Goal: Task Accomplishment & Management: Manage account settings

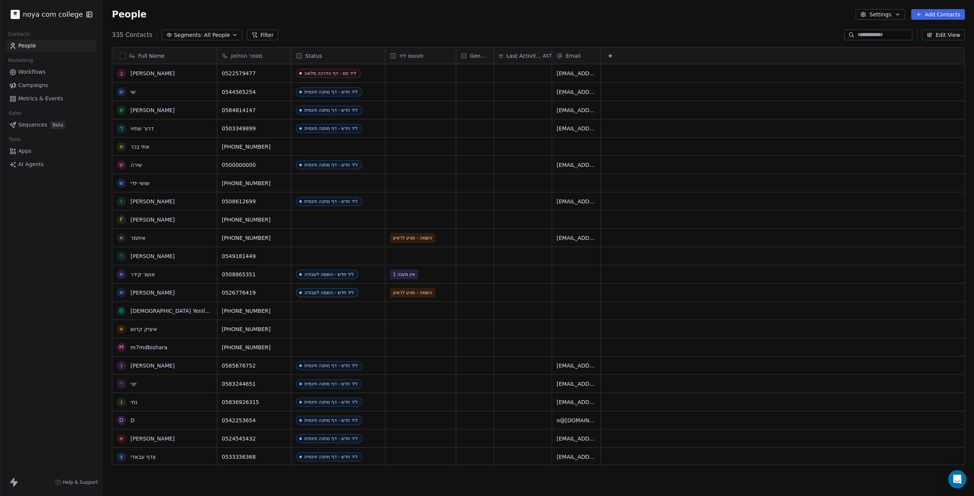
click at [886, 32] on input at bounding box center [883, 35] width 53 height 8
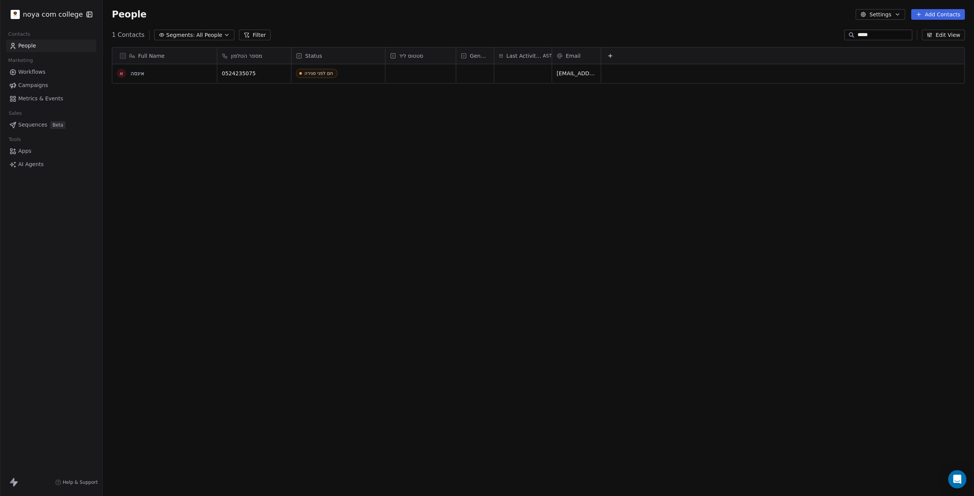
type input "*****"
click at [137, 71] on link "אינסה" at bounding box center [137, 73] width 14 height 6
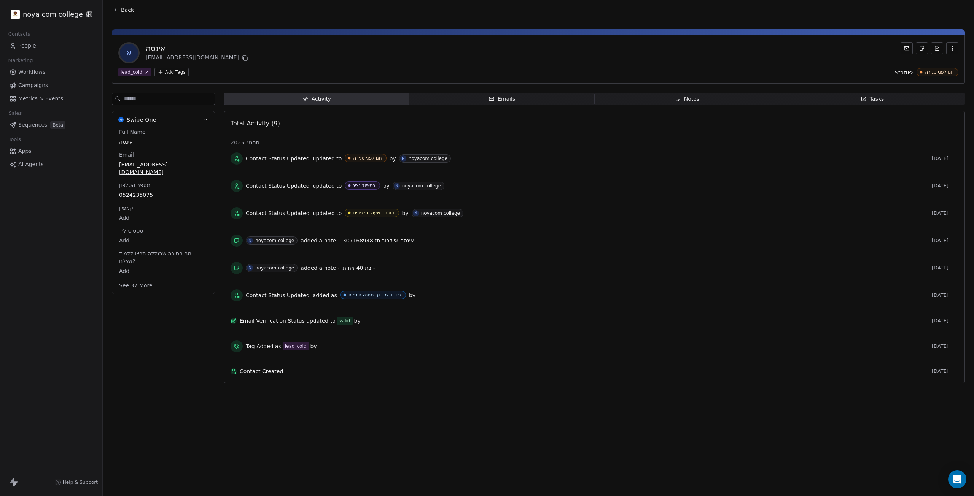
drag, startPoint x: 362, startPoint y: 301, endPoint x: 330, endPoint y: 377, distance: 83.2
click at [330, 377] on div "Back א אינסה inessaa@femi.com lead_cold Add Tags Status: חם לפני סגירה Swipe On…" at bounding box center [538, 248] width 871 height 496
click at [330, 375] on span "Contact Created" at bounding box center [584, 372] width 689 height 8
click at [690, 95] on span "Notes Notes" at bounding box center [687, 99] width 185 height 12
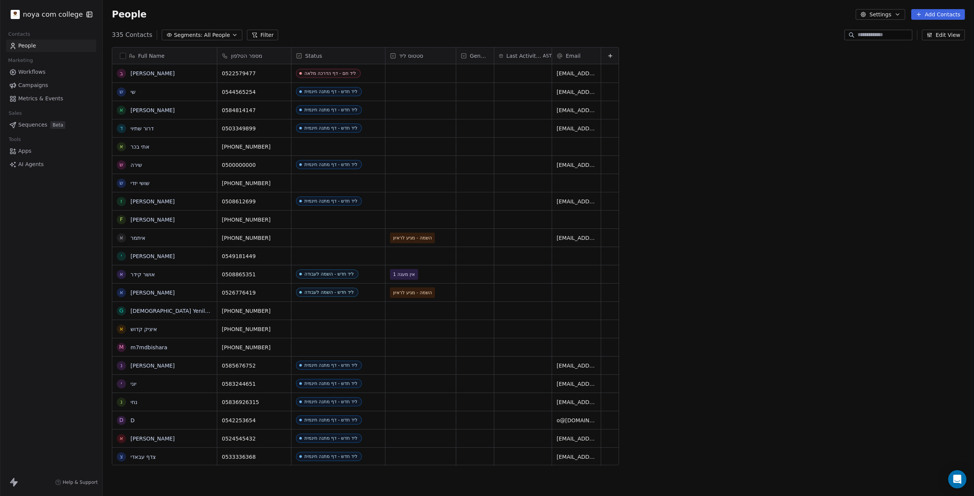
scroll to position [431, 865]
click at [142, 73] on link "[PERSON_NAME]" at bounding box center [152, 73] width 44 height 6
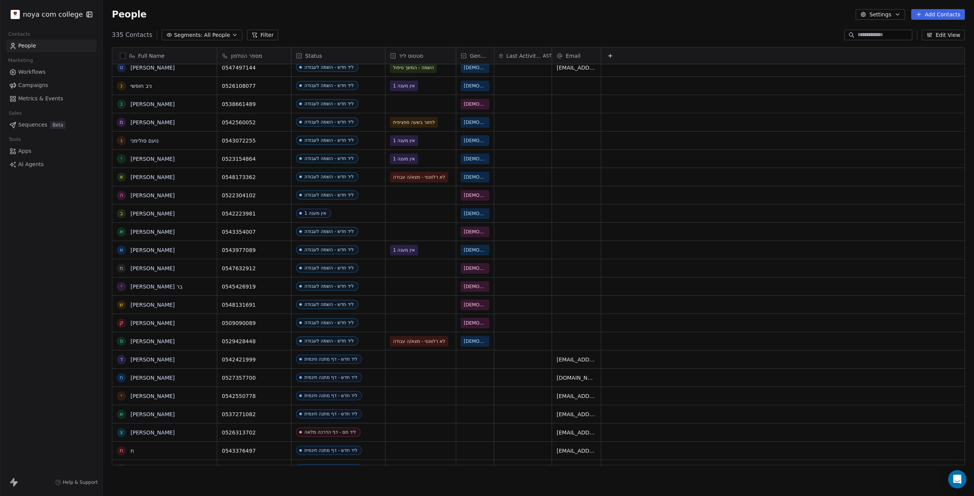
click at [393, 59] on div "סטטוס ליד" at bounding box center [420, 56] width 60 height 8
click at [412, 52] on html "noya com college Contacts People Marketing Workflows Campaigns Metrics & Events…" at bounding box center [487, 248] width 974 height 496
click at [410, 54] on span "סטטוס ליד" at bounding box center [411, 56] width 24 height 8
click at [410, 54] on html "noya com college Contacts People Marketing Workflows Campaigns Metrics & Events…" at bounding box center [487, 248] width 974 height 496
click at [397, 56] on html "noya com college Contacts People Marketing Workflows Campaigns Metrics & Events…" at bounding box center [487, 248] width 974 height 496
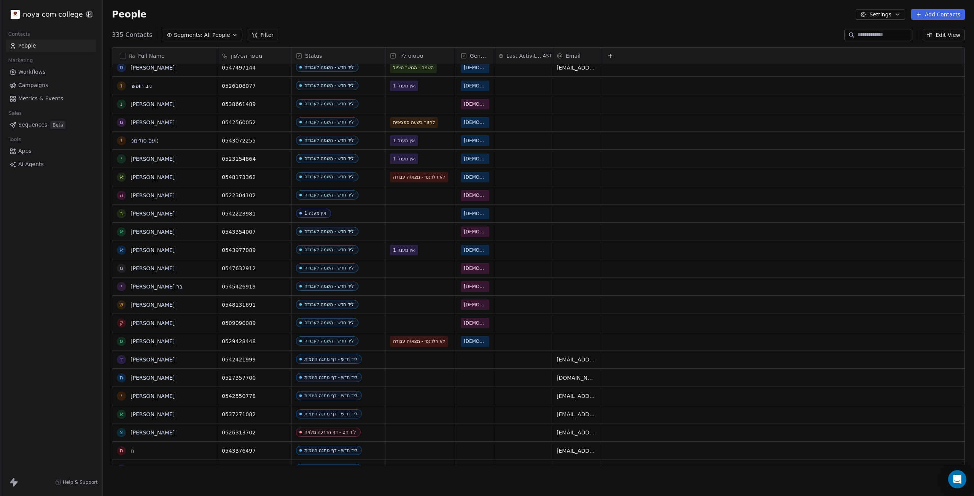
click at [392, 56] on icon at bounding box center [393, 56] width 2 height 1
click at [500, 22] on html "noya com college Contacts People Marketing Workflows Campaigns Metrics & Events…" at bounding box center [487, 248] width 974 height 496
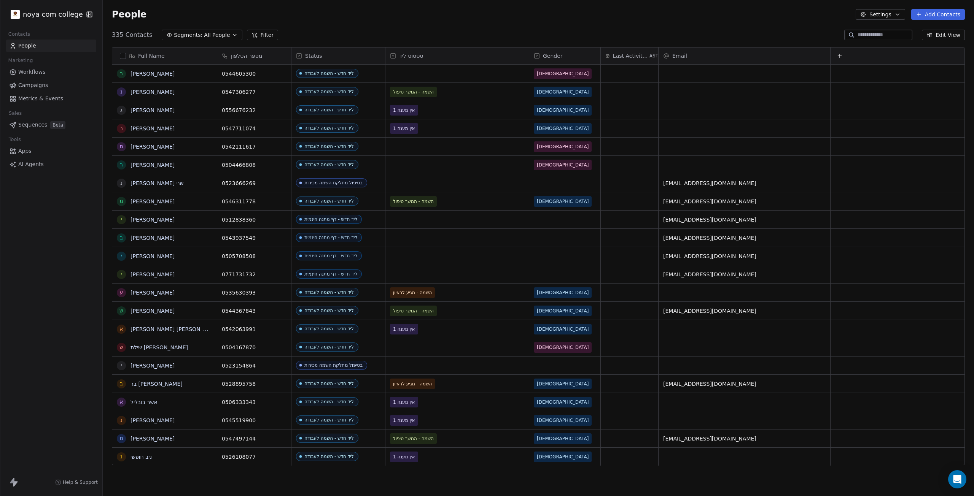
click at [229, 39] on button "Segments: All People" at bounding box center [202, 35] width 80 height 11
click at [213, 160] on span "Create New Segment" at bounding box center [205, 158] width 57 height 8
click at [54, 32] on button "Add Filter" at bounding box center [51, 32] width 93 height 14
click at [53, 45] on div "Contact properties" at bounding box center [51, 49] width 86 height 12
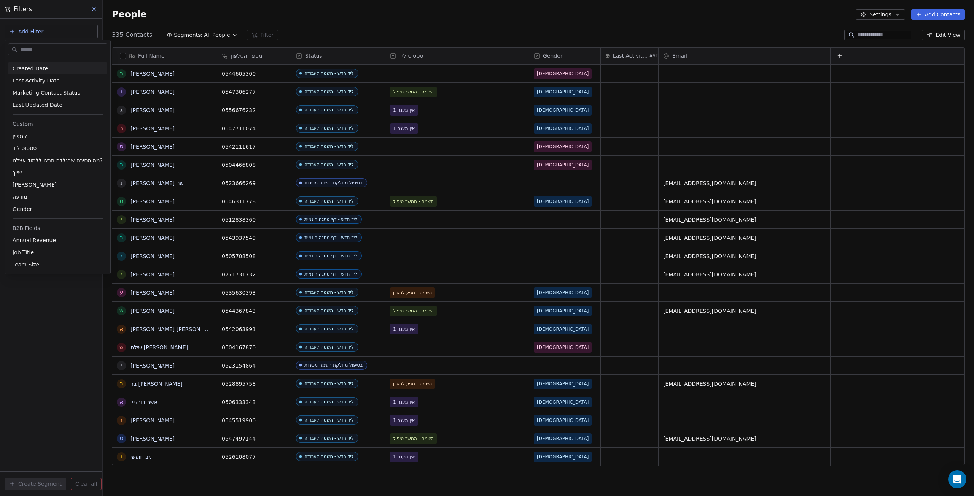
click at [91, 12] on html "noya com college Contacts People Marketing Workflows Campaigns Metrics & Events…" at bounding box center [487, 248] width 974 height 496
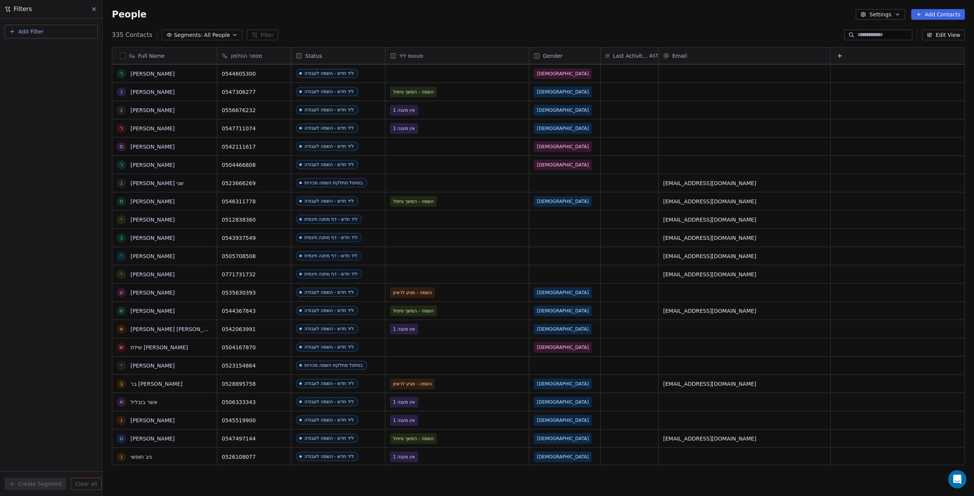
click at [93, 7] on icon at bounding box center [94, 9] width 6 height 6
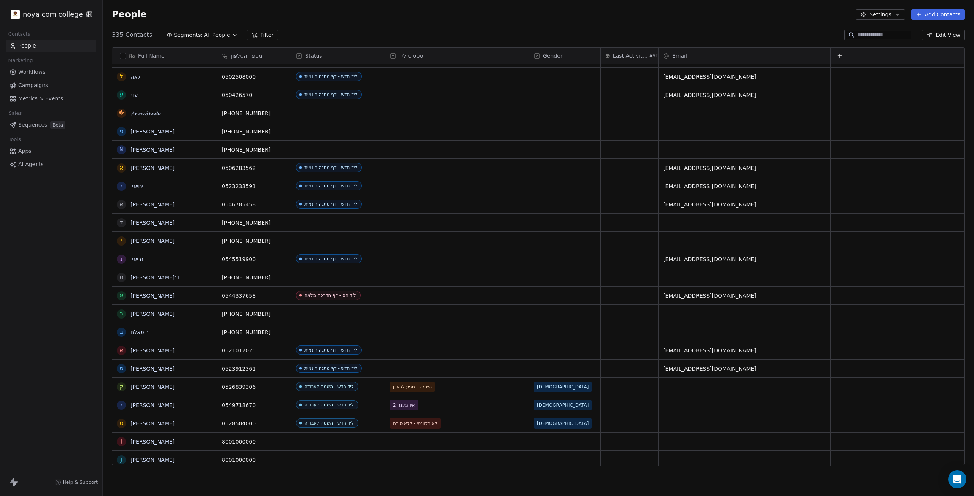
drag, startPoint x: 908, startPoint y: 15, endPoint x: 902, endPoint y: 16, distance: 5.8
click at [904, 16] on div "Settings Add Contacts" at bounding box center [910, 14] width 109 height 11
click at [900, 16] on icon "button" at bounding box center [897, 14] width 6 height 6
click at [897, 40] on div "Tags" at bounding box center [897, 43] width 68 height 12
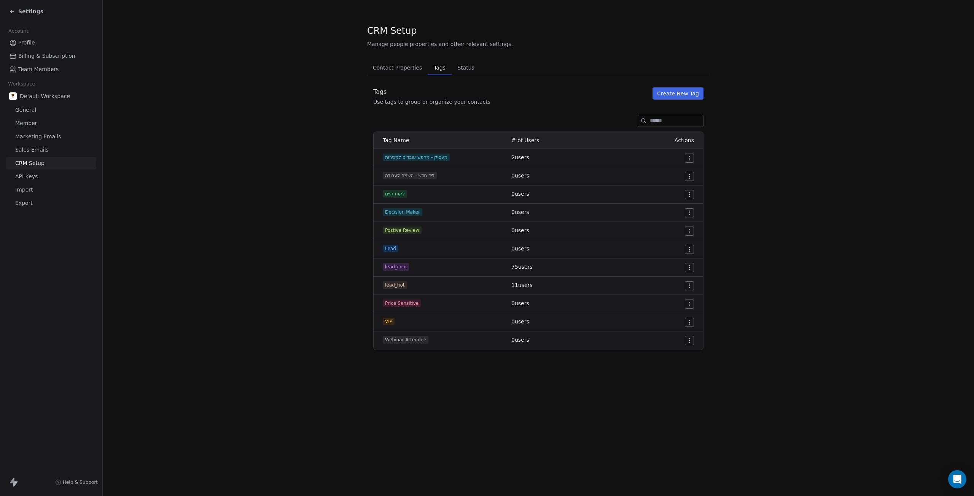
click at [687, 266] on html "Settings Account Profile Billing & Subscription Team Members Workspace Default …" at bounding box center [487, 248] width 974 height 496
click at [682, 265] on html "Settings Account Profile Billing & Subscription Team Members Workspace Default …" at bounding box center [487, 248] width 974 height 496
click at [485, 266] on div "lead_cold" at bounding box center [442, 267] width 119 height 8
click at [422, 282] on div "lead_hot" at bounding box center [442, 286] width 119 height 8
click at [432, 315] on td "VIP" at bounding box center [440, 322] width 133 height 18
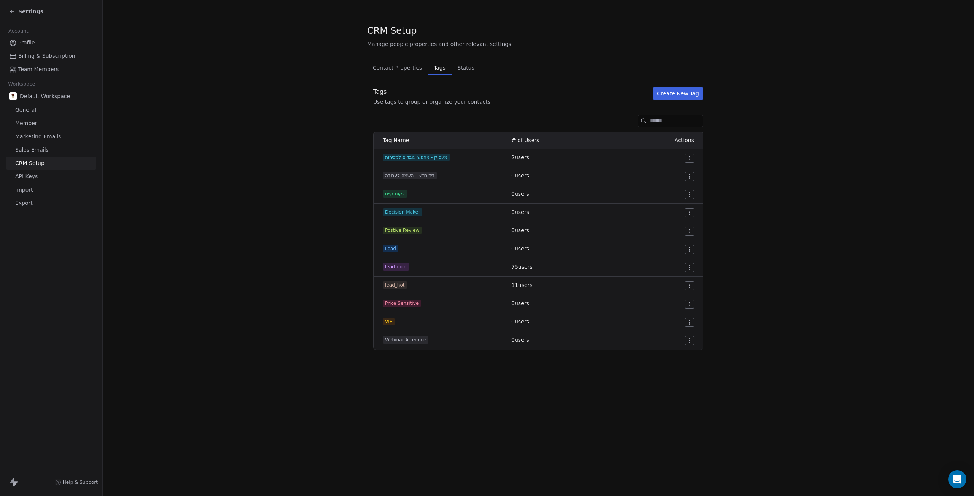
click at [393, 292] on td "lead_hot" at bounding box center [440, 286] width 133 height 18
click at [394, 286] on span "lead_hot" at bounding box center [395, 286] width 24 height 8
click at [404, 252] on div "Lead" at bounding box center [442, 249] width 119 height 8
click at [407, 68] on span "Contact Properties" at bounding box center [398, 67] width 56 height 11
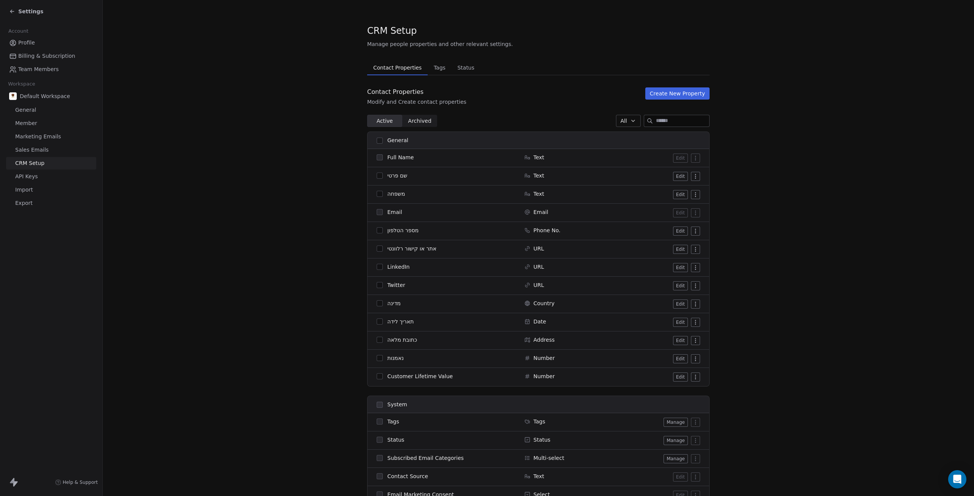
click at [456, 71] on span "Status" at bounding box center [465, 67] width 23 height 11
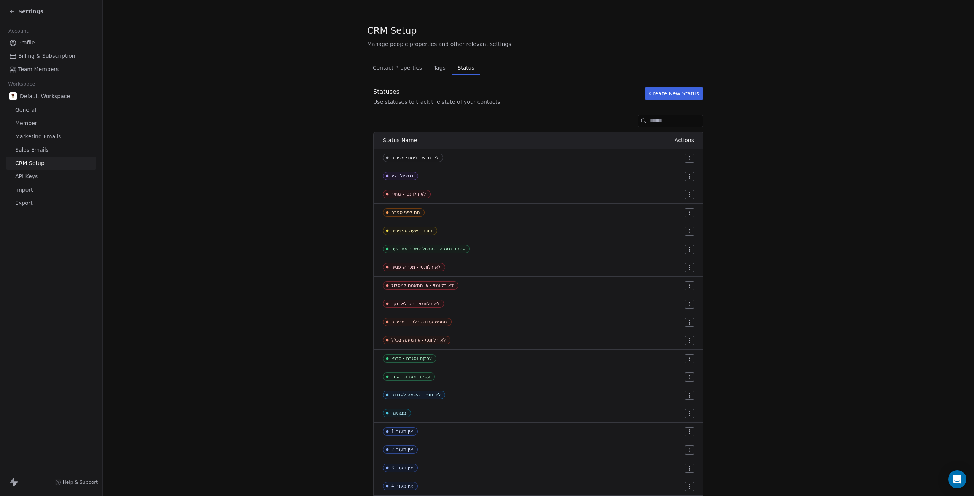
click at [433, 67] on span "Tags" at bounding box center [440, 67] width 18 height 11
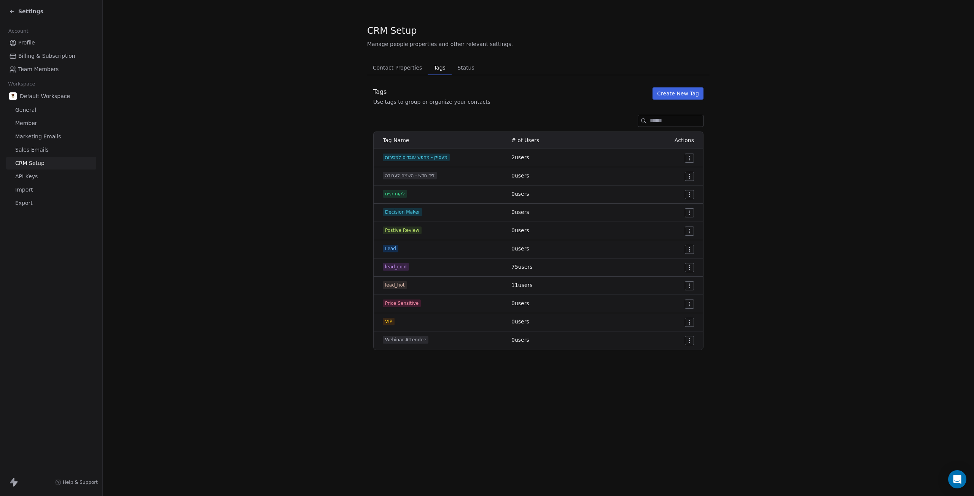
click at [407, 64] on span "Contact Properties" at bounding box center [398, 67] width 56 height 11
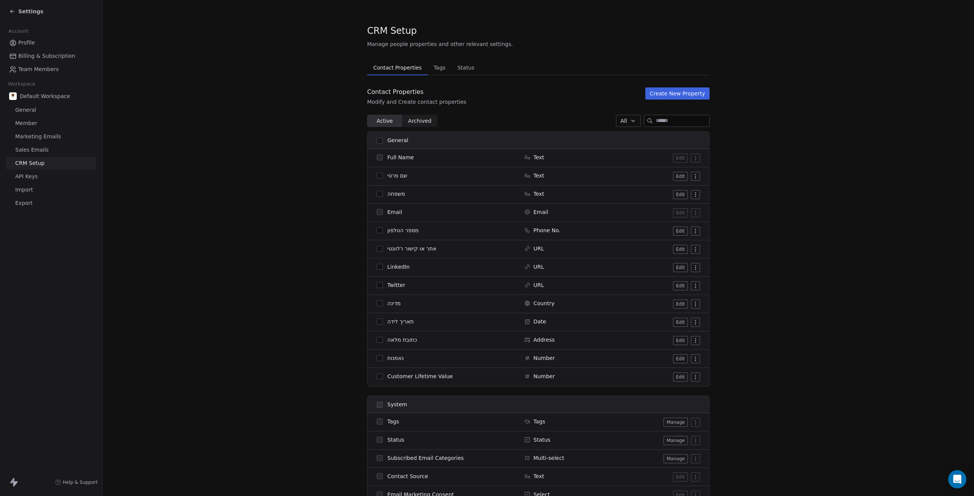
click at [432, 70] on span "Tags" at bounding box center [440, 67] width 18 height 11
click at [404, 71] on span "Contact Properties" at bounding box center [397, 67] width 54 height 11
click at [57, 174] on link "API Keys" at bounding box center [51, 176] width 90 height 13
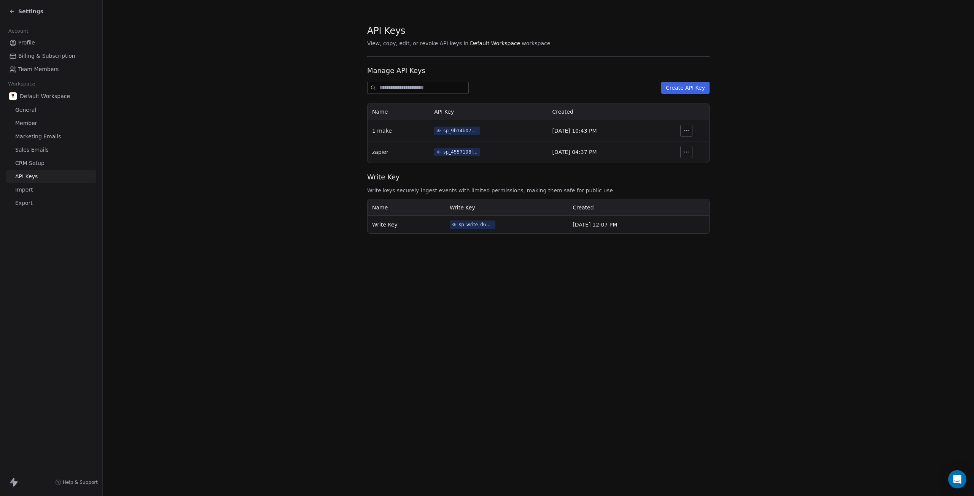
click at [57, 67] on link "Team Members" at bounding box center [51, 69] width 90 height 13
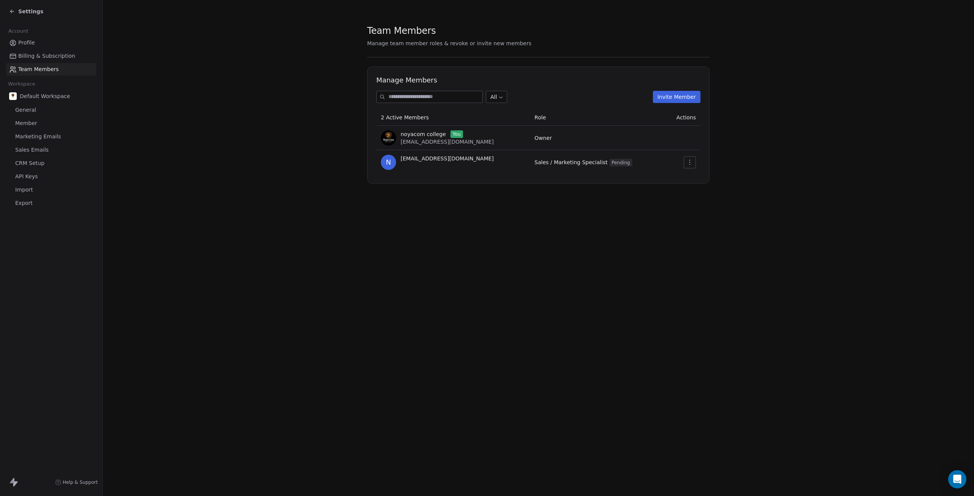
click at [59, 61] on link "Billing & Subscription" at bounding box center [51, 56] width 90 height 13
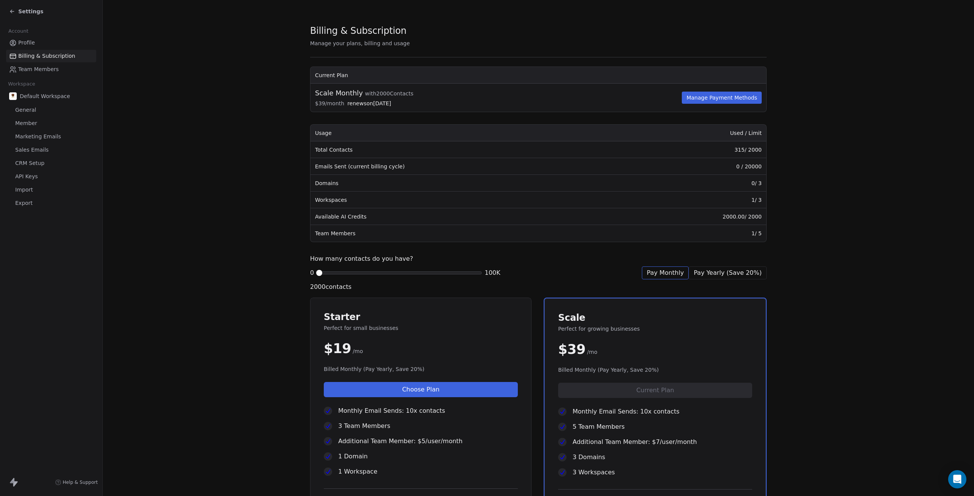
click at [54, 42] on link "Profile" at bounding box center [51, 43] width 90 height 13
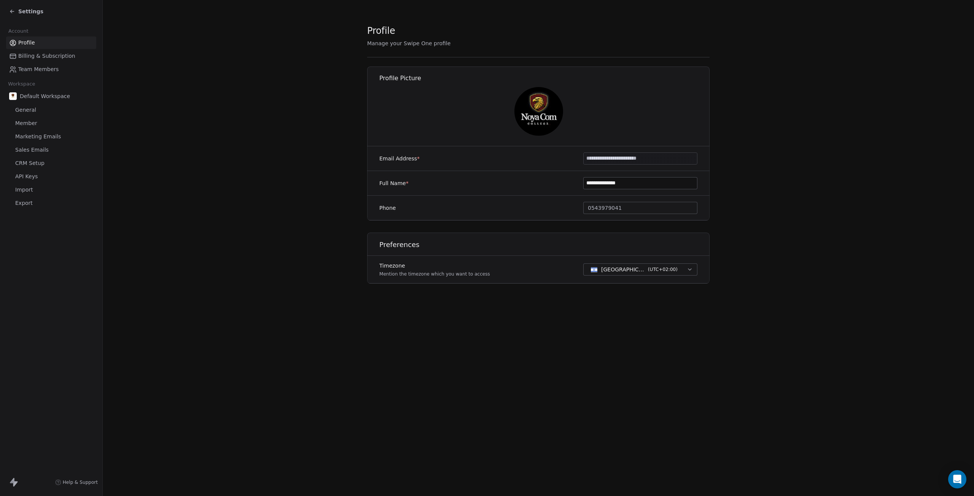
click at [58, 92] on div "Default Workspace" at bounding box center [51, 96] width 90 height 14
drag, startPoint x: 58, startPoint y: 94, endPoint x: 35, endPoint y: 97, distance: 22.6
click at [58, 94] on span "Default Workspace" at bounding box center [45, 96] width 50 height 8
click at [47, 37] on link "Profile" at bounding box center [51, 43] width 90 height 13
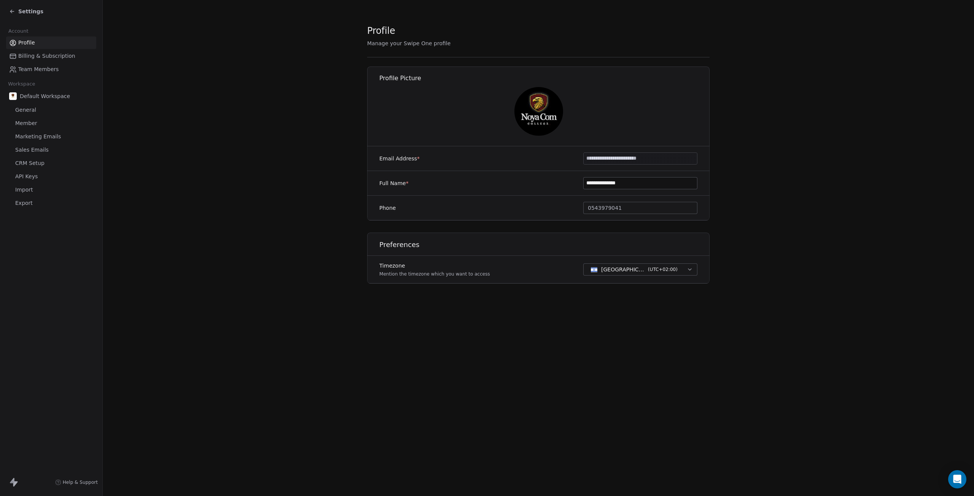
click at [7, 10] on div "Settings" at bounding box center [51, 11] width 102 height 23
click at [14, 10] on icon at bounding box center [12, 11] width 6 height 6
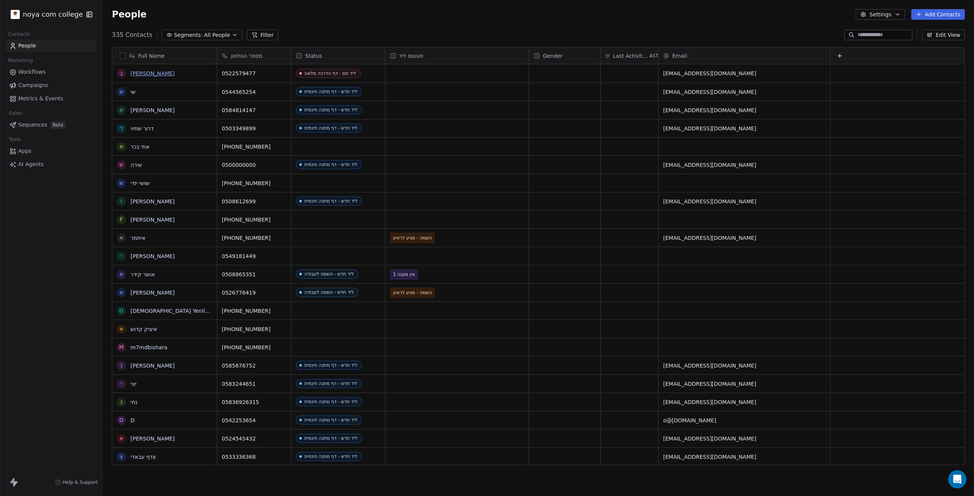
click at [135, 70] on link "[PERSON_NAME]" at bounding box center [152, 73] width 44 height 6
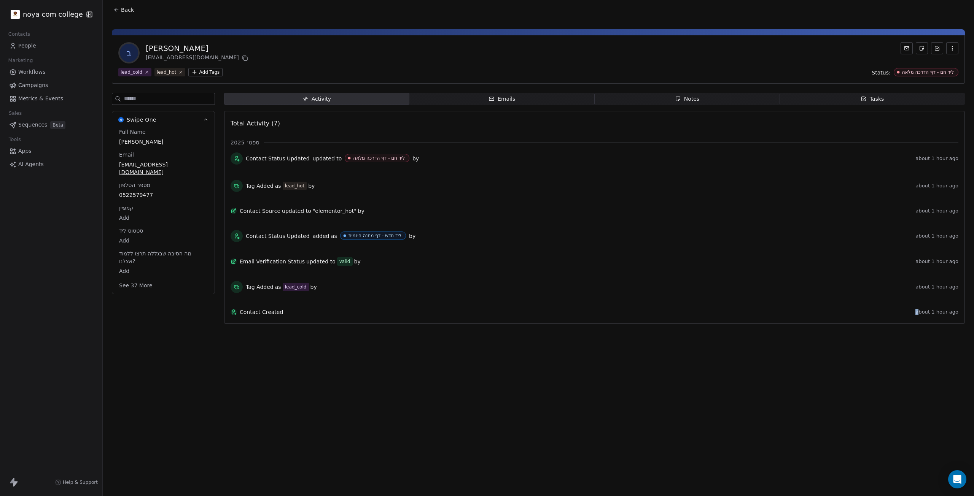
drag, startPoint x: 923, startPoint y: 337, endPoint x: 865, endPoint y: 410, distance: 93.5
click at [865, 410] on div "Back ב [PERSON_NAME] [EMAIL_ADDRESS][DOMAIN_NAME] lead_cold lead_hot Add Tags S…" at bounding box center [538, 248] width 871 height 496
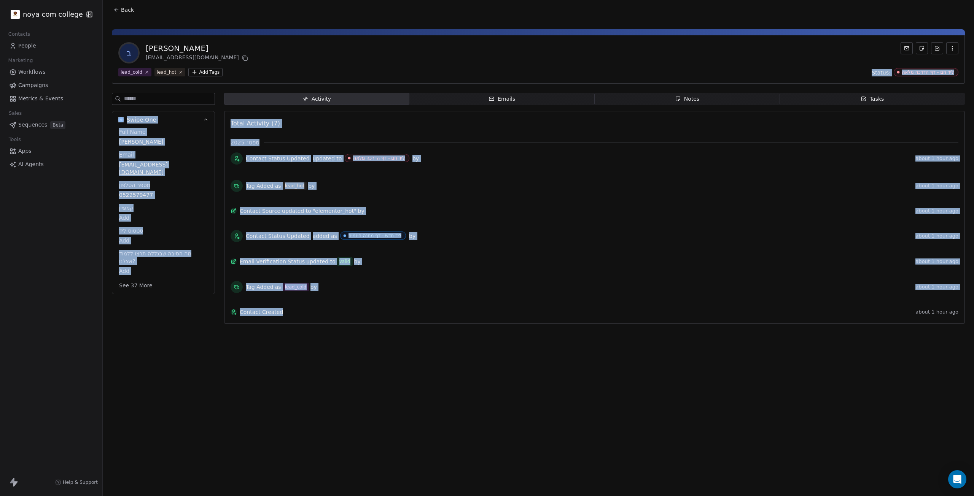
drag, startPoint x: 414, startPoint y: 159, endPoint x: 419, endPoint y: 380, distance: 221.1
click at [419, 380] on div "Back ב [PERSON_NAME] [EMAIL_ADDRESS][DOMAIN_NAME] lead_cold lead_hot Add Tags S…" at bounding box center [538, 248] width 871 height 496
drag, startPoint x: 419, startPoint y: 380, endPoint x: 407, endPoint y: 41, distance: 339.9
click at [407, 41] on div "Back ב [PERSON_NAME] [EMAIL_ADDRESS][DOMAIN_NAME] lead_cold lead_hot Add Tags S…" at bounding box center [538, 248] width 871 height 496
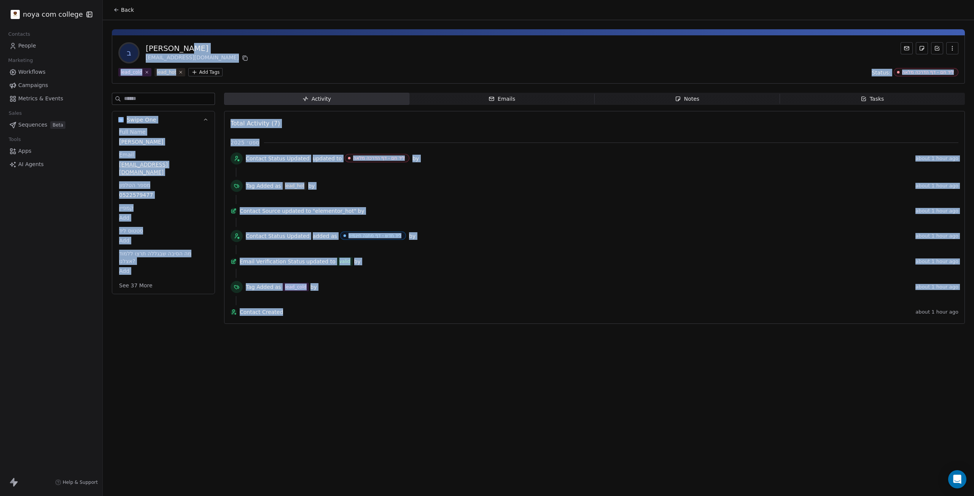
click at [415, 78] on div "ב [PERSON_NAME] [EMAIL_ADDRESS][DOMAIN_NAME] lead_cold lead_hot Add Tags Status…" at bounding box center [538, 59] width 853 height 48
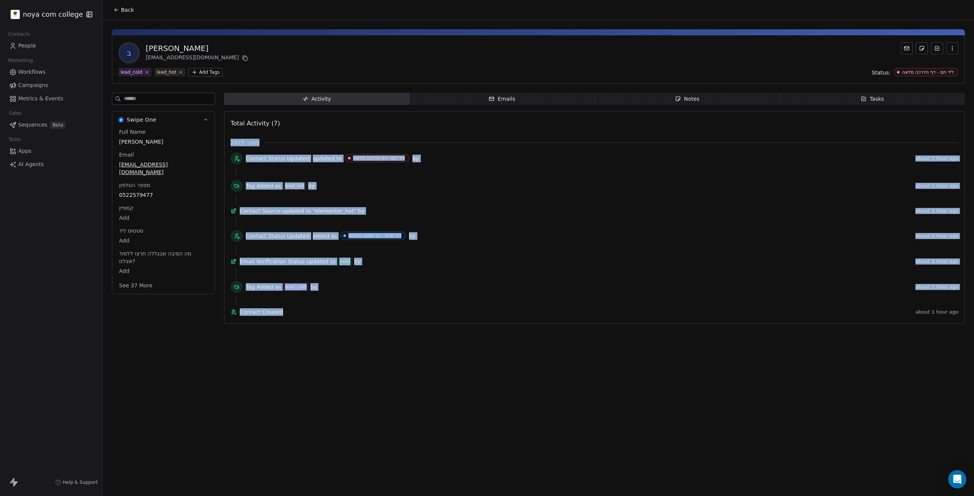
drag, startPoint x: 412, startPoint y: 348, endPoint x: 422, endPoint y: 116, distance: 232.3
click at [422, 116] on div "Back ב [PERSON_NAME] [EMAIL_ADDRESS][DOMAIN_NAME] lead_cold lead_hot Add Tags S…" at bounding box center [538, 248] width 871 height 496
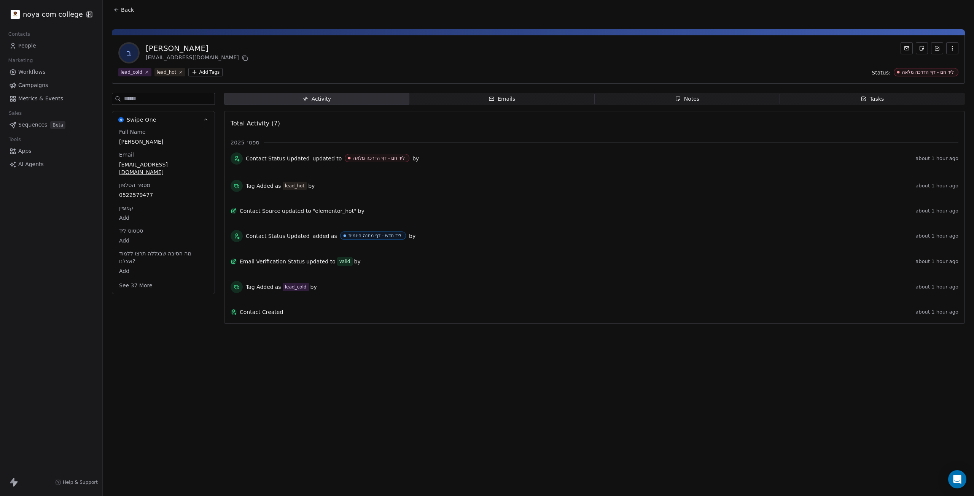
click at [420, 63] on div "ב [PERSON_NAME] [EMAIL_ADDRESS][DOMAIN_NAME]" at bounding box center [538, 52] width 840 height 21
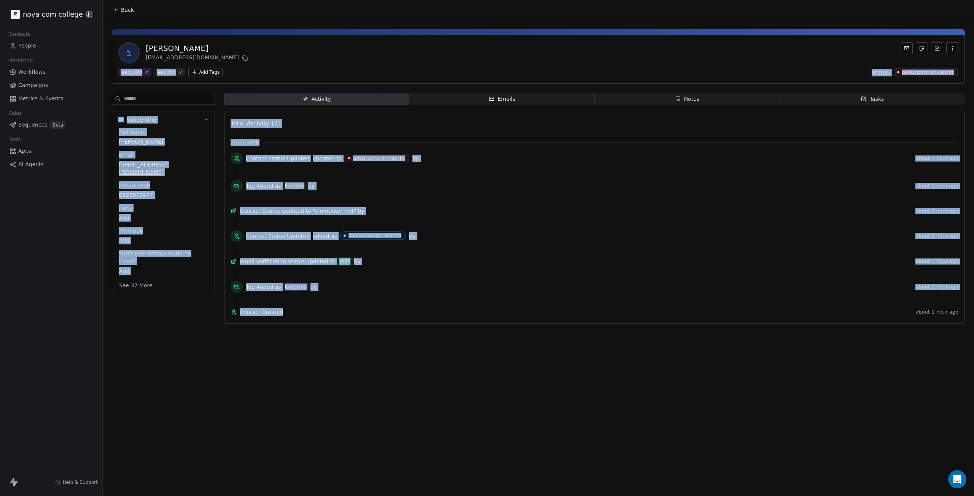
drag, startPoint x: 420, startPoint y: 63, endPoint x: 355, endPoint y: 371, distance: 315.4
click at [355, 371] on div "Back ב [PERSON_NAME] [EMAIL_ADDRESS][DOMAIN_NAME] lead_cold lead_hot Add Tags S…" at bounding box center [538, 248] width 871 height 496
click at [354, 371] on div "Back ב [PERSON_NAME] [EMAIL_ADDRESS][DOMAIN_NAME] lead_cold lead_hot Add Tags S…" at bounding box center [538, 248] width 871 height 496
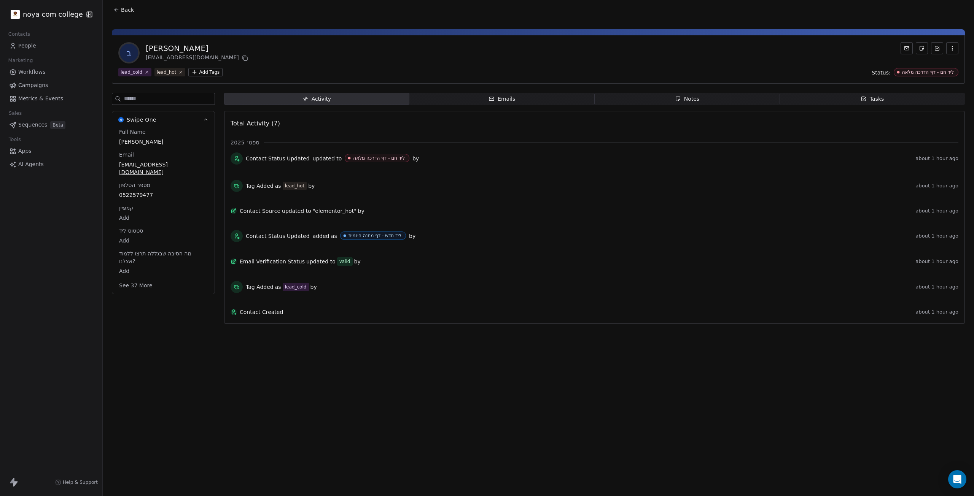
drag, startPoint x: 413, startPoint y: 384, endPoint x: 350, endPoint y: 437, distance: 82.1
click at [350, 437] on div "Back ב [PERSON_NAME] [EMAIL_ADDRESS][DOMAIN_NAME] lead_cold lead_hot Add Tags S…" at bounding box center [538, 248] width 871 height 496
drag, startPoint x: 221, startPoint y: 363, endPoint x: 366, endPoint y: 405, distance: 150.6
click at [366, 405] on div "Back ב [PERSON_NAME] [EMAIL_ADDRESS][DOMAIN_NAME] lead_cold lead_hot Add Tags S…" at bounding box center [538, 248] width 871 height 496
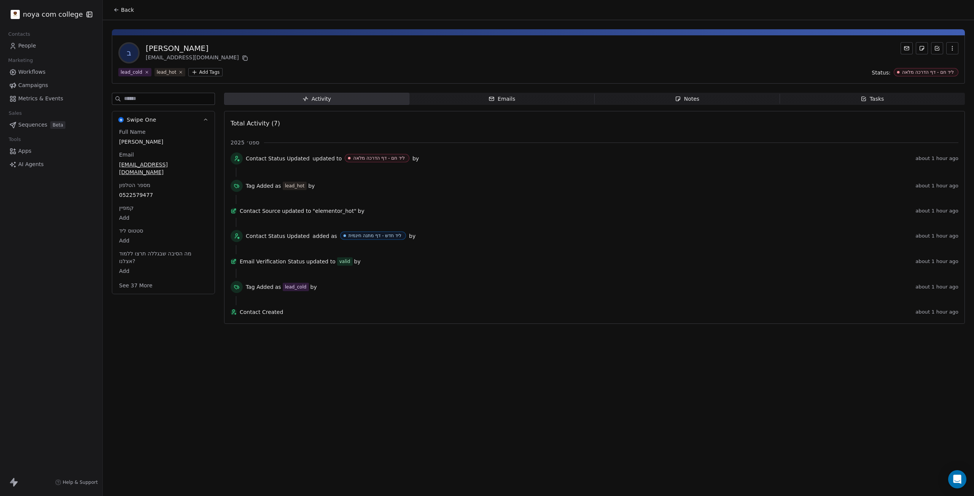
click at [716, 103] on span "Notes Notes" at bounding box center [687, 99] width 185 height 12
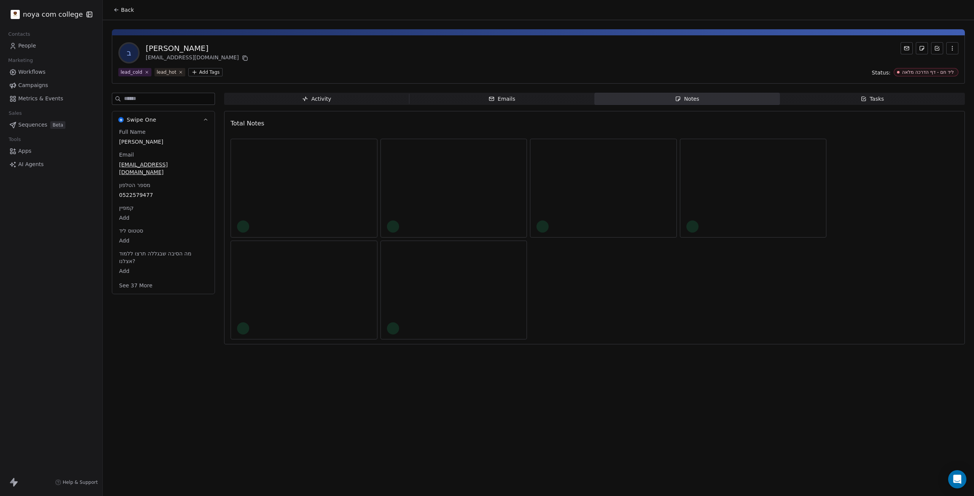
click at [562, 96] on span "Emails Emails" at bounding box center [501, 99] width 185 height 12
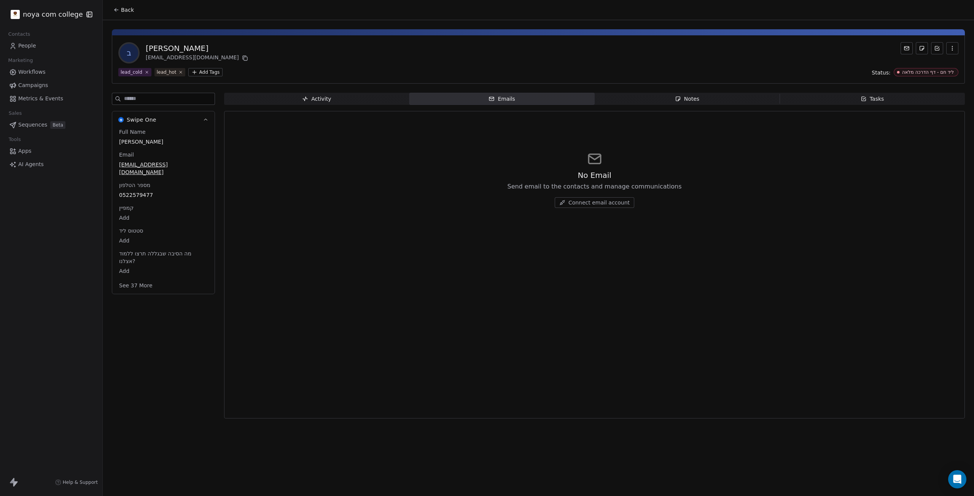
click at [287, 95] on span "Activity Activity" at bounding box center [316, 99] width 185 height 12
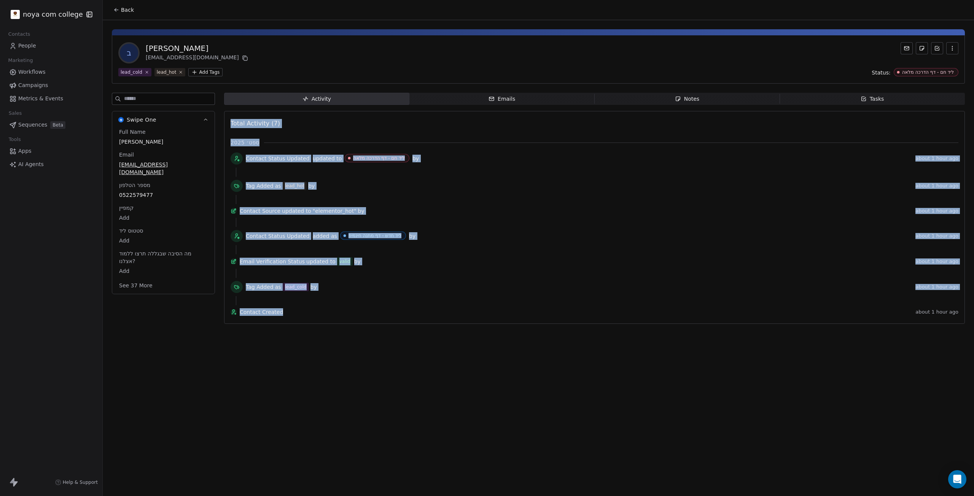
drag, startPoint x: 142, startPoint y: 354, endPoint x: 368, endPoint y: 467, distance: 252.5
click at [368, 467] on div "Back ב [PERSON_NAME] [EMAIL_ADDRESS][DOMAIN_NAME] lead_cold lead_hot Add Tags S…" at bounding box center [538, 248] width 871 height 496
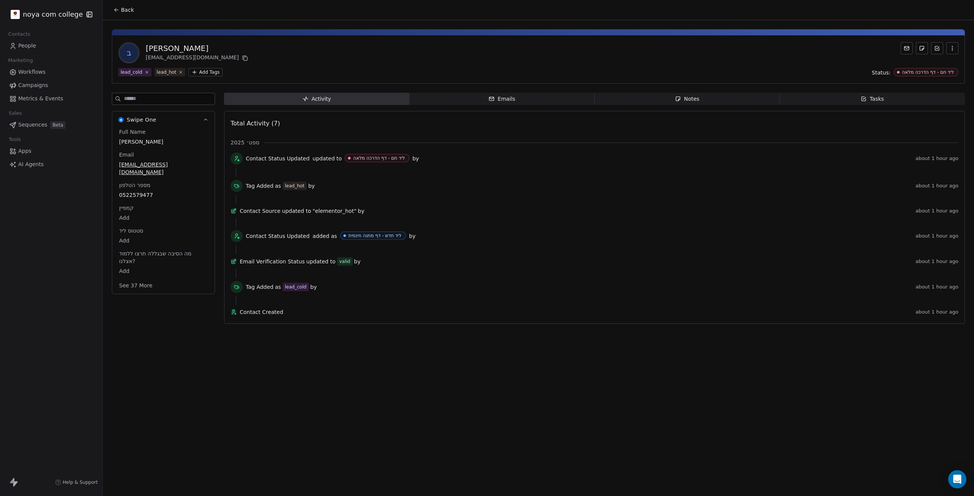
click at [211, 346] on div "Back ב [PERSON_NAME] [EMAIL_ADDRESS][DOMAIN_NAME] lead_cold lead_hot Add Tags S…" at bounding box center [538, 248] width 871 height 496
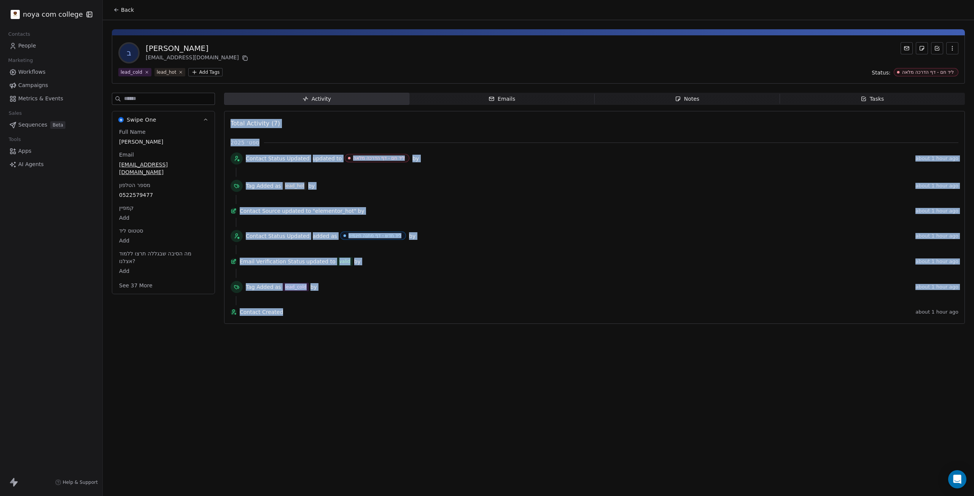
drag, startPoint x: 178, startPoint y: 335, endPoint x: 298, endPoint y: 385, distance: 129.8
click at [298, 385] on div "Back ב [PERSON_NAME] [EMAIL_ADDRESS][DOMAIN_NAME] lead_cold lead_hot Add Tags S…" at bounding box center [538, 248] width 871 height 496
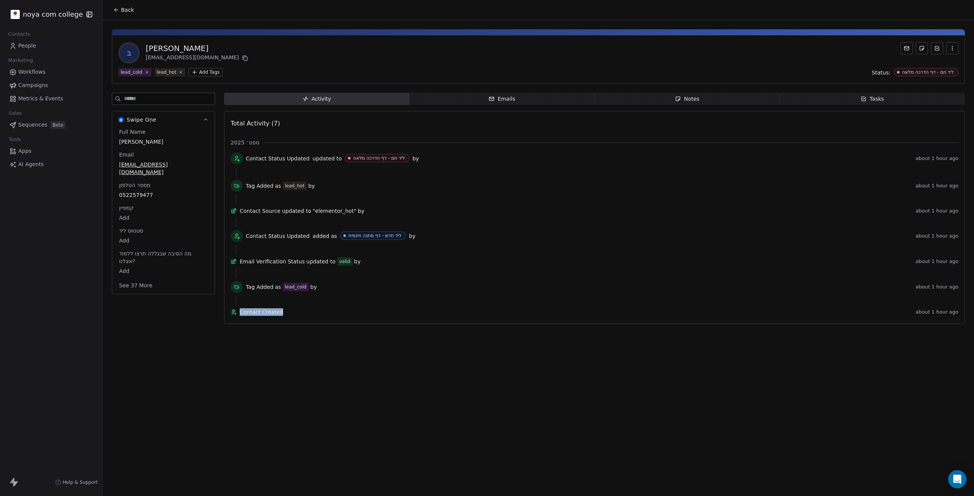
drag, startPoint x: 246, startPoint y: 389, endPoint x: 357, endPoint y: 368, distance: 113.0
click at [357, 368] on div "Back ב [PERSON_NAME] [EMAIL_ADDRESS][DOMAIN_NAME] lead_cold lead_hot Add Tags S…" at bounding box center [538, 248] width 871 height 496
click at [354, 368] on div "Back ב [PERSON_NAME] [EMAIL_ADDRESS][DOMAIN_NAME] lead_cold lead_hot Add Tags S…" at bounding box center [538, 248] width 871 height 496
drag, startPoint x: 229, startPoint y: 174, endPoint x: 525, endPoint y: 420, distance: 384.7
click at [525, 420] on div "Back ב [PERSON_NAME] [EMAIL_ADDRESS][DOMAIN_NAME] lead_cold lead_hot Add Tags S…" at bounding box center [538, 248] width 871 height 496
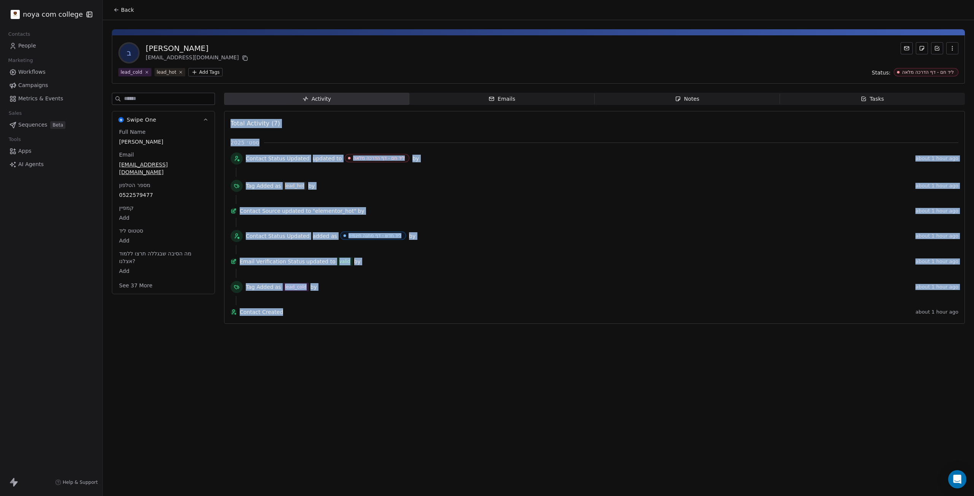
drag, startPoint x: 127, startPoint y: 178, endPoint x: 383, endPoint y: 399, distance: 338.8
click at [385, 399] on div "Back ב [PERSON_NAME] [EMAIL_ADDRESS][DOMAIN_NAME] lead_cold lead_hot Add Tags S…" at bounding box center [538, 248] width 871 height 496
click at [382, 399] on div "Back ב [PERSON_NAME] [EMAIL_ADDRESS][DOMAIN_NAME] lead_cold lead_hot Add Tags S…" at bounding box center [538, 248] width 871 height 496
drag, startPoint x: 378, startPoint y: 351, endPoint x: 214, endPoint y: 427, distance: 180.8
click at [214, 427] on div "Back ב [PERSON_NAME] [EMAIL_ADDRESS][DOMAIN_NAME] lead_cold lead_hot Add Tags S…" at bounding box center [538, 248] width 871 height 496
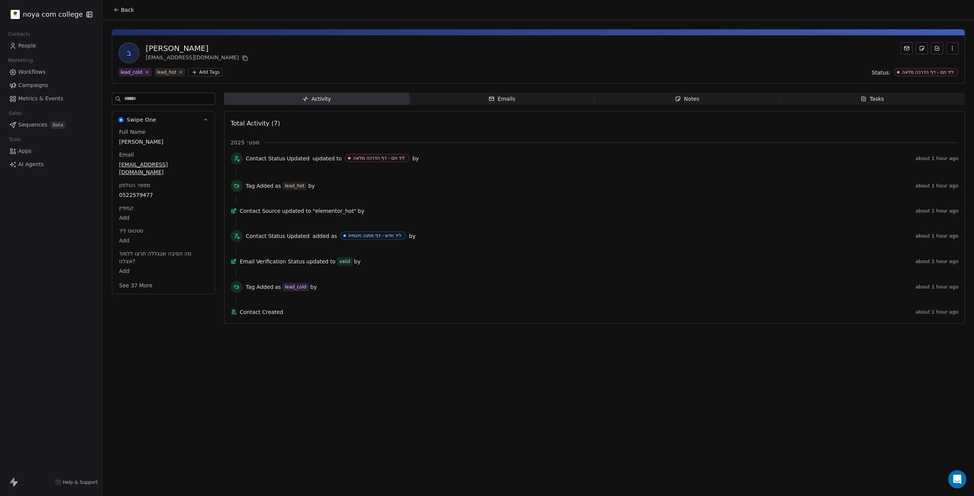
click at [214, 427] on div "Back ב [PERSON_NAME] [EMAIL_ADDRESS][DOMAIN_NAME] lead_cold lead_hot Add Tags S…" at bounding box center [538, 248] width 871 height 496
click at [651, 94] on span "Notes Notes" at bounding box center [687, 99] width 185 height 12
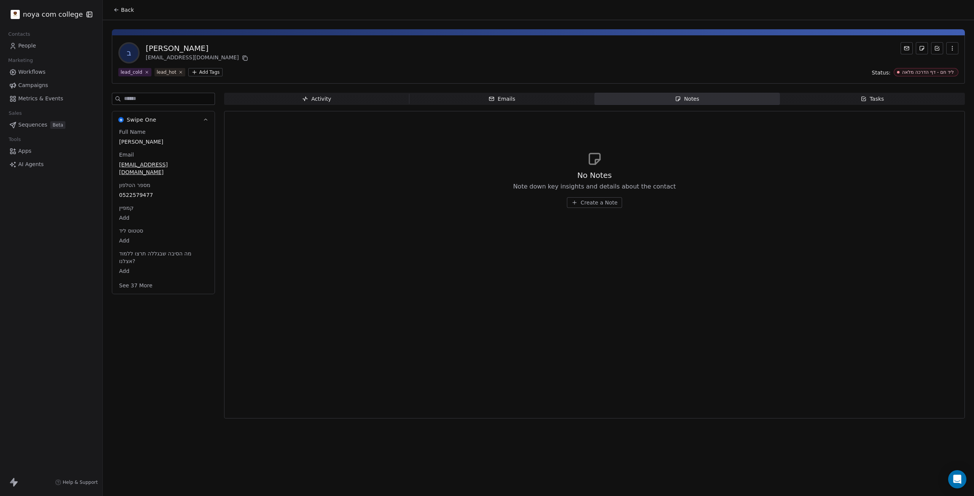
click at [588, 204] on span "Create a Note" at bounding box center [599, 203] width 37 height 8
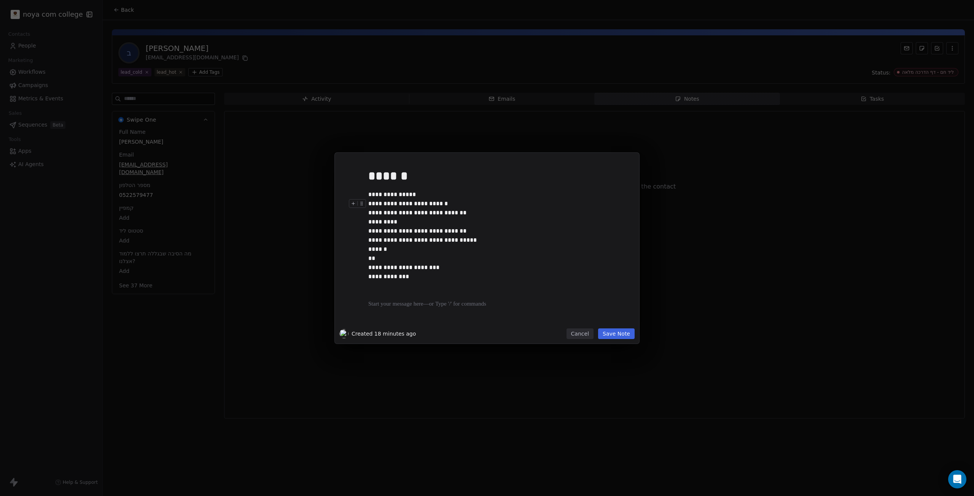
click at [563, 230] on div "**********" at bounding box center [495, 222] width 254 height 46
click at [545, 314] on div at bounding box center [498, 313] width 260 height 9
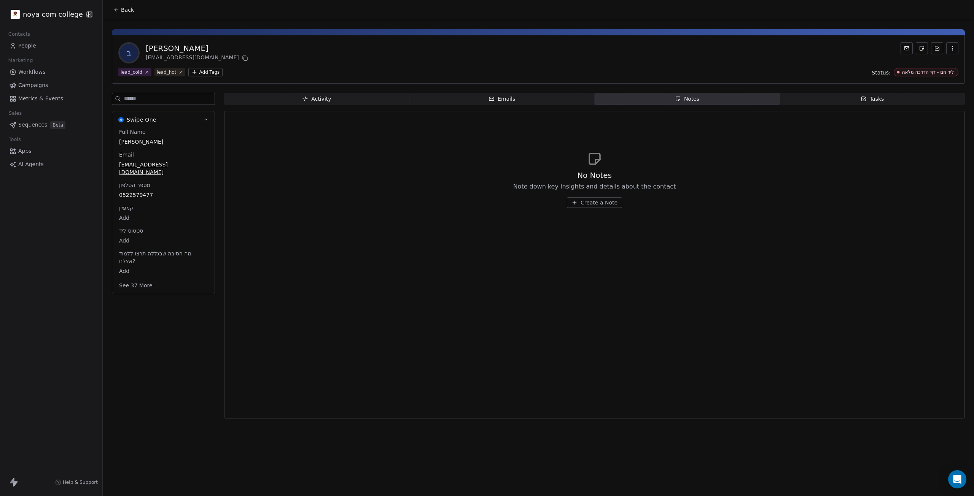
click at [715, 325] on div "**********" at bounding box center [487, 248] width 974 height 191
click at [716, 326] on div "No Notes Note down key insights and details about the contact Create a Note" at bounding box center [595, 265] width 728 height 298
drag, startPoint x: 716, startPoint y: 326, endPoint x: 372, endPoint y: 319, distance: 343.6
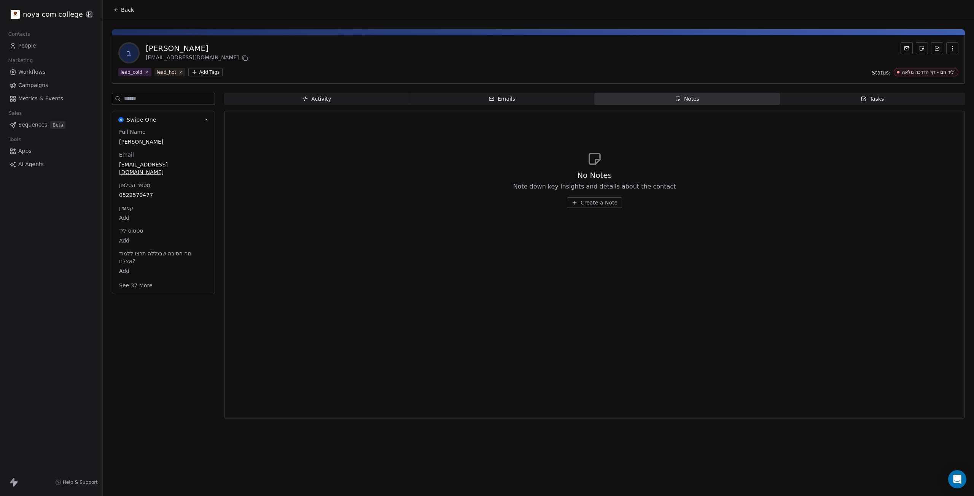
click at [375, 323] on div "No Notes Note down key insights and details about the contact Create a Note" at bounding box center [595, 265] width 728 height 298
click at [609, 206] on span "Create a Note" at bounding box center [599, 203] width 37 height 8
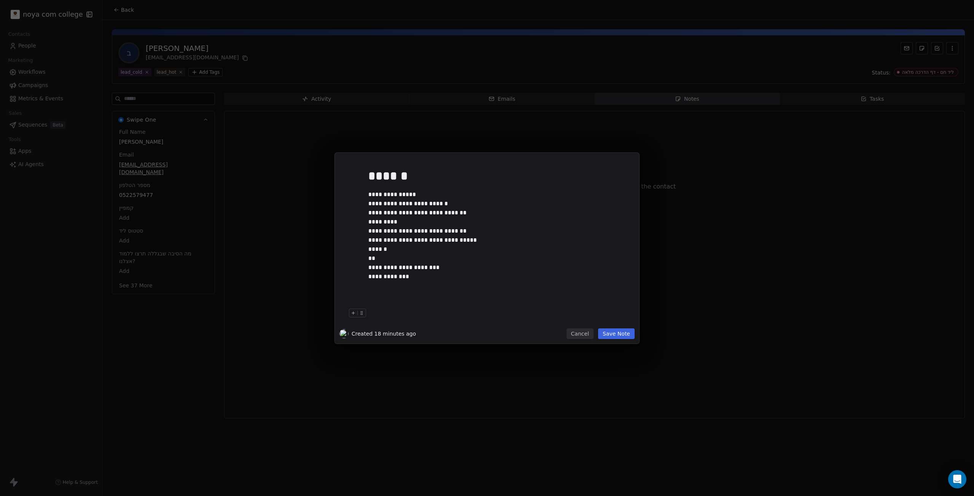
click at [625, 338] on button "Save Note" at bounding box center [616, 334] width 37 height 11
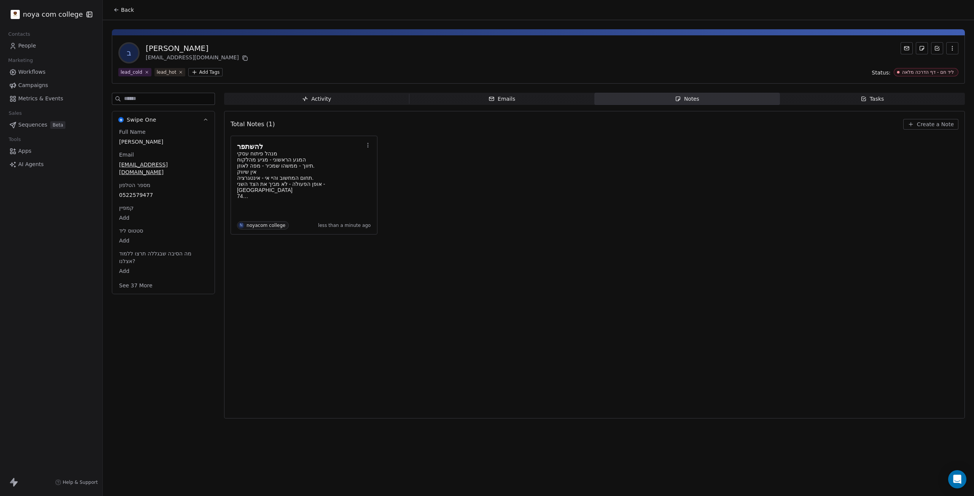
click at [681, 102] on div "Notes" at bounding box center [687, 99] width 24 height 8
click at [314, 206] on div "להשתפר מנהל פיתוח עסקי המגע הראשוני - מגיע מהלקוח תיווך - ממשהו שמכיר - מפה לאו…" at bounding box center [304, 185] width 134 height 89
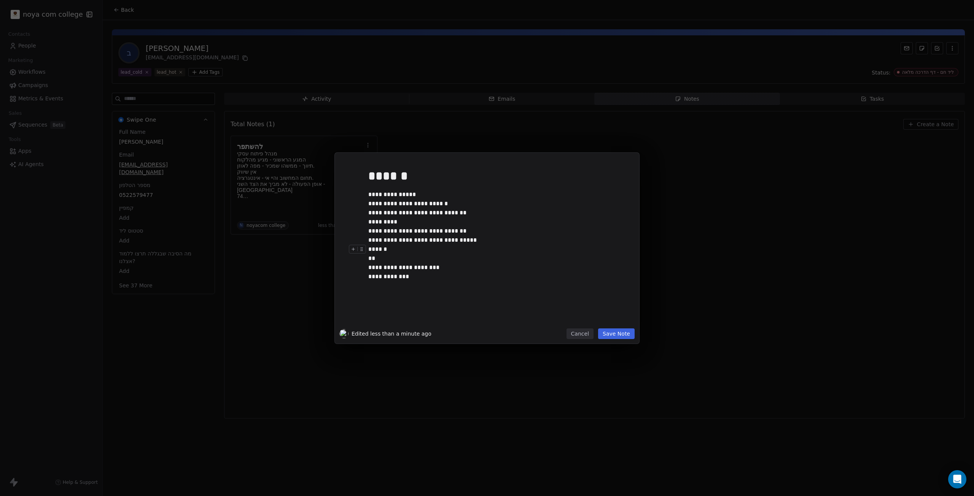
click at [494, 280] on div "**********" at bounding box center [495, 268] width 254 height 46
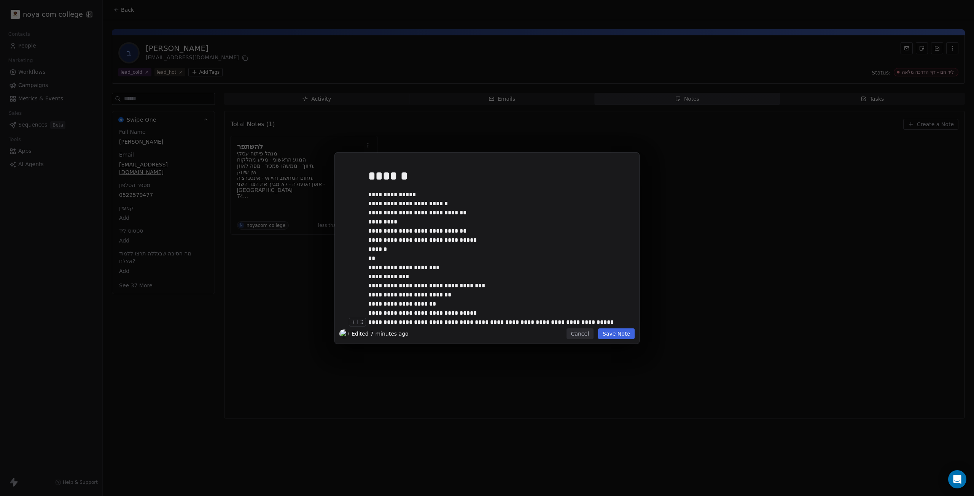
drag, startPoint x: 619, startPoint y: 329, endPoint x: 616, endPoint y: 327, distance: 4.0
click at [619, 327] on div "**********" at bounding box center [487, 248] width 304 height 191
click at [614, 331] on button "Save Note" at bounding box center [616, 334] width 37 height 11
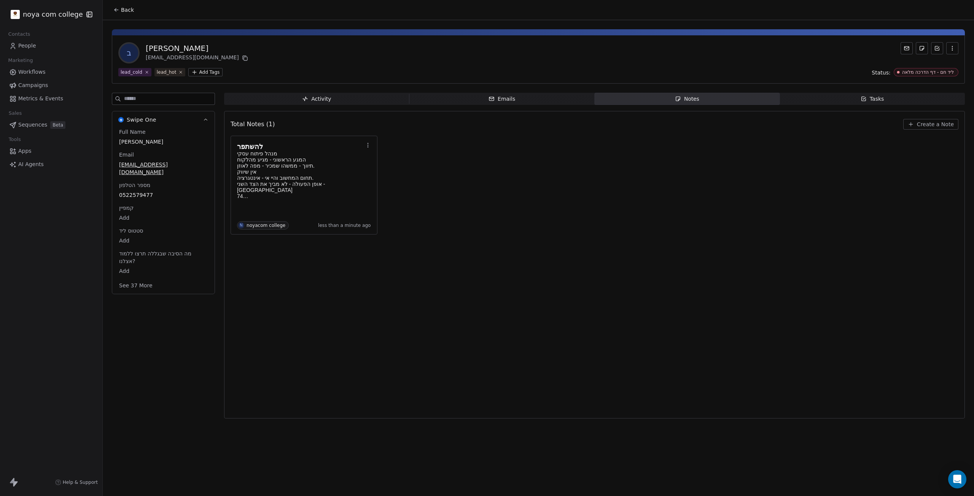
click at [725, 100] on span "Notes Notes" at bounding box center [687, 99] width 185 height 12
click at [583, 170] on div "להשתפר מנהל פיתוח עסקי המגע הראשוני - מגיע מהלקוח תיווך - ממשהו שמכיר - מפה לאו…" at bounding box center [595, 185] width 728 height 99
click at [585, 169] on div "להשתפר מנהל פיתוח עסקי המגע הראשוני - מגיע מהלקוח תיווך - ממשהו שמכיר - מפה לאו…" at bounding box center [595, 185] width 728 height 99
drag, startPoint x: 585, startPoint y: 169, endPoint x: 593, endPoint y: 174, distance: 9.4
click at [585, 169] on div "להשתפר מנהל פיתוח עסקי המגע הראשוני - מגיע מהלקוח תיווך - ממשהו שמכיר - מפה לאו…" at bounding box center [595, 185] width 728 height 99
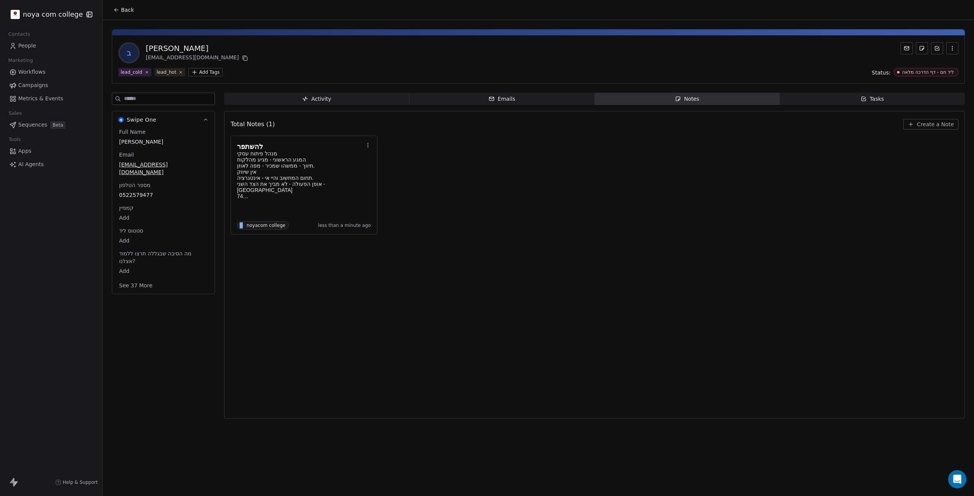
click at [941, 124] on span "Create a Note" at bounding box center [935, 125] width 37 height 8
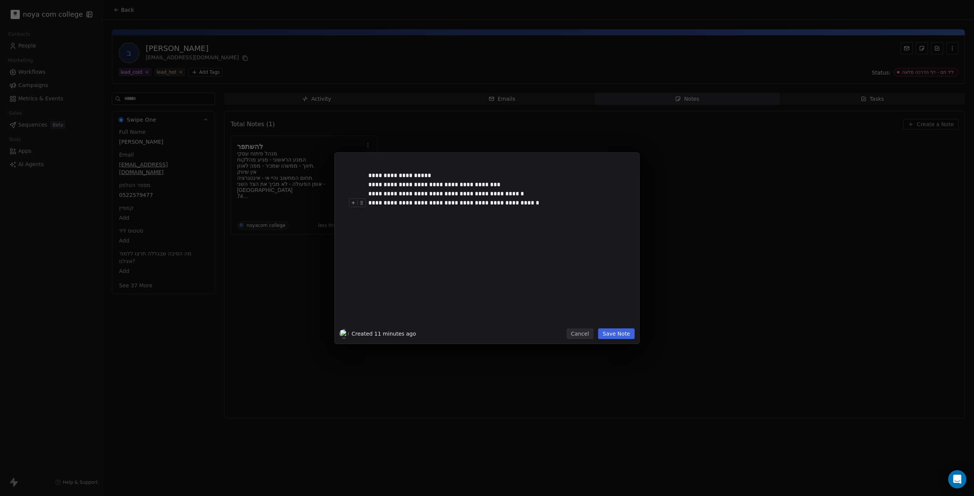
drag, startPoint x: 422, startPoint y: 200, endPoint x: 416, endPoint y: 198, distance: 6.0
click at [420, 200] on div "**********" at bounding box center [495, 203] width 254 height 9
click at [525, 206] on div "**********" at bounding box center [495, 203] width 254 height 9
click at [609, 329] on button "Save Note" at bounding box center [616, 334] width 37 height 11
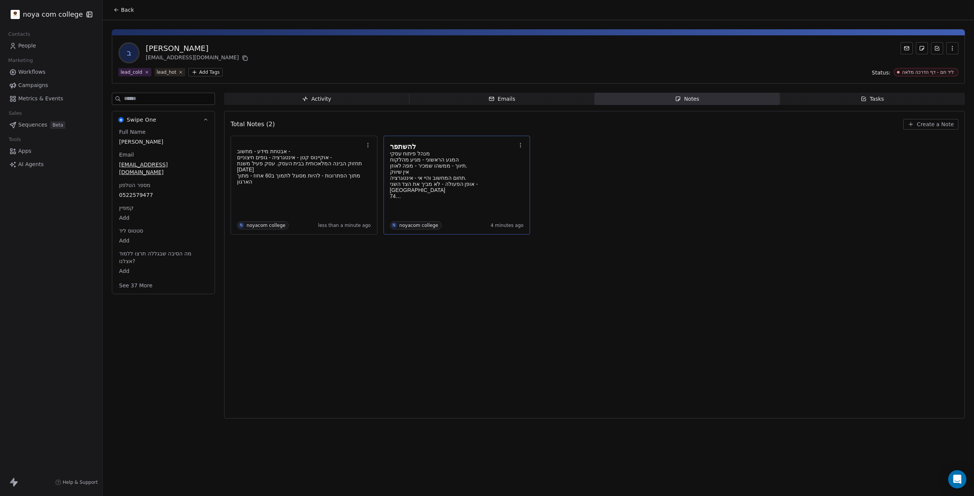
click at [443, 191] on p "רמת גן 74 לא נשוי - ילדים - נכדים כשכיר ושותף -" at bounding box center [453, 193] width 126 height 12
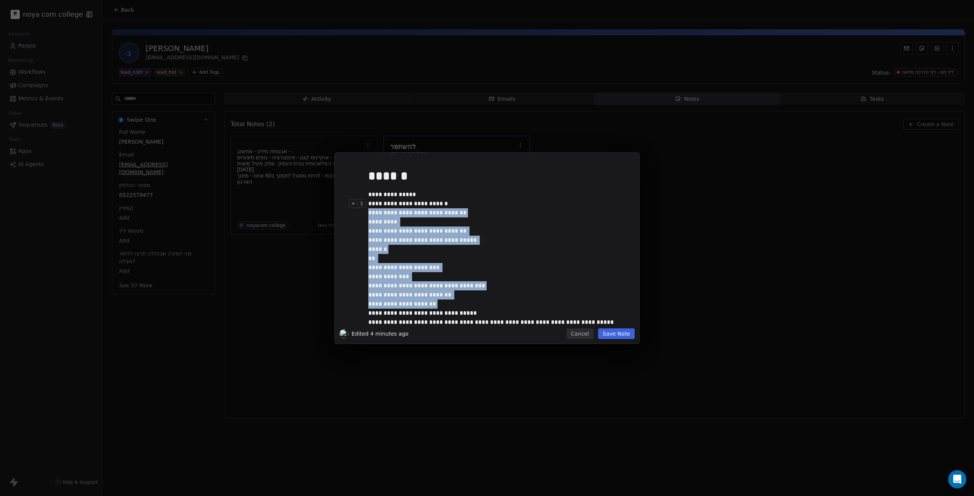
drag, startPoint x: 499, startPoint y: 212, endPoint x: 488, endPoint y: 305, distance: 94.3
click at [488, 305] on div "**********" at bounding box center [498, 269] width 260 height 211
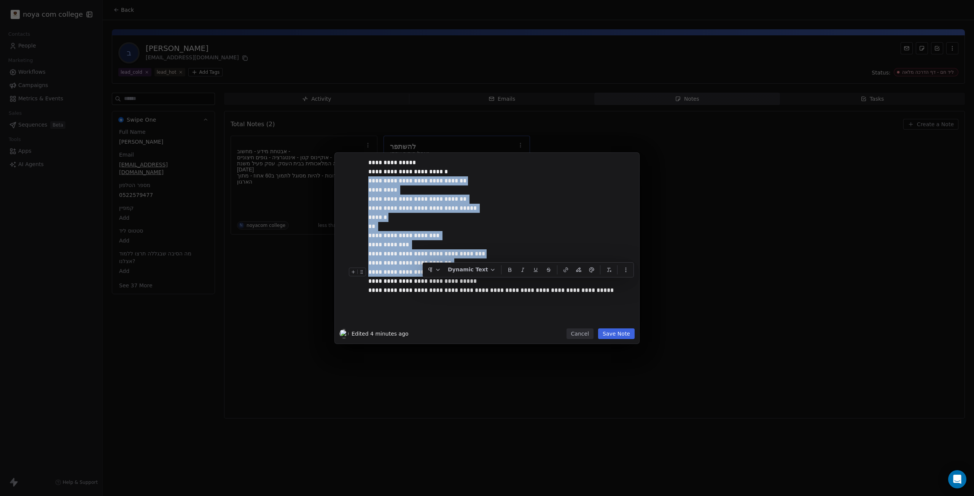
scroll to position [49, 0]
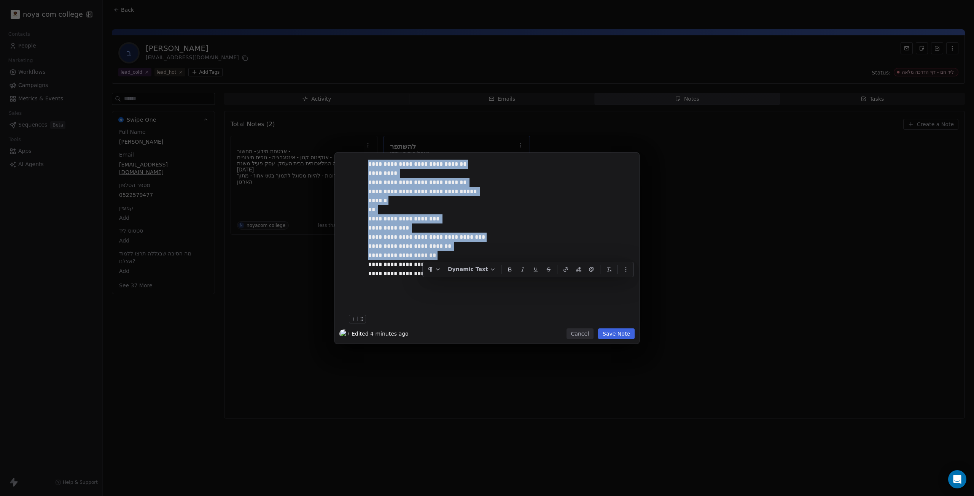
click at [683, 354] on div "**********" at bounding box center [487, 248] width 974 height 496
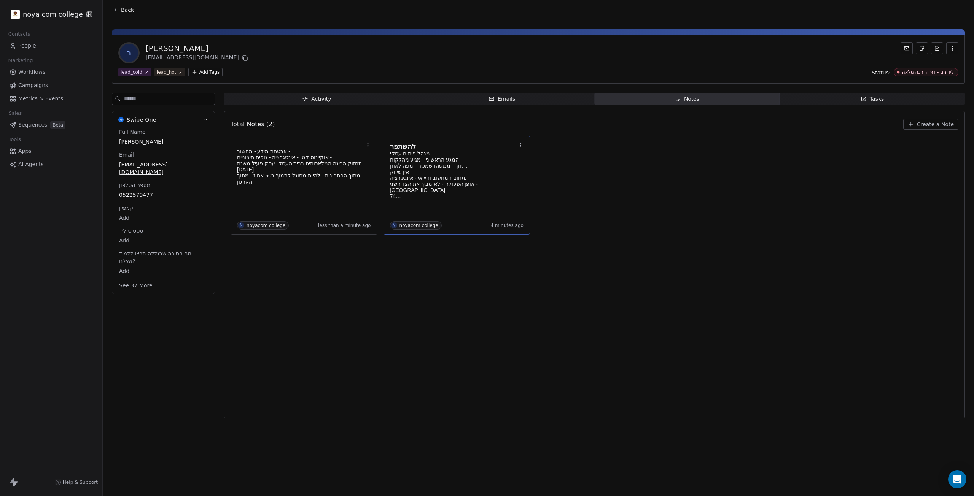
click at [221, 242] on div "Swipe One Full Name [PERSON_NAME] Email [EMAIL_ADDRESS][DOMAIN_NAME] מספר הטלפו…" at bounding box center [538, 258] width 853 height 331
click at [219, 242] on div "Swipe One Full Name [PERSON_NAME] Email [EMAIL_ADDRESS][DOMAIN_NAME] מספר הטלפו…" at bounding box center [538, 258] width 853 height 331
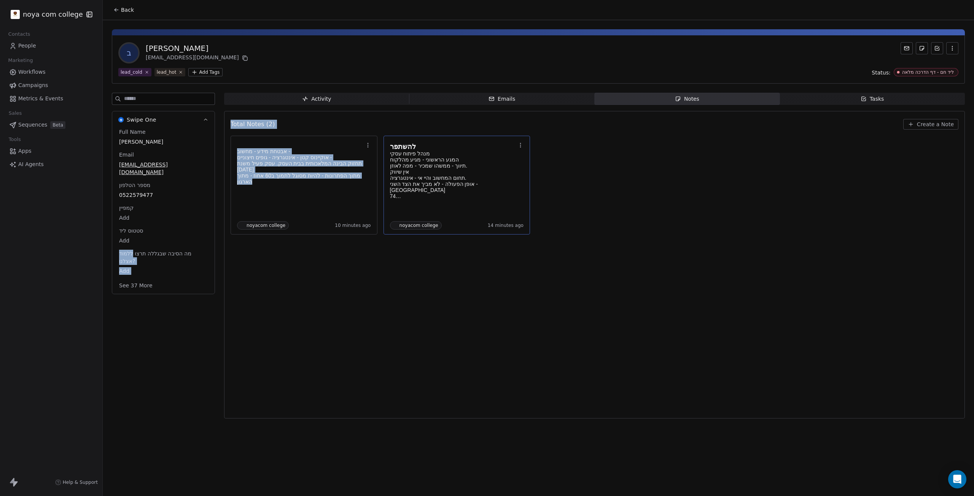
drag, startPoint x: 226, startPoint y: 347, endPoint x: 230, endPoint y: 344, distance: 5.7
click at [141, 372] on div "Swipe One Full Name [PERSON_NAME] Email [EMAIL_ADDRESS][DOMAIN_NAME] מספר הטלפו…" at bounding box center [163, 258] width 103 height 331
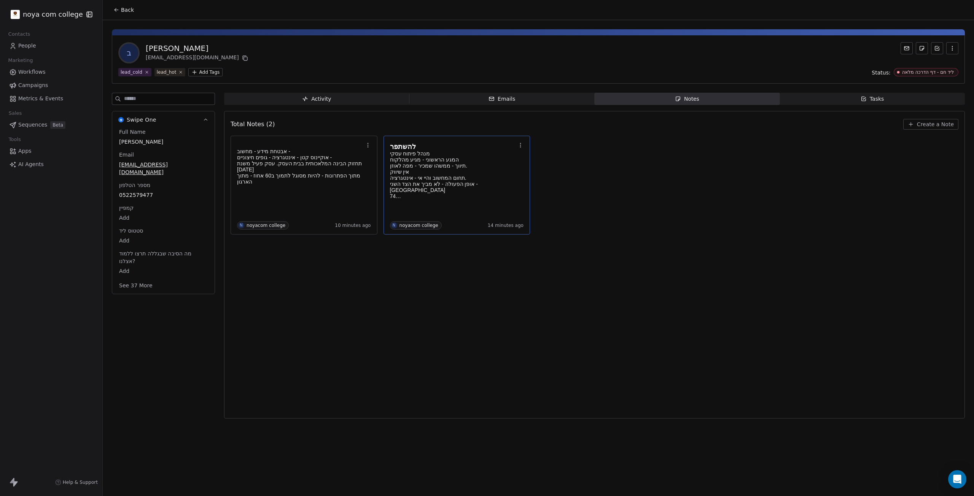
click at [141, 374] on div "Swipe One Full Name [PERSON_NAME] Email [EMAIL_ADDRESS][DOMAIN_NAME] מספר הטלפו…" at bounding box center [163, 258] width 103 height 331
click at [159, 373] on div "Swipe One Full Name [PERSON_NAME] Email [EMAIL_ADDRESS][DOMAIN_NAME] מספר הטלפו…" at bounding box center [163, 258] width 103 height 331
click at [160, 372] on div "Swipe One Full Name [PERSON_NAME] Email [EMAIL_ADDRESS][DOMAIN_NAME] מספר הטלפו…" at bounding box center [163, 258] width 103 height 331
click at [168, 369] on div "Swipe One Full Name [PERSON_NAME] Email [EMAIL_ADDRESS][DOMAIN_NAME] מספר הטלפו…" at bounding box center [163, 258] width 103 height 331
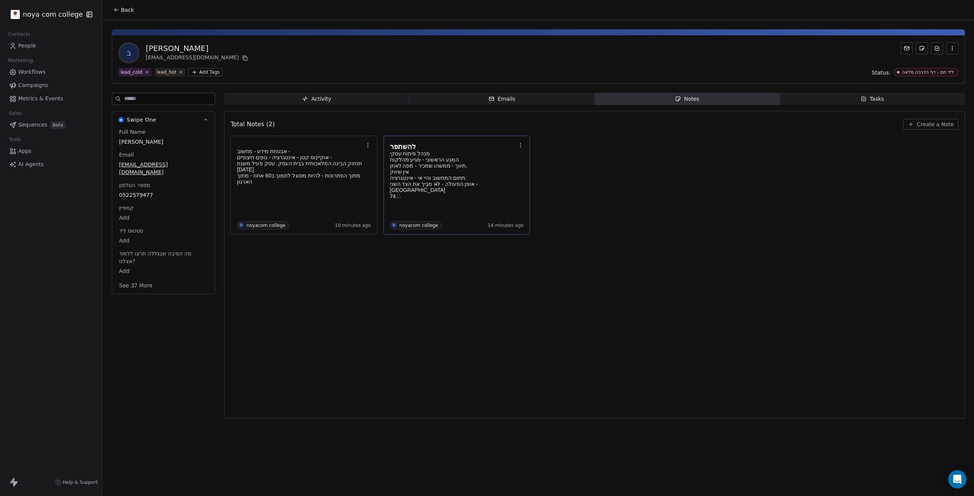
click at [167, 369] on div "Swipe One Full Name [PERSON_NAME] Email [EMAIL_ADDRESS][DOMAIN_NAME] מספר הטלפו…" at bounding box center [163, 258] width 103 height 331
click at [204, 351] on div "Swipe One Full Name [PERSON_NAME] Email [EMAIL_ADDRESS][DOMAIN_NAME] מספר הטלפו…" at bounding box center [163, 258] width 103 height 331
click at [690, 98] on div "Notes" at bounding box center [687, 99] width 24 height 8
click at [939, 122] on span "Create a Note" at bounding box center [935, 125] width 37 height 8
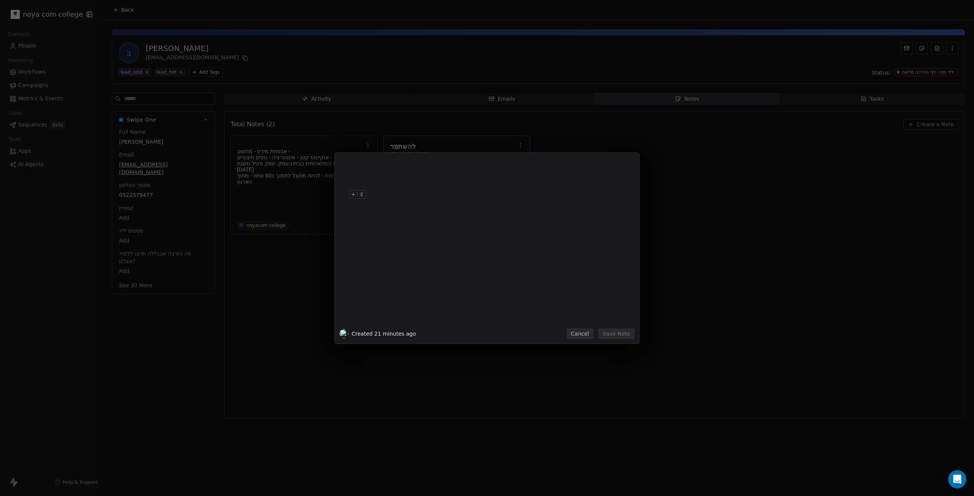
click at [460, 213] on div at bounding box center [498, 245] width 260 height 162
click at [460, 192] on div at bounding box center [498, 194] width 260 height 9
click at [461, 182] on div at bounding box center [498, 176] width 260 height 18
click at [452, 202] on div at bounding box center [498, 245] width 260 height 162
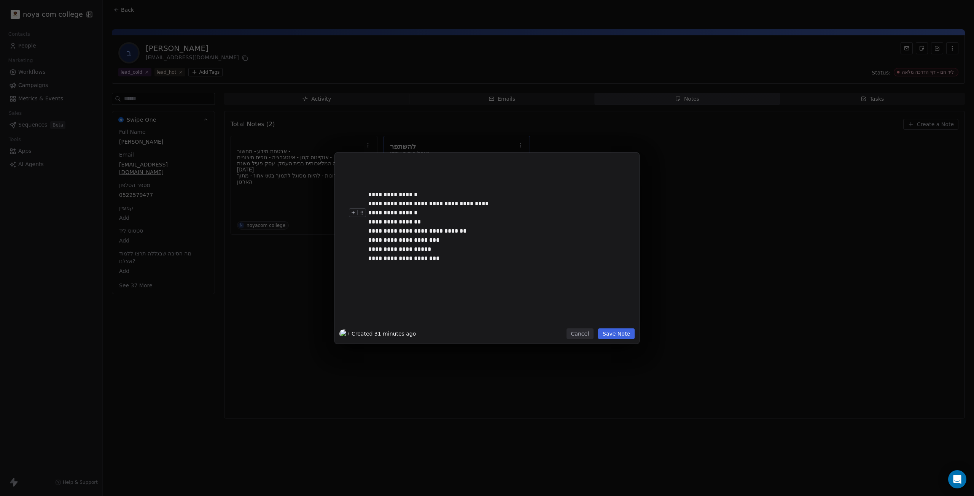
click at [627, 336] on button "Save Note" at bounding box center [616, 334] width 37 height 11
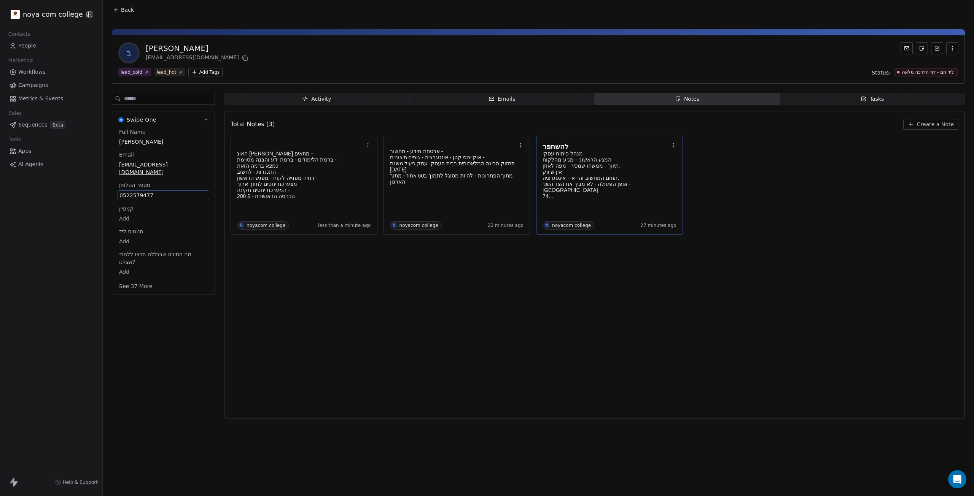
drag, startPoint x: 164, startPoint y: 186, endPoint x: 147, endPoint y: 185, distance: 17.2
click at [147, 192] on span "0522579477" at bounding box center [163, 196] width 88 height 8
click at [146, 192] on span "0522579477" at bounding box center [163, 196] width 88 height 8
click at [146, 191] on div "0522579477" at bounding box center [164, 196] width 92 height 10
click at [146, 183] on div "**********" at bounding box center [160, 192] width 85 height 18
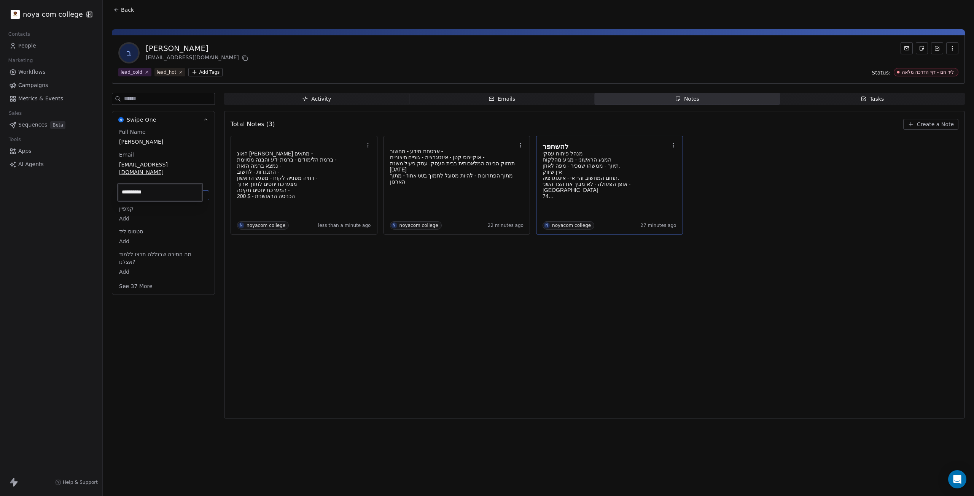
click at [150, 193] on input "**********" at bounding box center [160, 192] width 82 height 15
click at [149, 192] on input "**********" at bounding box center [160, 192] width 82 height 15
click at [416, 264] on html "noya com college Contacts People Marketing Workflows Campaigns Metrics & Events…" at bounding box center [487, 248] width 974 height 496
click at [282, 360] on div "Total Notes (3) Create a Note האונ [PERSON_NAME] מתאים - ברמת הלימודים - ברמת י…" at bounding box center [595, 265] width 728 height 298
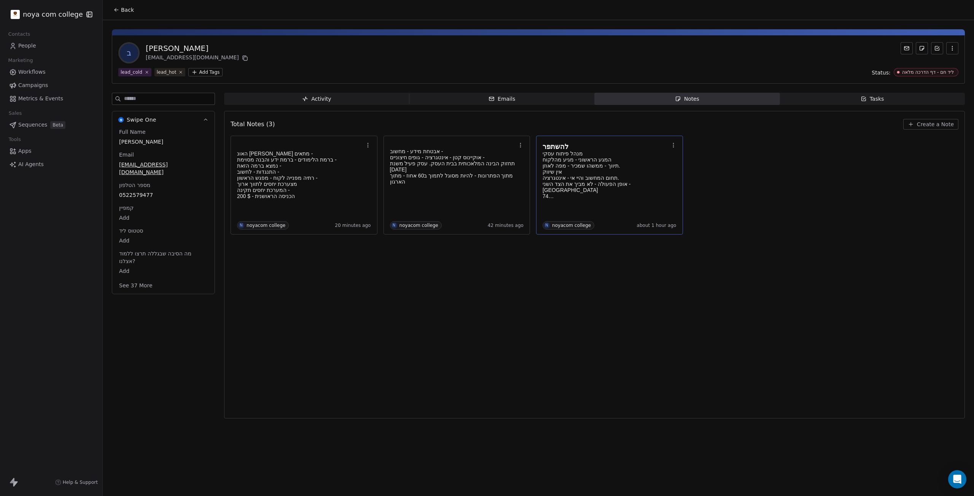
click at [940, 121] on span "Create a Note" at bounding box center [935, 125] width 37 height 8
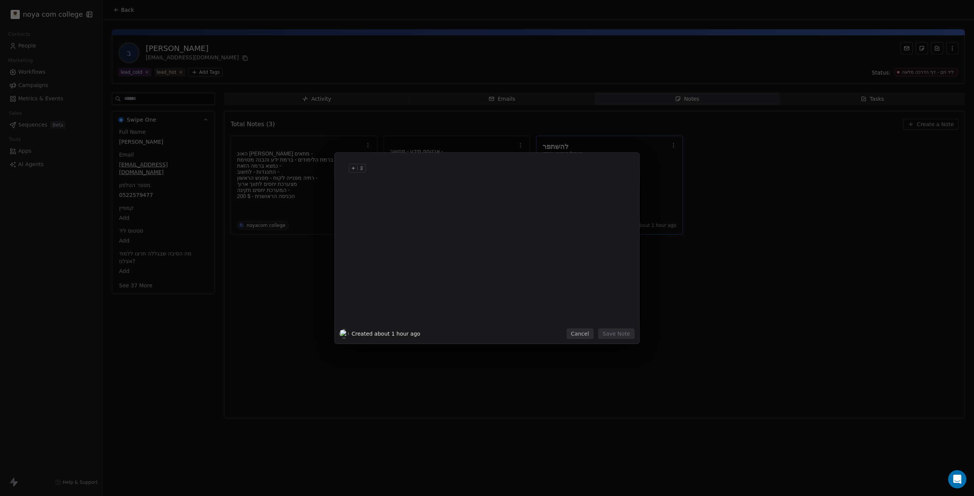
drag, startPoint x: 480, startPoint y: 188, endPoint x: 482, endPoint y: 184, distance: 4.3
click at [480, 187] on h1 at bounding box center [498, 176] width 260 height 24
click at [624, 331] on button "Save Note" at bounding box center [616, 334] width 37 height 11
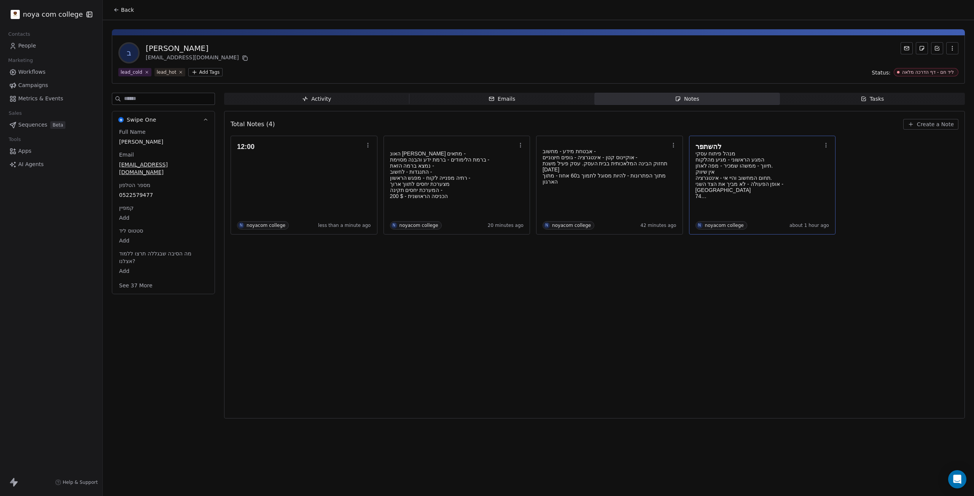
click at [750, 348] on div "Total Notes (4) Create a Note 12:00 N noyacom college less than a minute ago הא…" at bounding box center [595, 265] width 728 height 298
drag, startPoint x: 701, startPoint y: 105, endPoint x: 694, endPoint y: 104, distance: 6.9
click at [698, 104] on div "Activity Activity Emails Emails Notes Notes Tasks Tasks Total Notes (4) Create …" at bounding box center [594, 258] width 741 height 331
click at [692, 102] on div "Notes" at bounding box center [687, 99] width 24 height 8
click at [484, 423] on div "Back ב [PERSON_NAME] [EMAIL_ADDRESS][DOMAIN_NAME] lead_cold lead_hot Add Tags S…" at bounding box center [538, 248] width 871 height 496
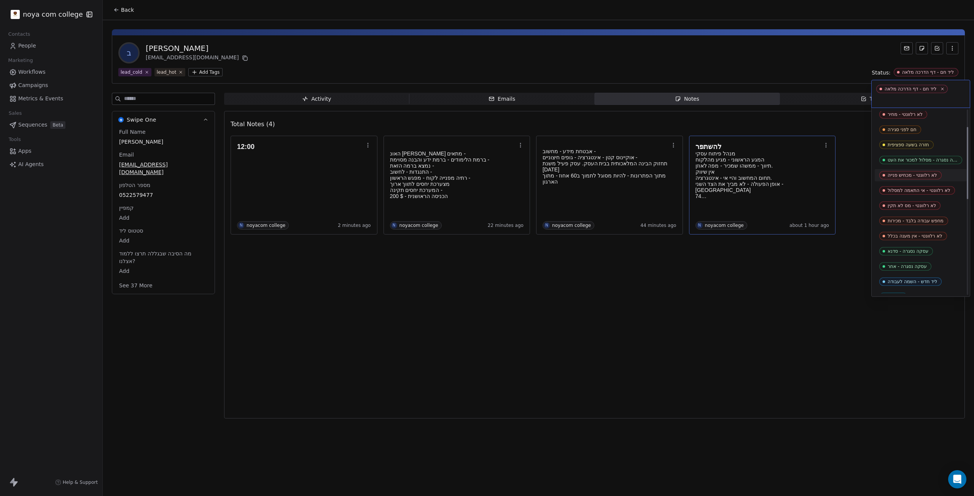
scroll to position [20, 0]
click at [929, 156] on div "חזרה בשעה ספציפית" at bounding box center [908, 158] width 41 height 5
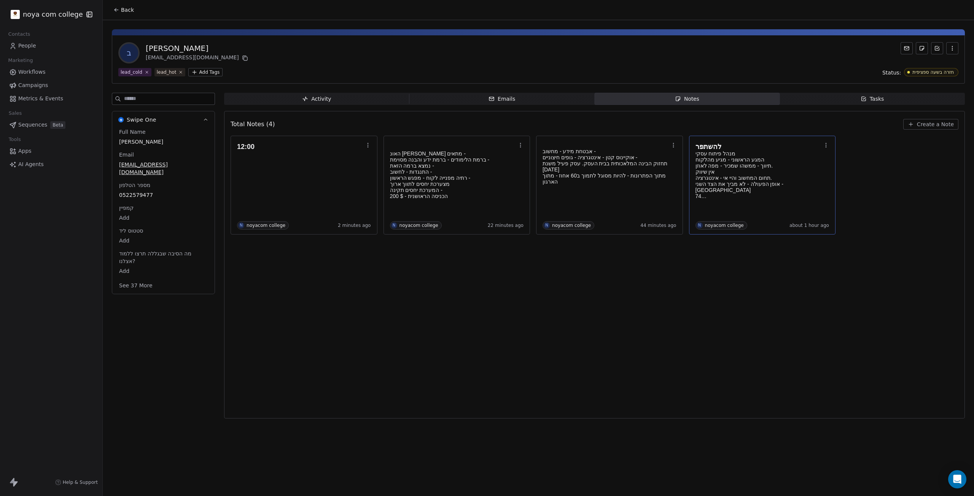
click at [659, 102] on span "Notes Notes" at bounding box center [687, 99] width 185 height 12
click at [659, 94] on span "Notes Notes" at bounding box center [687, 99] width 185 height 12
click at [659, 97] on span "Notes Notes" at bounding box center [687, 99] width 185 height 12
click at [660, 97] on span "Notes Notes" at bounding box center [687, 99] width 185 height 12
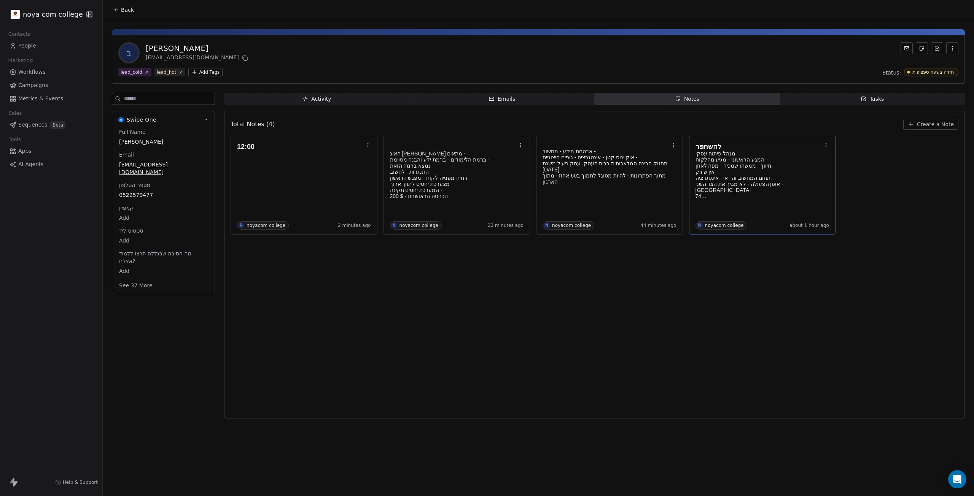
click at [917, 120] on button "Create a Note" at bounding box center [930, 124] width 55 height 11
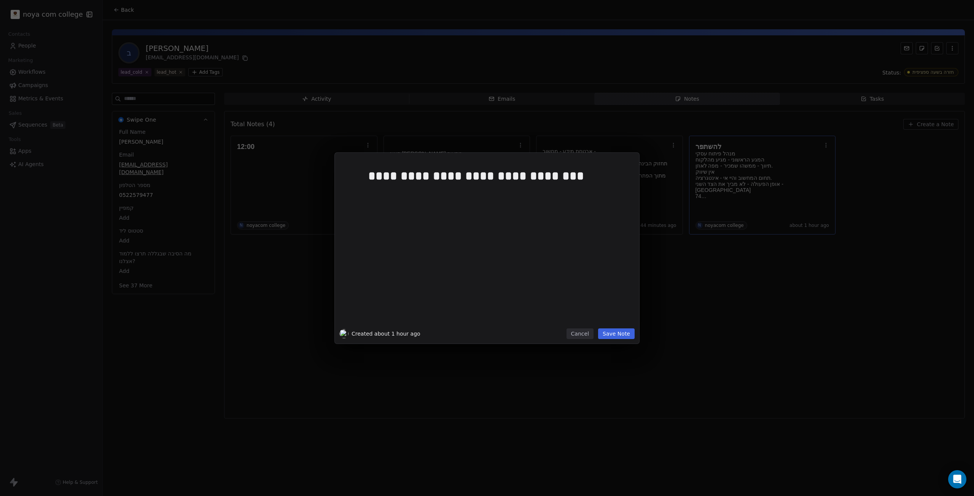
click at [613, 334] on button "Save Note" at bounding box center [616, 334] width 37 height 11
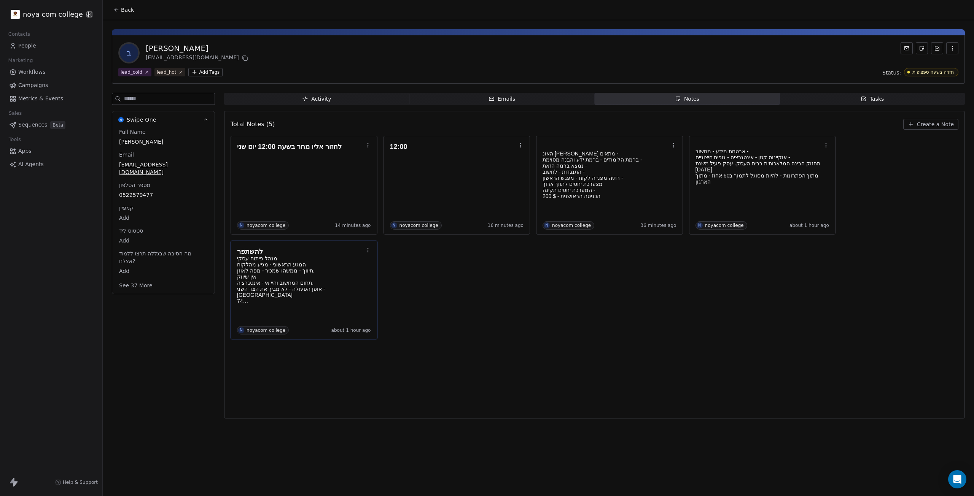
click at [644, 296] on div "לחזור אליו מחר בשעה 12:00 יום שני N noyacom college 14 minutes ago 12:00 N noya…" at bounding box center [595, 238] width 728 height 204
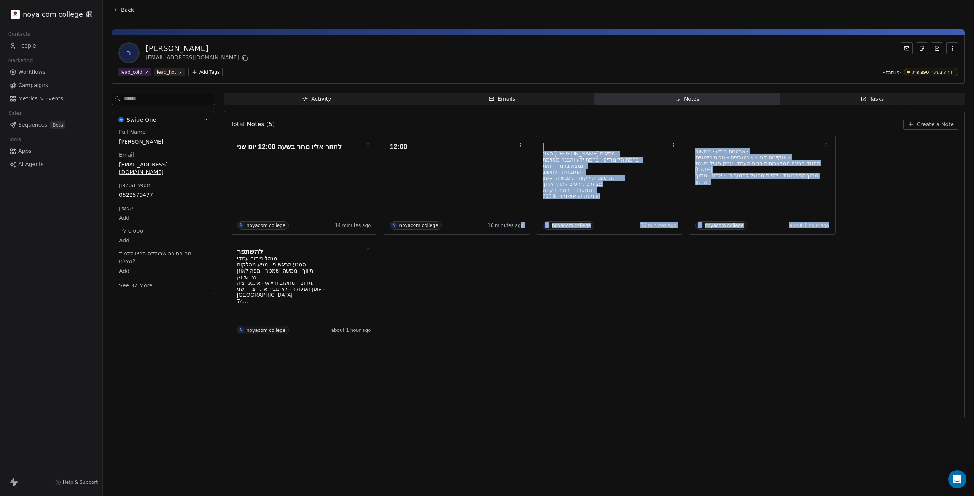
drag, startPoint x: 864, startPoint y: 293, endPoint x: 523, endPoint y: 326, distance: 343.2
click at [522, 325] on div "לחזור אליו מחר בשעה 12:00 יום שני N noyacom college 14 minutes ago 12:00 N noya…" at bounding box center [595, 238] width 728 height 204
click at [523, 327] on div "לחזור אליו מחר בשעה 12:00 יום שני N noyacom college 14 minutes ago 12:00 N noya…" at bounding box center [595, 238] width 728 height 204
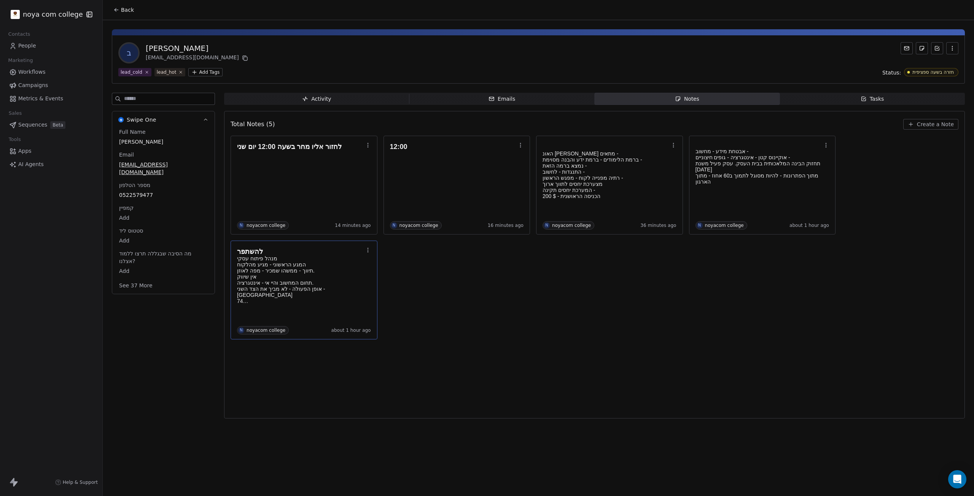
click at [116, 13] on icon at bounding box center [116, 10] width 6 height 6
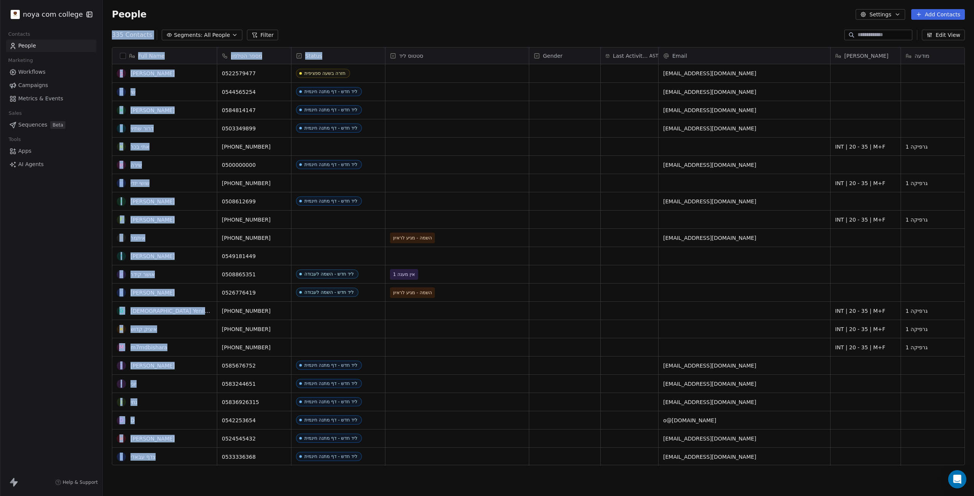
drag, startPoint x: 375, startPoint y: 41, endPoint x: 337, endPoint y: 11, distance: 48.8
click at [348, 0] on html "noya com college Contacts People Marketing Workflows Campaigns Metrics & Events…" at bounding box center [487, 248] width 974 height 496
click at [337, 11] on div "People Settings Add Contacts" at bounding box center [538, 14] width 853 height 11
click at [338, 11] on div "People Settings Add Contacts" at bounding box center [538, 14] width 853 height 11
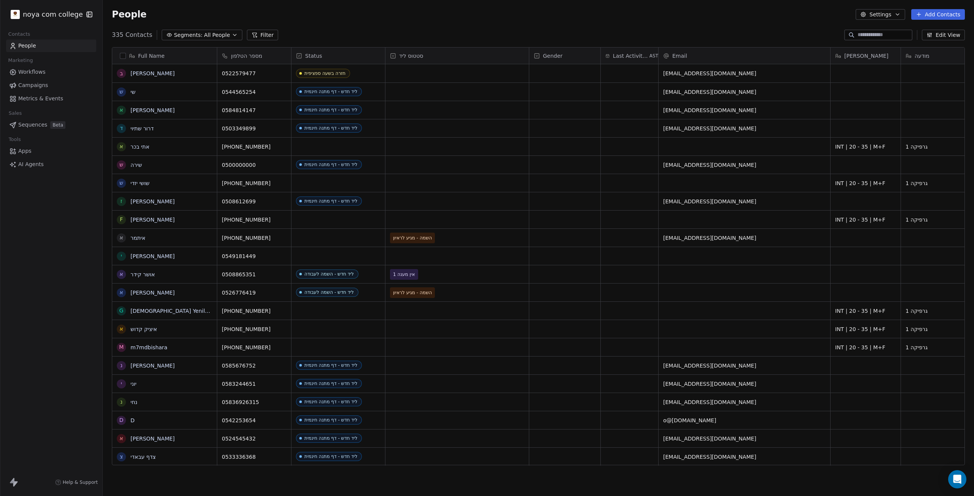
click at [69, 267] on div "noya com college Contacts People Marketing Workflows Campaigns Metrics & Events…" at bounding box center [51, 248] width 102 height 496
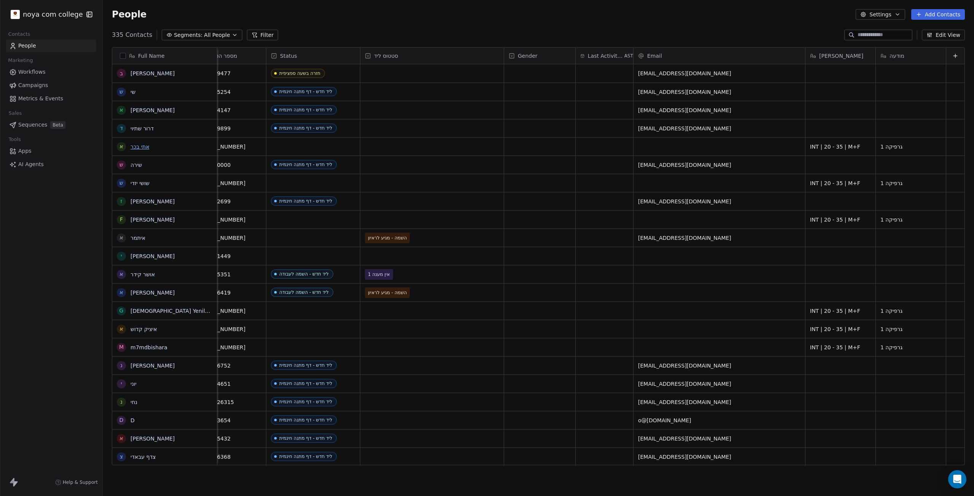
click at [138, 149] on link "אתי בכר" at bounding box center [139, 147] width 19 height 6
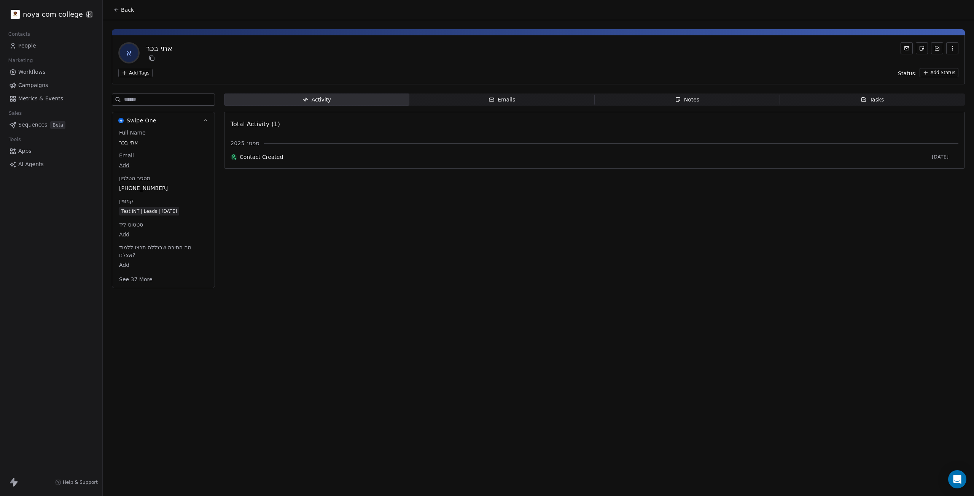
click at [943, 73] on html "noya com college Contacts People Marketing Workflows Campaigns Metrics & Events…" at bounding box center [487, 248] width 974 height 496
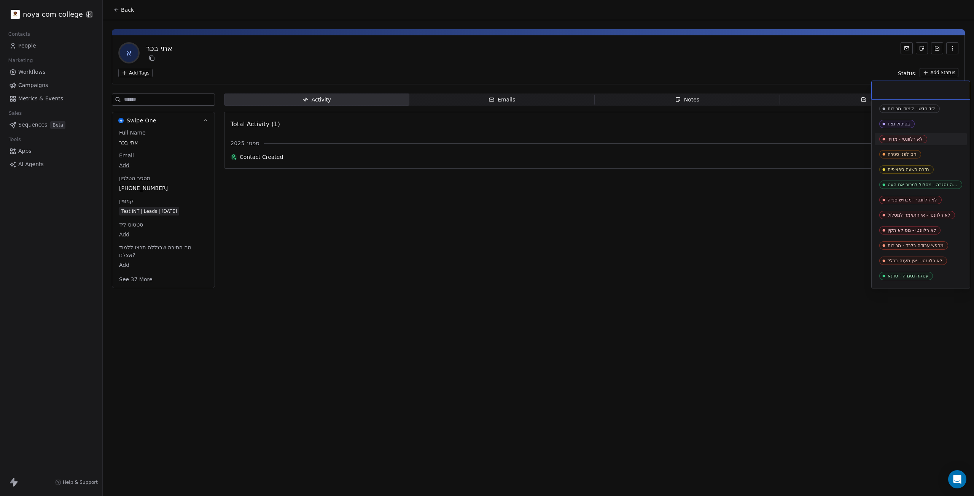
click at [694, 277] on html "noya com college Contacts People Marketing Workflows Campaigns Metrics & Events…" at bounding box center [487, 248] width 974 height 496
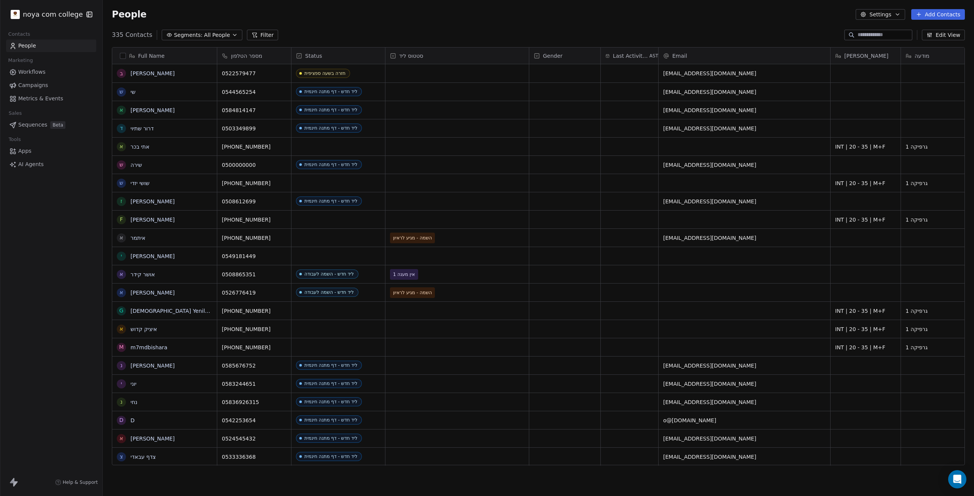
scroll to position [431, 865]
click at [135, 147] on link "אתי בכר" at bounding box center [139, 147] width 19 height 6
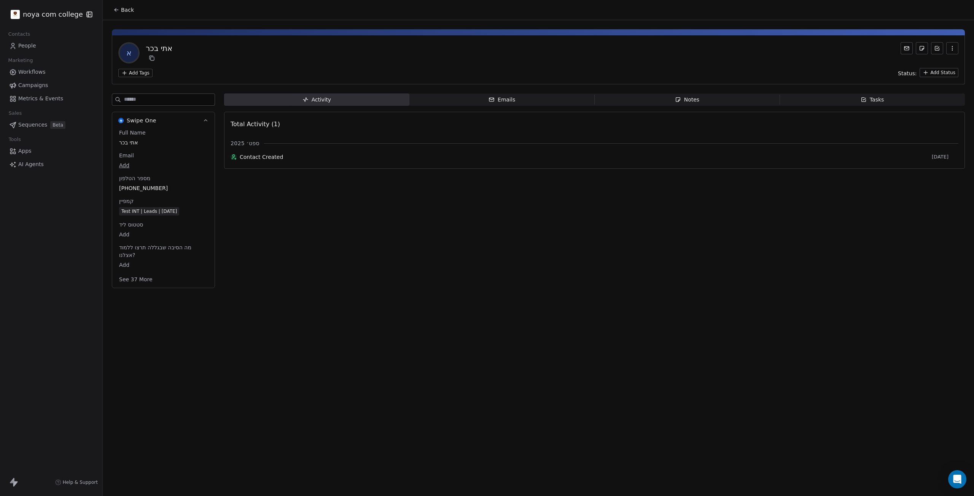
click at [664, 94] on span "Notes Notes" at bounding box center [687, 100] width 185 height 12
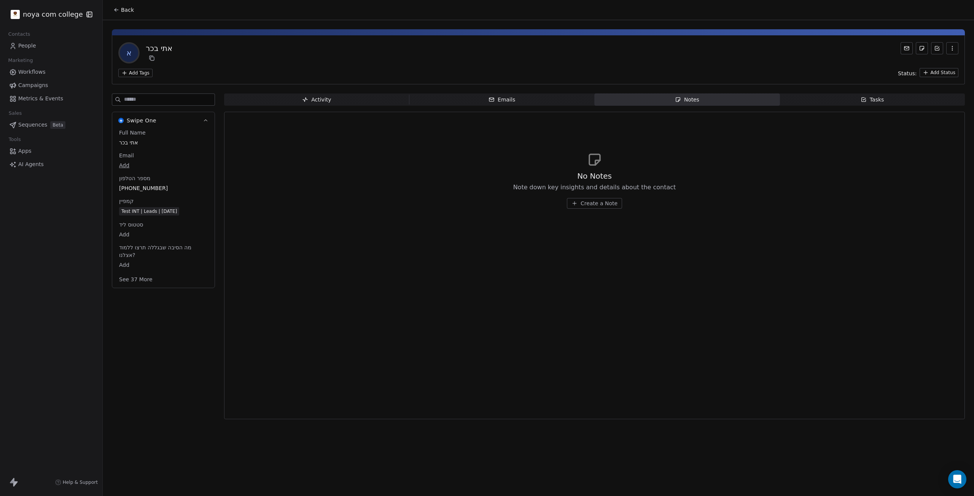
click at [603, 204] on span "Create a Note" at bounding box center [599, 204] width 37 height 8
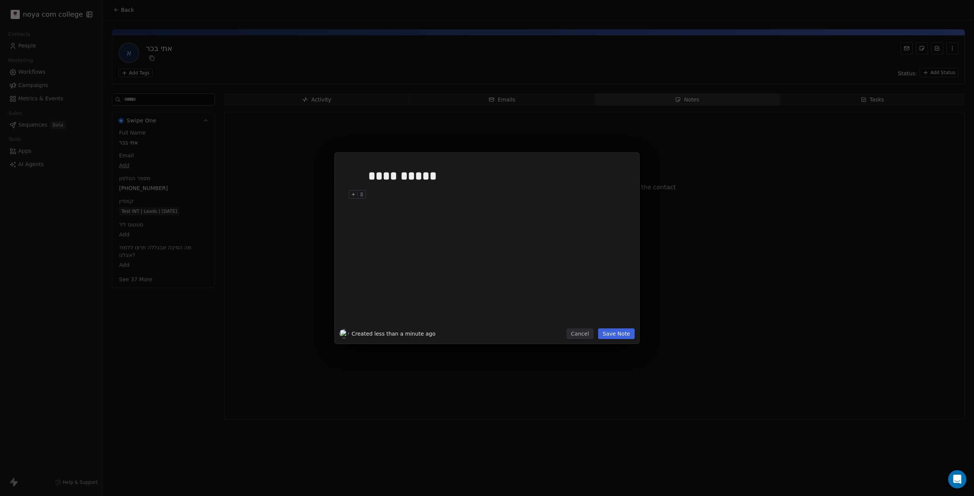
click at [608, 331] on button "Save Note" at bounding box center [616, 334] width 37 height 11
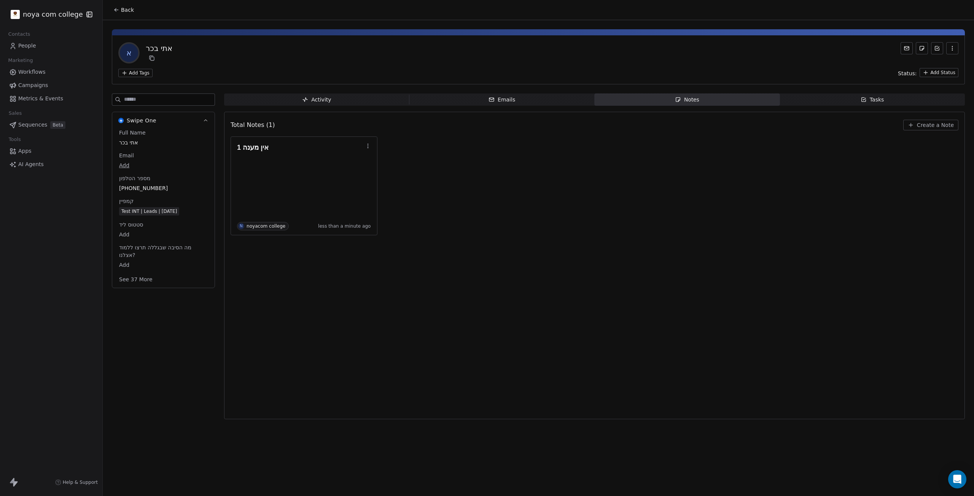
click at [132, 72] on html "noya com college Contacts People Marketing Workflows Campaigns Metrics & Events…" at bounding box center [487, 248] width 974 height 496
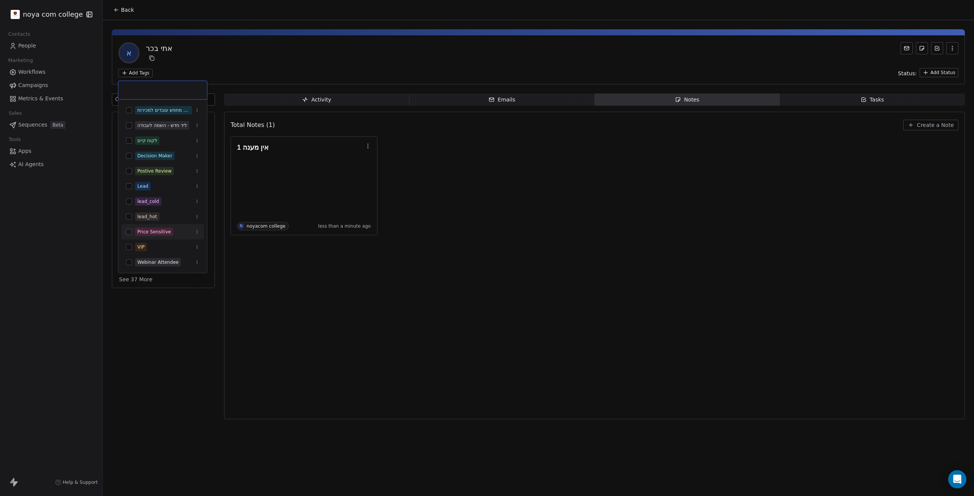
click at [563, 172] on html "noya com college Contacts People Marketing Workflows Campaigns Metrics & Events…" at bounding box center [487, 248] width 974 height 496
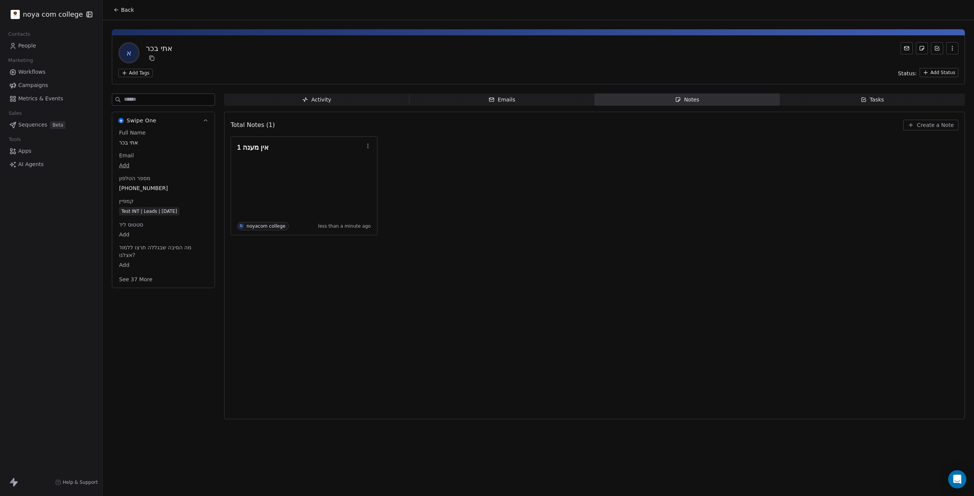
click at [941, 69] on html "noya com college Contacts People Marketing Workflows Campaigns Metrics & Events…" at bounding box center [487, 248] width 974 height 496
type input "*"
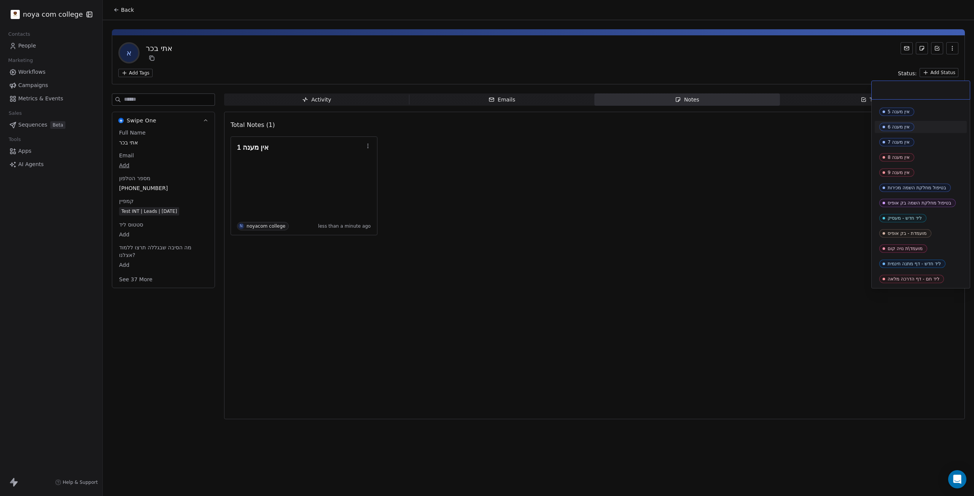
scroll to position [172, 0]
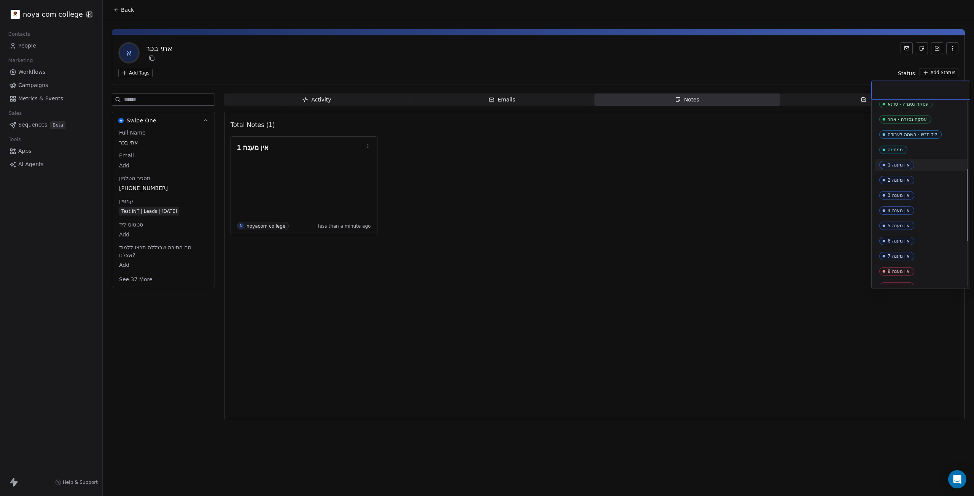
click at [906, 169] on span "אין מענה 1" at bounding box center [896, 165] width 35 height 8
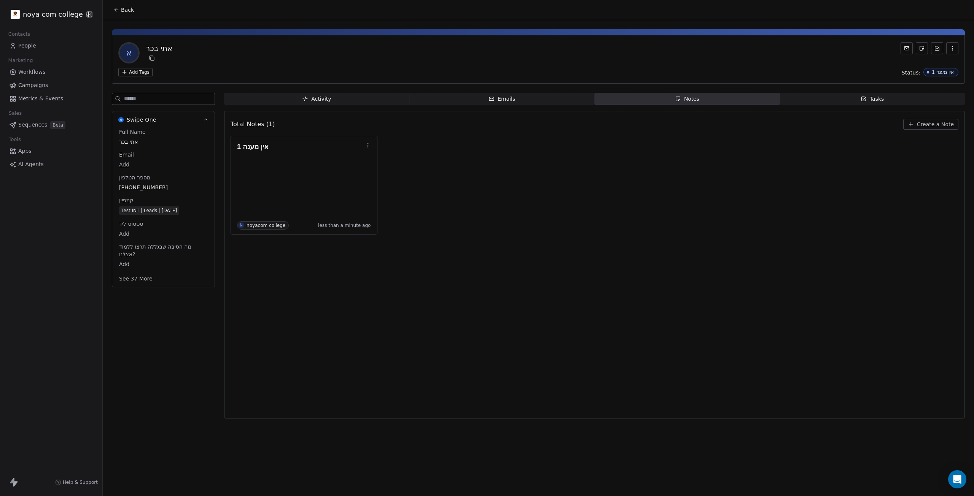
drag, startPoint x: 817, startPoint y: 260, endPoint x: 810, endPoint y: 256, distance: 7.8
click at [814, 259] on div "Total Notes (1) Create a Note אין מענה 1 N noyacom college less than a minute a…" at bounding box center [595, 265] width 728 height 298
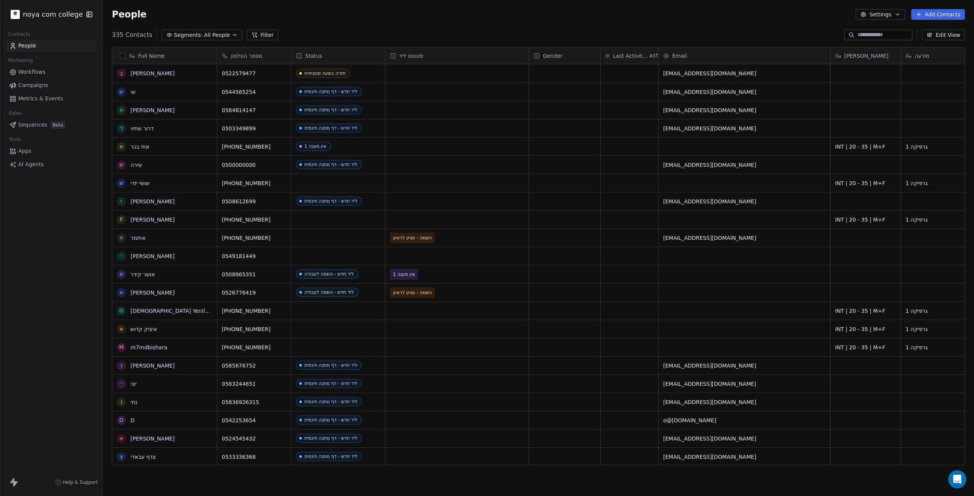
scroll to position [431, 865]
drag, startPoint x: 658, startPoint y: 51, endPoint x: 754, endPoint y: 37, distance: 96.9
click at [753, 38] on section "People Settings Add Contacts 335 Contacts Segments: All People Filter Edit View…" at bounding box center [538, 248] width 871 height 496
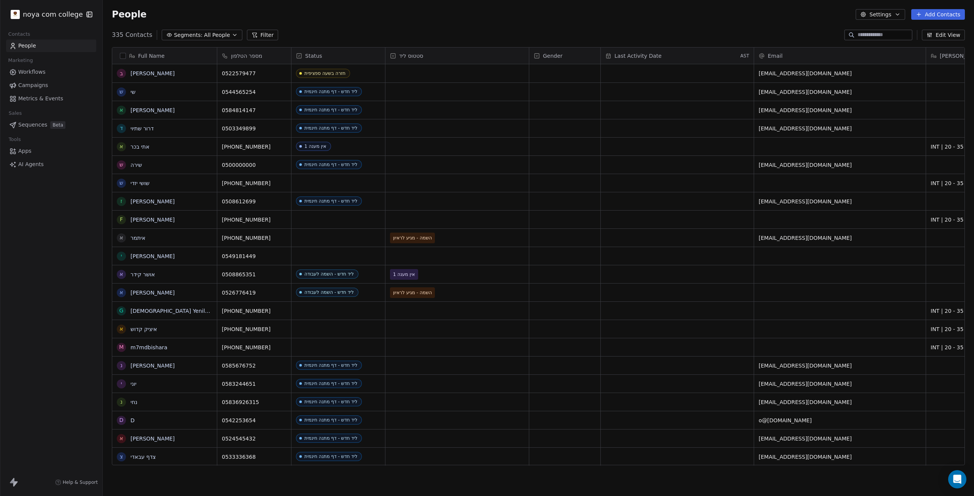
click at [619, 54] on span "Last Activity Date" at bounding box center [637, 56] width 47 height 8
click at [669, 1] on html "noya com college Contacts People Marketing Workflows Campaigns Metrics & Events…" at bounding box center [487, 248] width 974 height 496
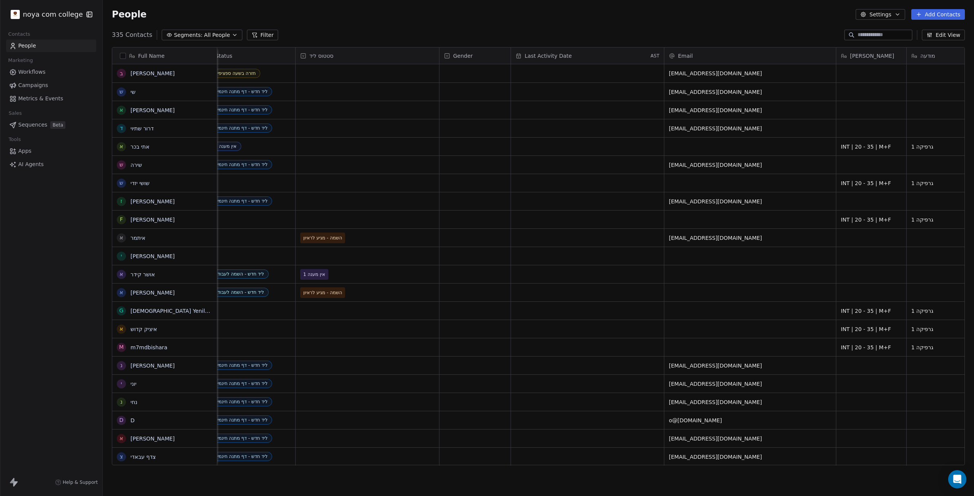
scroll to position [0, 126]
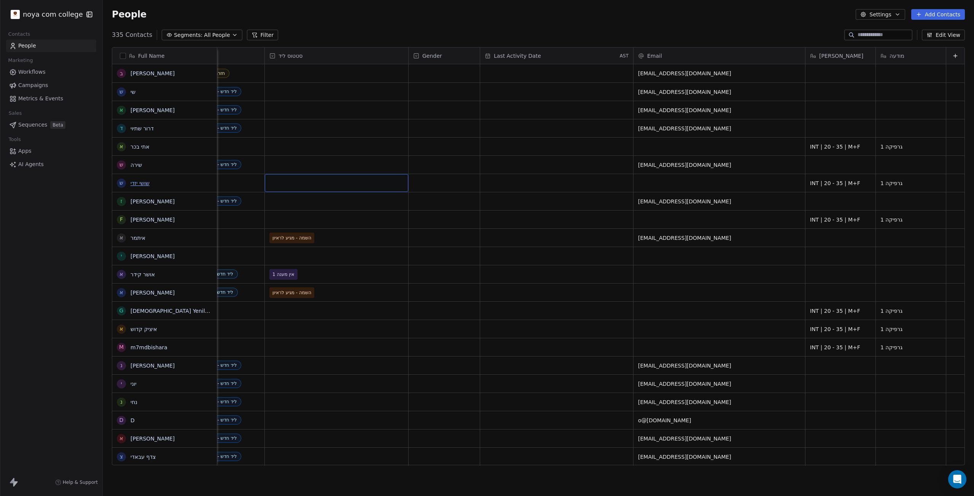
click at [142, 183] on link "שושי יזדי" at bounding box center [139, 183] width 19 height 6
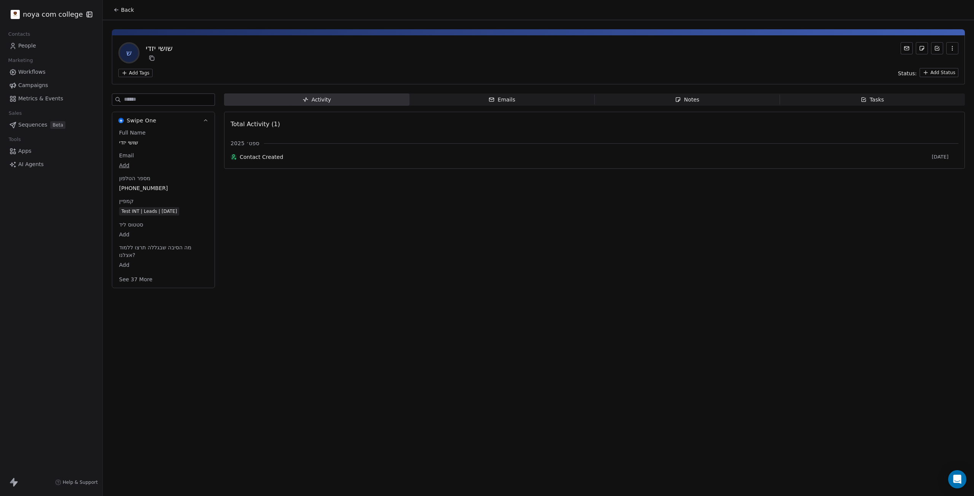
click at [671, 351] on div "Back ש [PERSON_NAME] Add Tags Status: Add Status Swipe One Full Name [PERSON_NA…" at bounding box center [538, 248] width 871 height 496
click at [375, 269] on div "Activity Activity Emails Emails Notes Notes Tasks Tasks Total Activity (1) ספט׳…" at bounding box center [594, 193] width 741 height 199
click at [679, 97] on icon "button" at bounding box center [678, 100] width 6 height 6
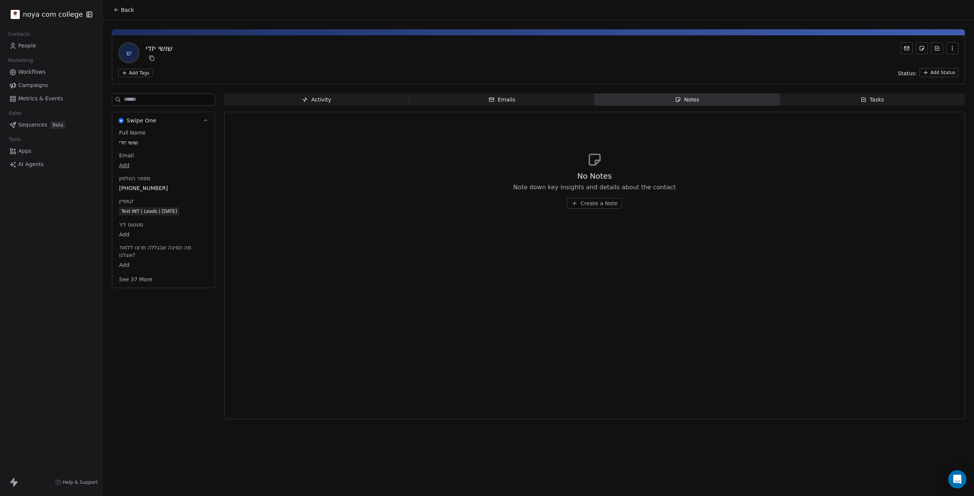
click at [588, 200] on span "Create a Note" at bounding box center [599, 204] width 37 height 8
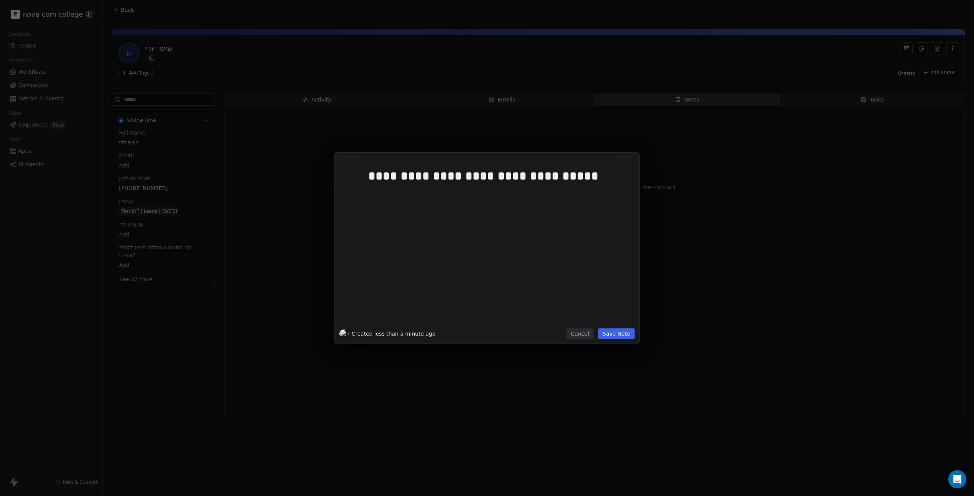
click at [628, 335] on button "Save Note" at bounding box center [616, 334] width 37 height 11
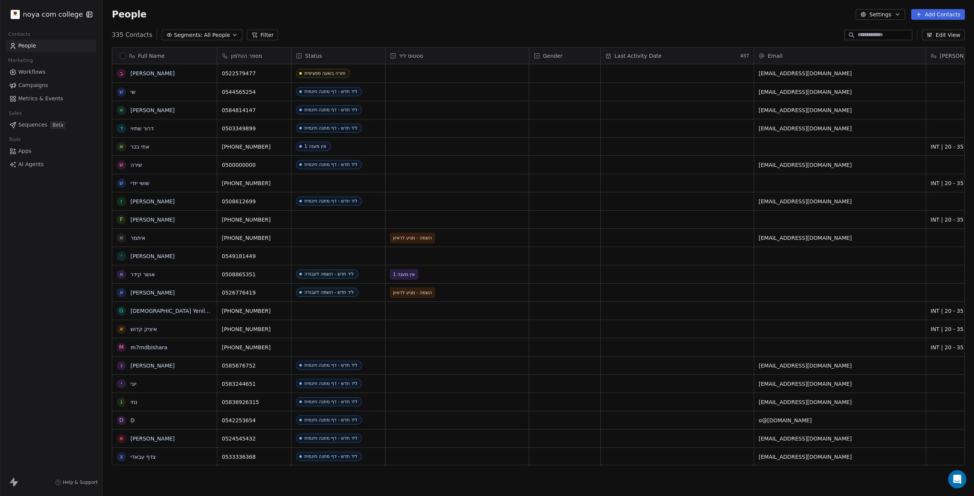
scroll to position [0, 126]
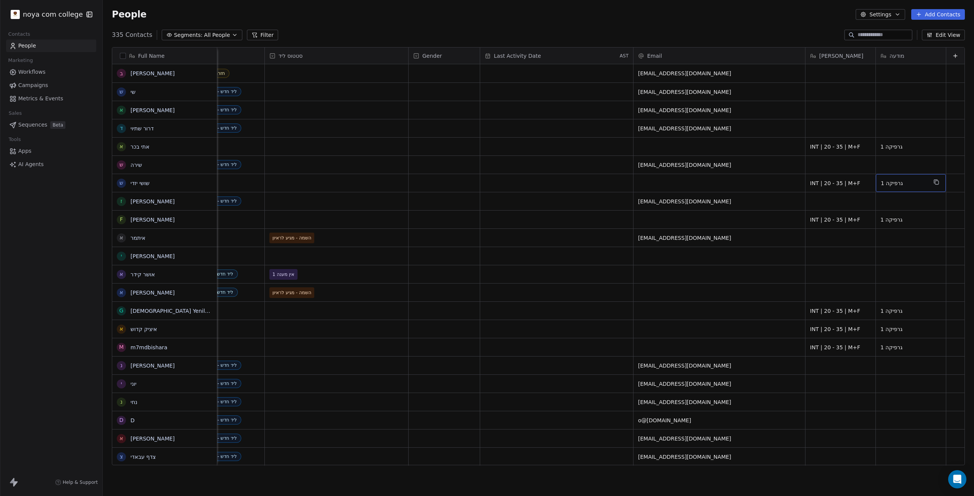
click at [908, 185] on span "גרפיקה 1" at bounding box center [904, 184] width 46 height 8
click at [951, 183] on html "noya com college Contacts People Marketing Workflows Campaigns Metrics & Events…" at bounding box center [487, 248] width 974 height 496
click at [294, 160] on div "grid" at bounding box center [336, 165] width 143 height 18
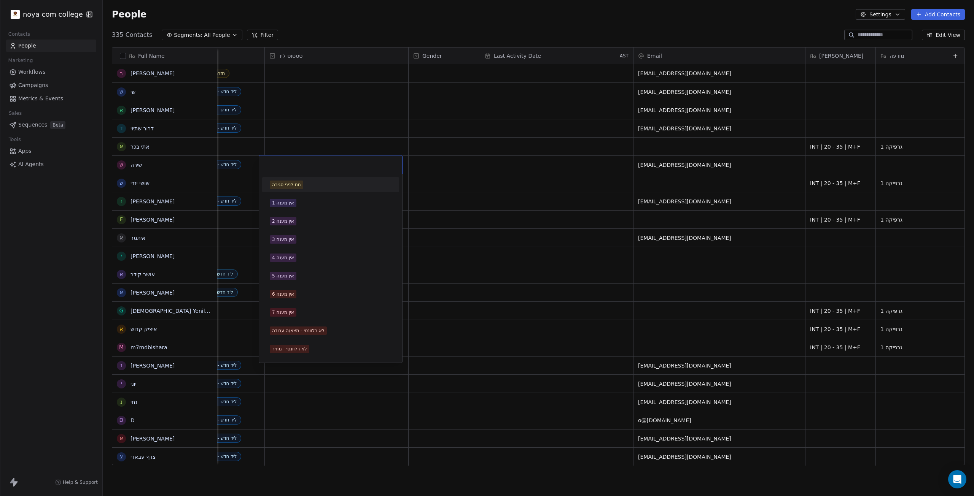
click at [294, 144] on html "noya com college Contacts People Marketing Workflows Campaigns Metrics & Events…" at bounding box center [487, 248] width 974 height 496
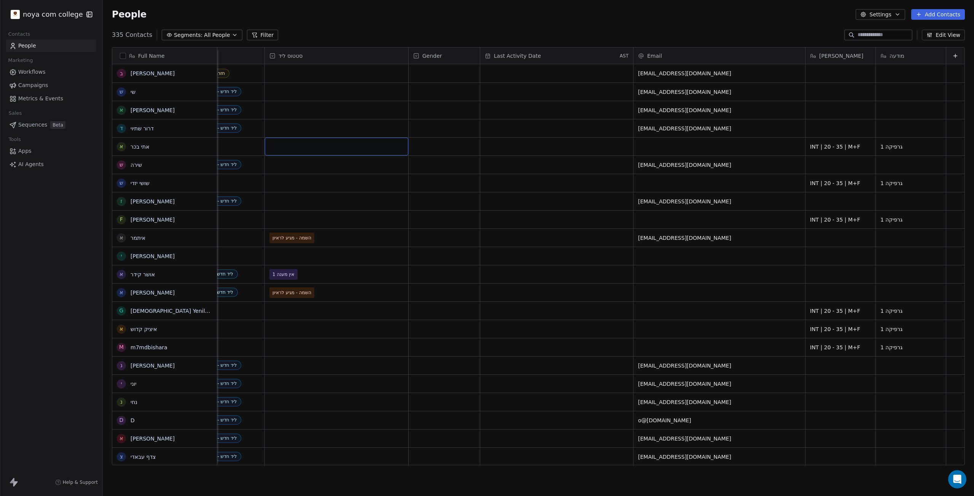
click at [294, 144] on div "grid" at bounding box center [336, 147] width 143 height 18
click at [318, 145] on div "grid" at bounding box center [336, 147] width 143 height 18
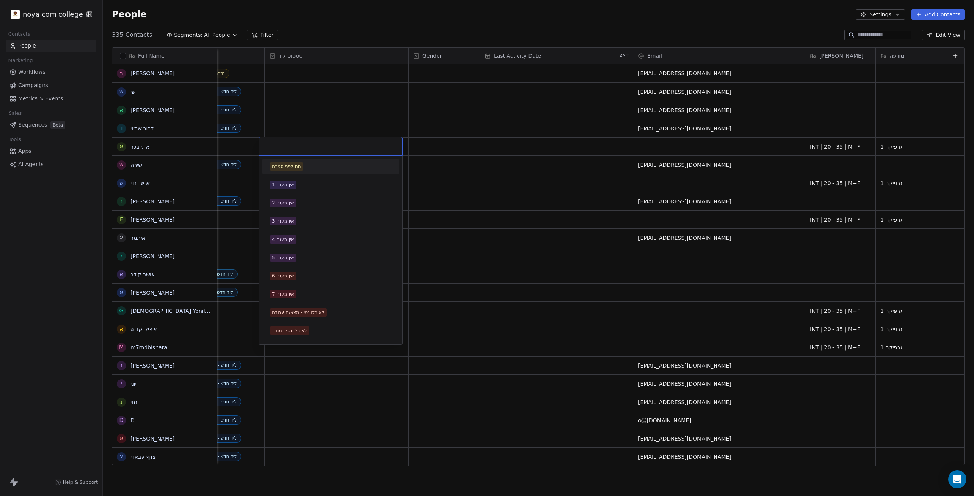
drag, startPoint x: 318, startPoint y: 145, endPoint x: 347, endPoint y: 147, distance: 28.3
click at [349, 143] on input "text" at bounding box center [331, 146] width 134 height 8
click at [297, 185] on div "אין מענה 1" at bounding box center [331, 185] width 122 height 8
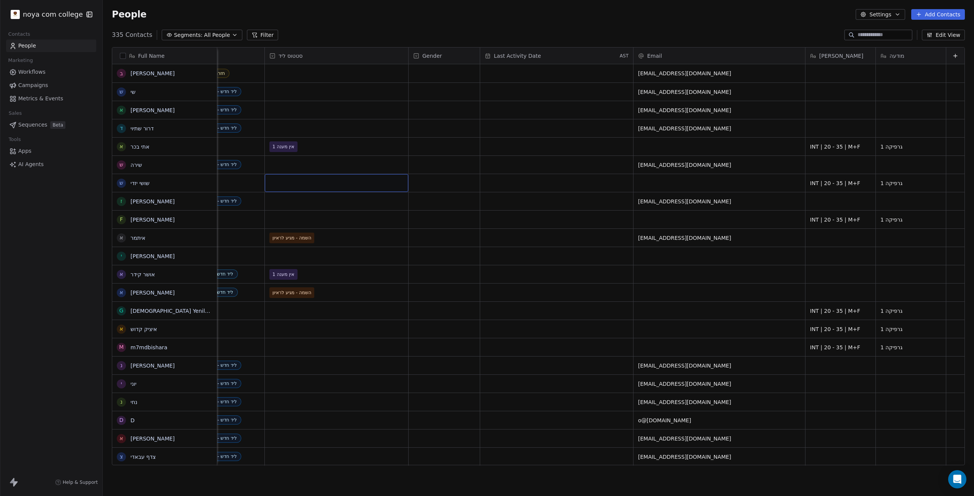
click at [275, 183] on div "grid" at bounding box center [336, 183] width 143 height 18
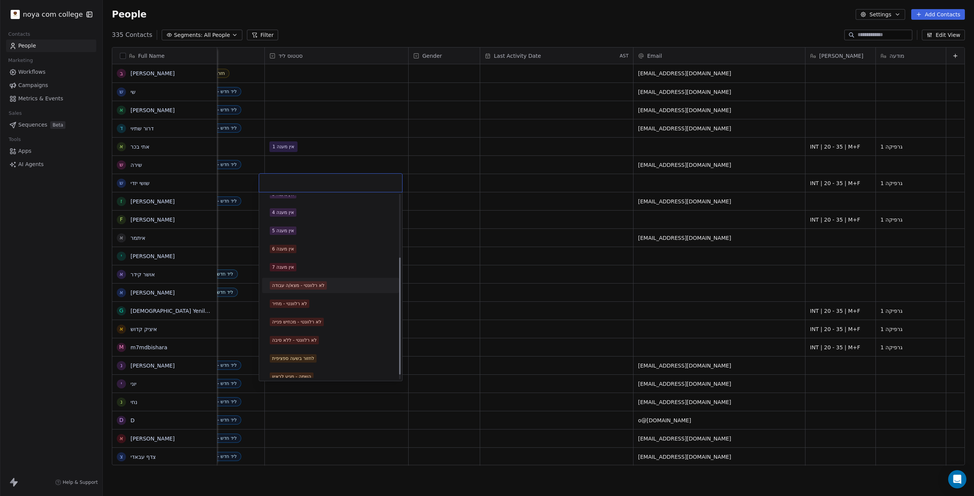
scroll to position [0, 0]
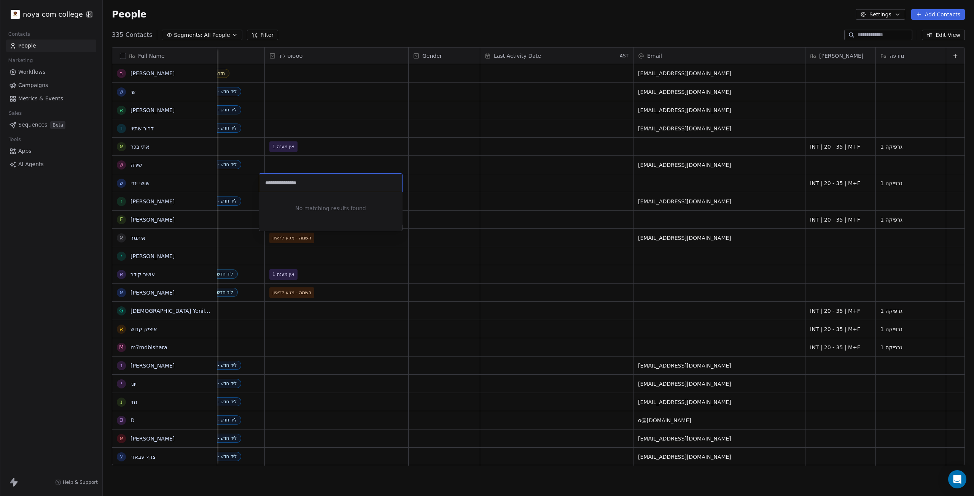
type input "**********"
click at [292, 57] on html "noya com college Contacts People Marketing Workflows Campaigns Metrics & Events…" at bounding box center [487, 248] width 974 height 496
click at [285, 56] on span "סטטוס ליד" at bounding box center [290, 56] width 24 height 8
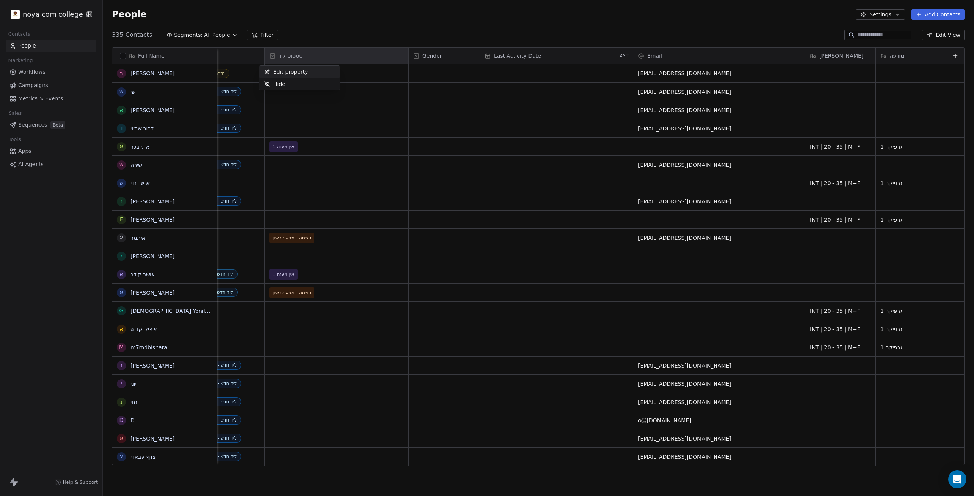
click at [278, 76] on div "Edit property" at bounding box center [285, 72] width 53 height 12
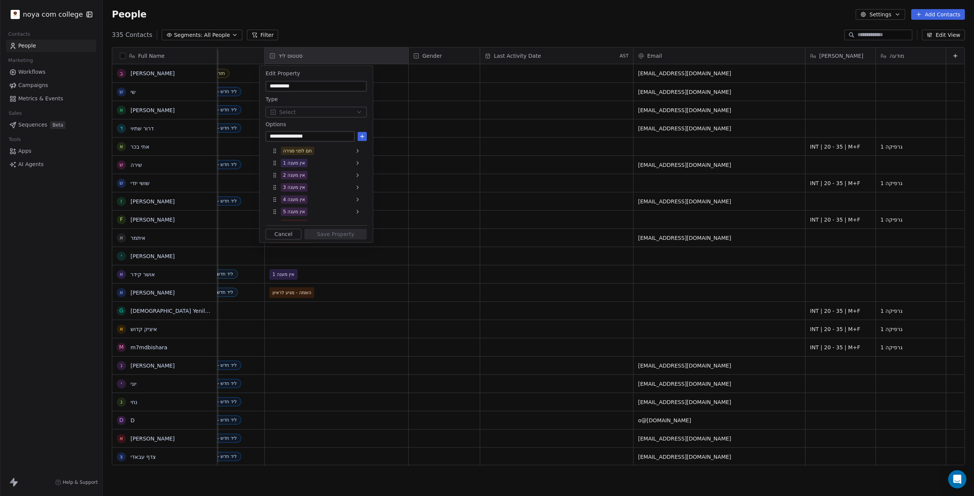
type input "**********"
click at [366, 139] on button at bounding box center [362, 136] width 9 height 9
click at [346, 212] on div "חשב שמדובר בעבודה" at bounding box center [316, 215] width 95 height 12
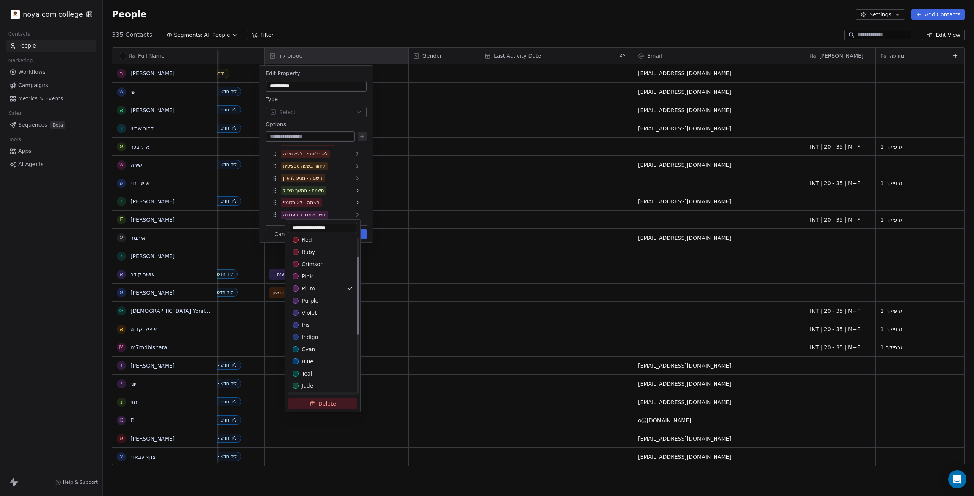
scroll to position [38, 0]
click at [318, 387] on div "green" at bounding box center [323, 387] width 60 height 8
click at [320, 372] on div "jade" at bounding box center [323, 375] width 60 height 8
click at [320, 353] on div "blue" at bounding box center [323, 351] width 60 height 8
click at [371, 205] on html "noya com college Contacts People Marketing Workflows Campaigns Metrics & Events…" at bounding box center [487, 248] width 974 height 496
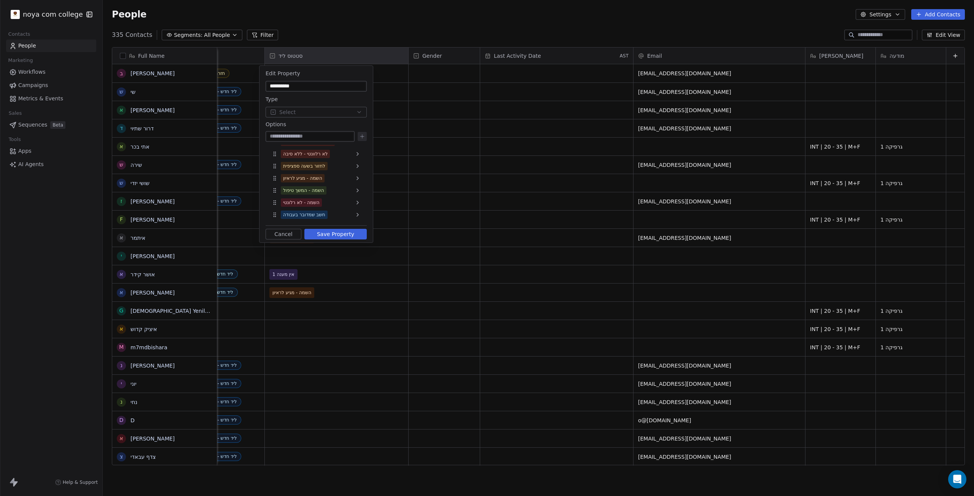
click at [359, 235] on button "Save Property" at bounding box center [335, 234] width 62 height 11
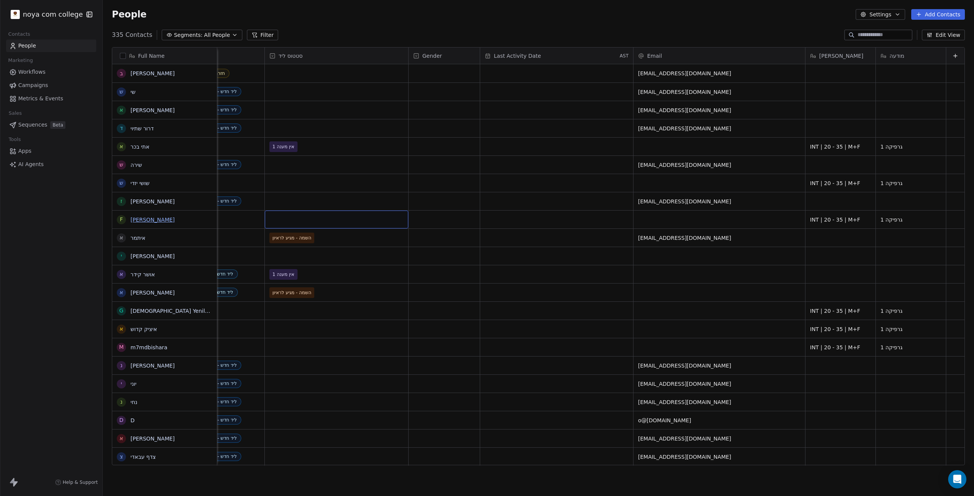
click at [153, 218] on link "[PERSON_NAME]" at bounding box center [152, 220] width 44 height 6
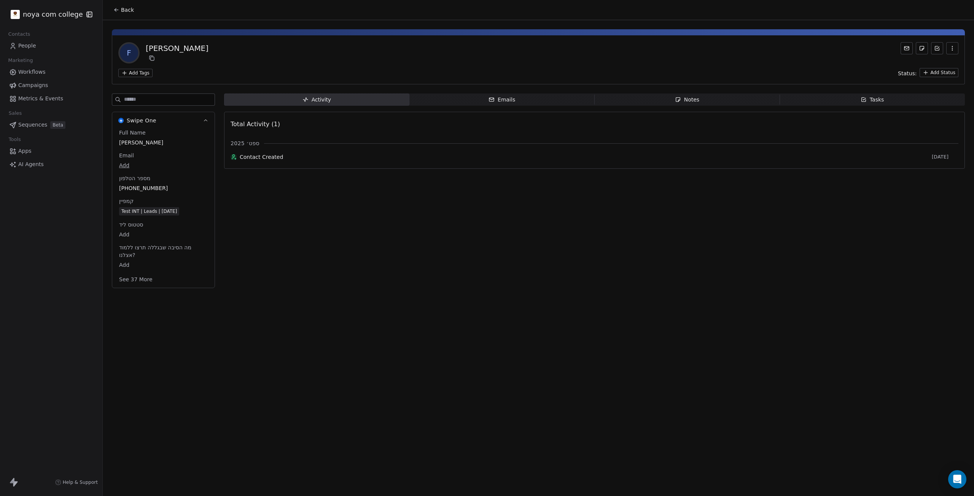
click at [669, 98] on span "Notes Notes" at bounding box center [687, 100] width 185 height 12
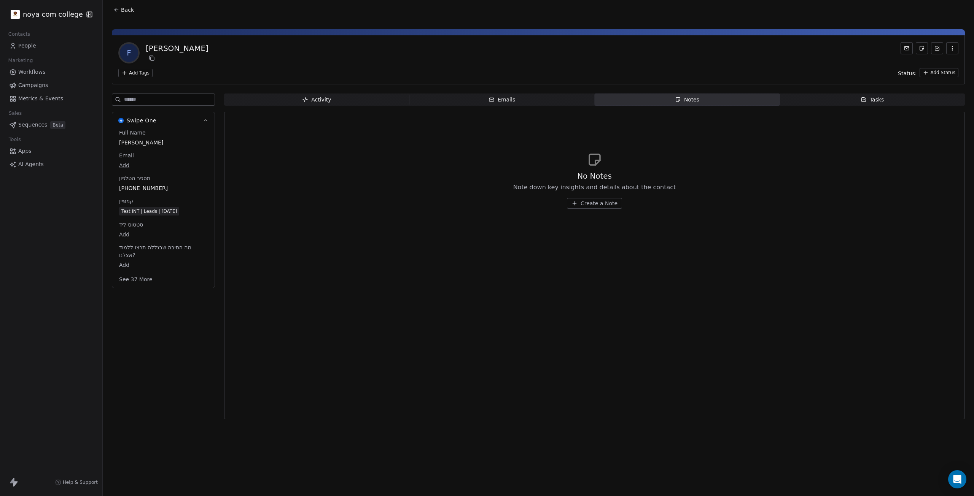
click at [602, 196] on div "No Notes Note down key insights and details about the contact Create a Note" at bounding box center [594, 190] width 163 height 38
click at [607, 200] on span "Create a Note" at bounding box center [599, 204] width 37 height 8
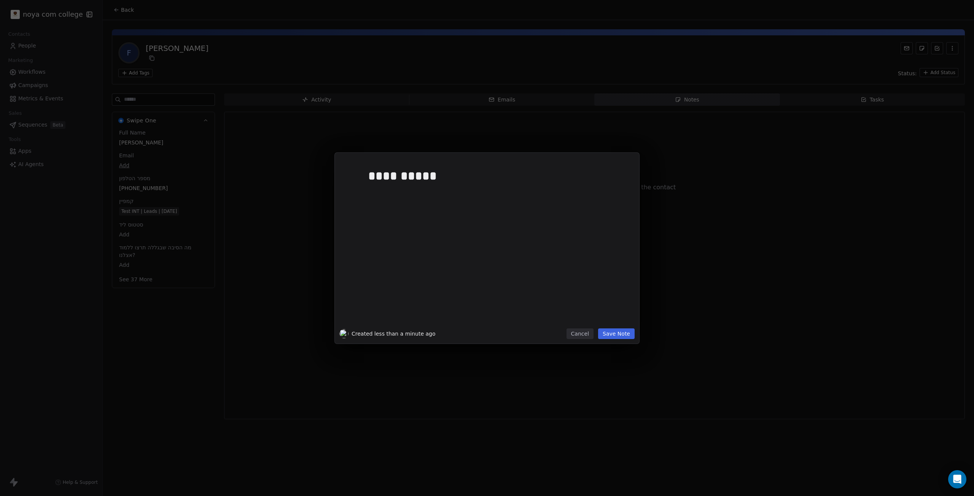
click at [616, 334] on button "Save Note" at bounding box center [616, 334] width 37 height 11
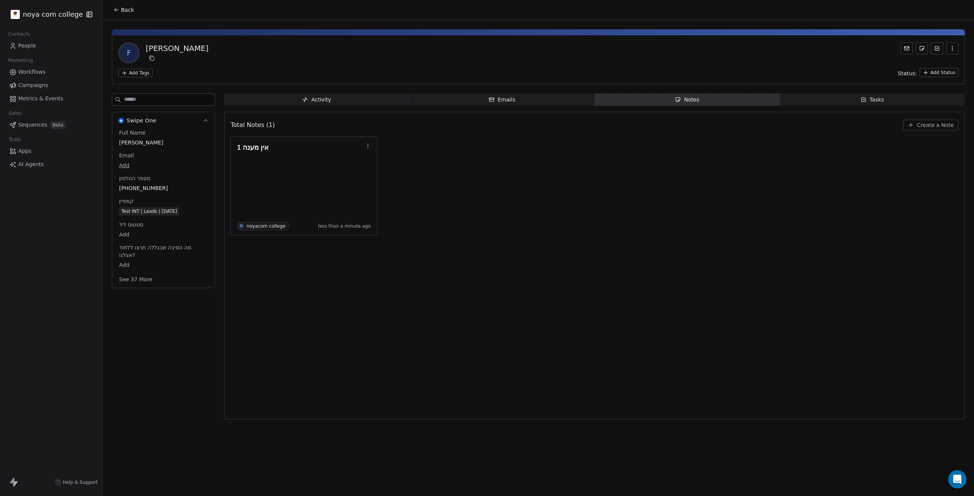
click at [140, 75] on html "noya com college Contacts People Marketing Workflows Campaigns Metrics & Events…" at bounding box center [487, 248] width 974 height 496
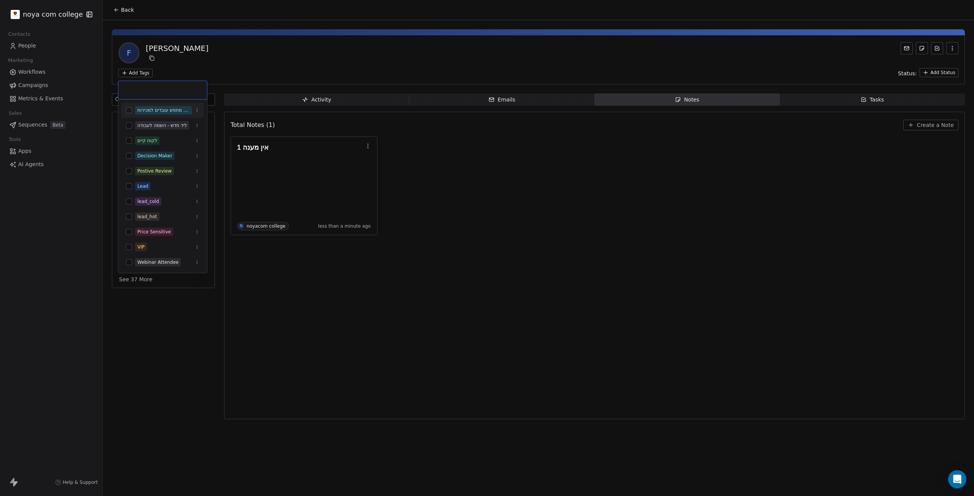
click at [290, 70] on html "noya com college Contacts People Marketing Workflows Campaigns Metrics & Events…" at bounding box center [487, 248] width 974 height 496
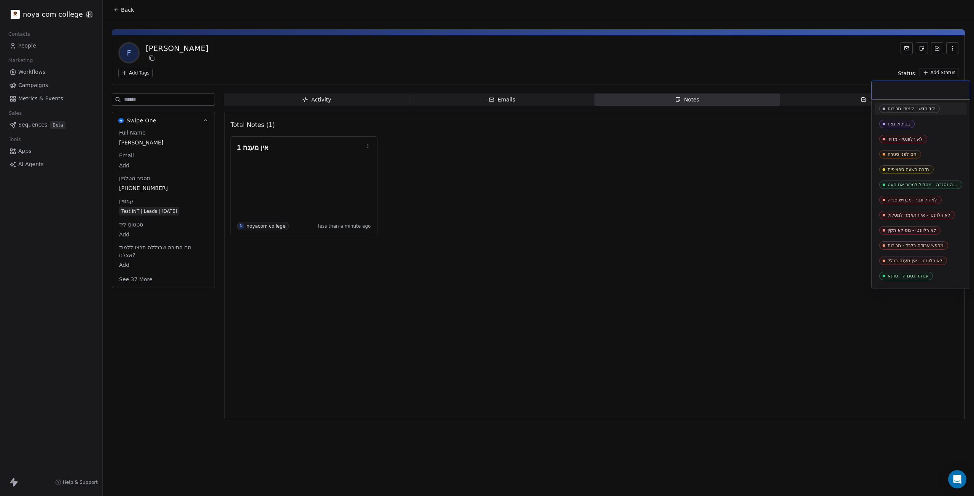
click at [953, 73] on html "noya com college Contacts People Marketing Workflows Campaigns Metrics & Events…" at bounding box center [487, 248] width 974 height 496
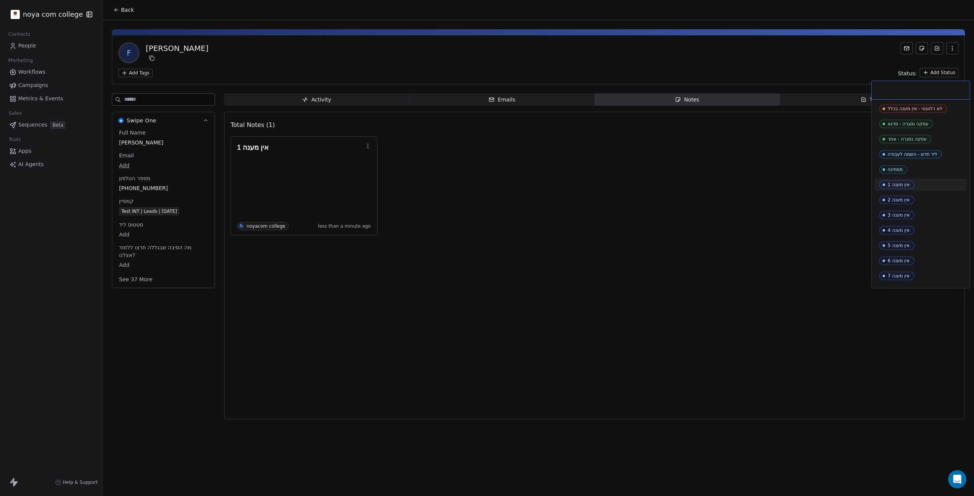
click at [923, 183] on div "אין מענה 1" at bounding box center [920, 185] width 83 height 8
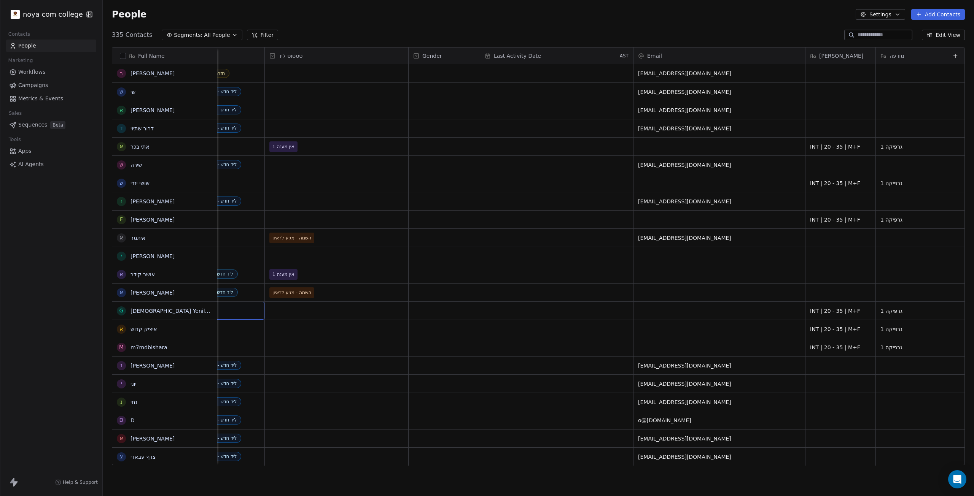
scroll to position [0, 74]
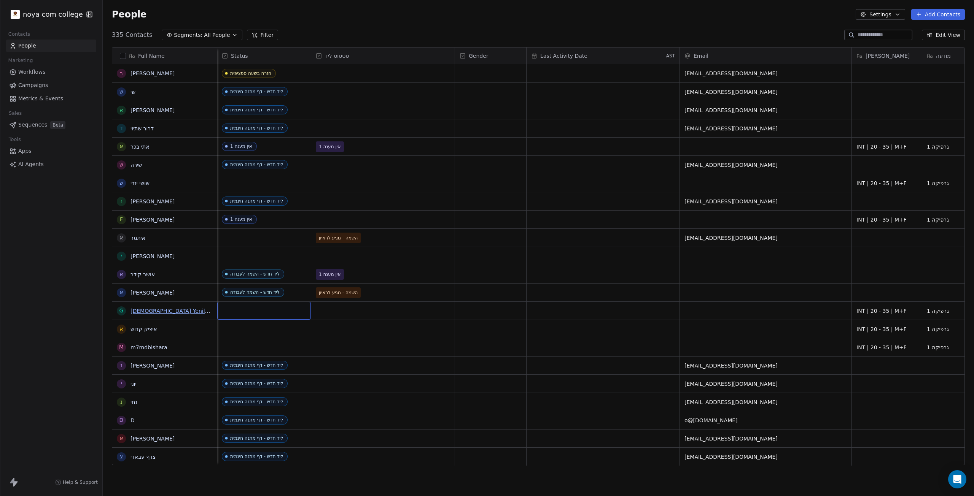
click at [167, 312] on link "[DEMOGRAPHIC_DATA] Yenilem" at bounding box center [171, 311] width 83 height 6
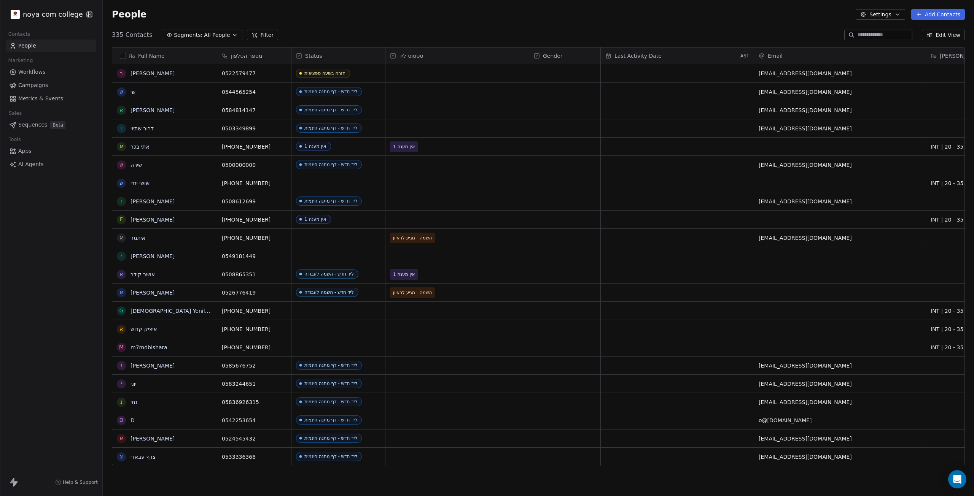
scroll to position [431, 865]
click at [882, 36] on input at bounding box center [883, 35] width 53 height 8
type input "*****"
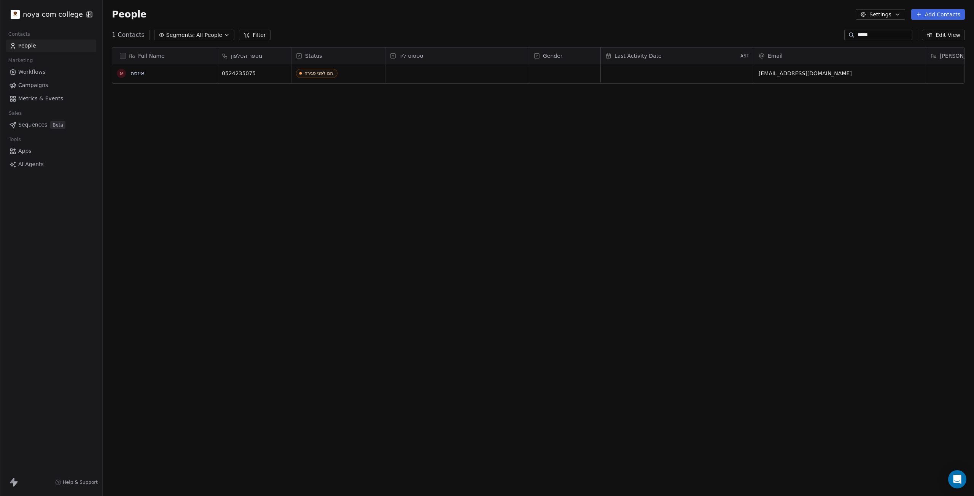
scroll to position [431, 865]
click at [133, 72] on link "אינסה" at bounding box center [137, 73] width 14 height 6
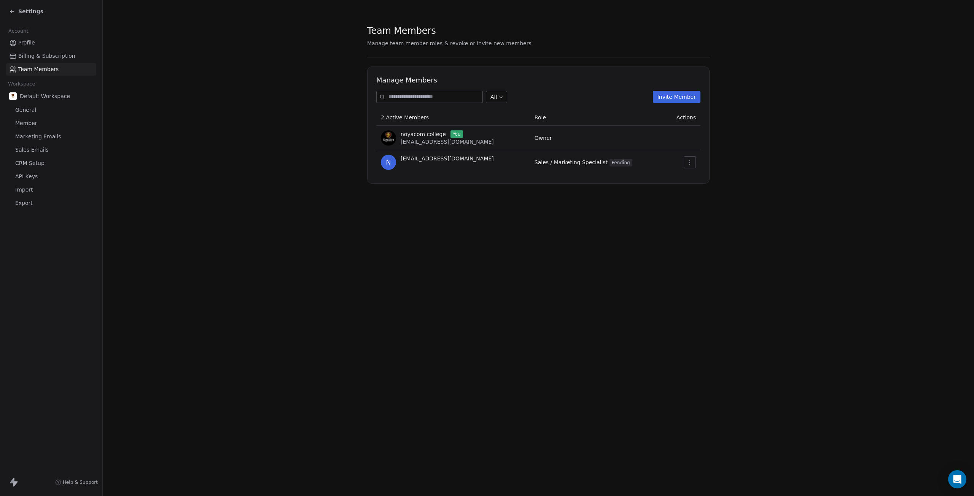
click at [44, 41] on link "Profile" at bounding box center [51, 43] width 90 height 13
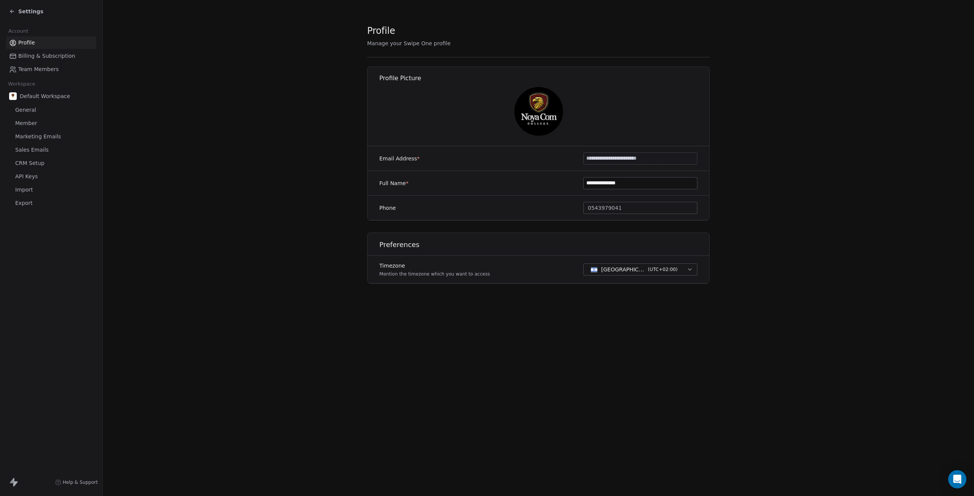
click at [14, 10] on icon at bounding box center [12, 11] width 6 height 6
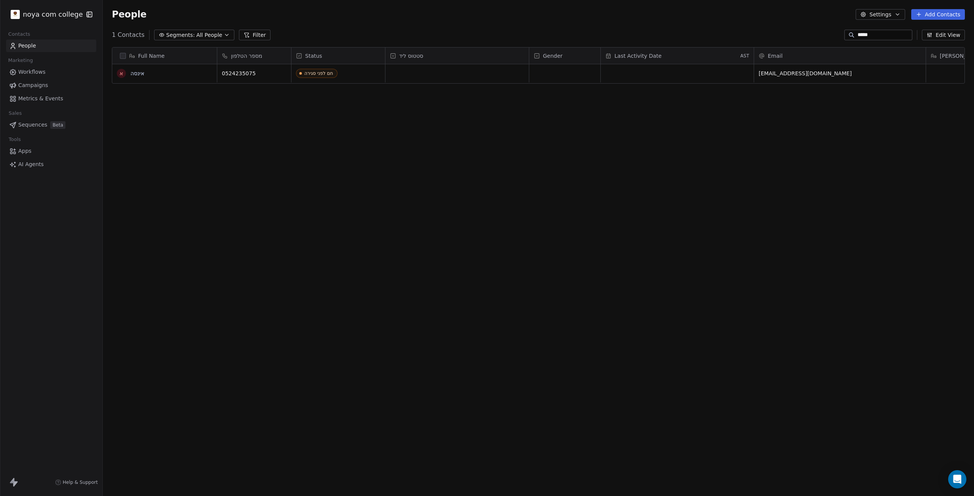
scroll to position [431, 865]
click at [55, 15] on html "noya com college Contacts People Marketing Workflows Campaigns Metrics & Events…" at bounding box center [487, 248] width 974 height 496
click at [339, 208] on html "noya com college Contacts People Marketing Workflows Campaigns Metrics & Events…" at bounding box center [487, 248] width 974 height 496
click at [60, 48] on link "People" at bounding box center [51, 46] width 90 height 13
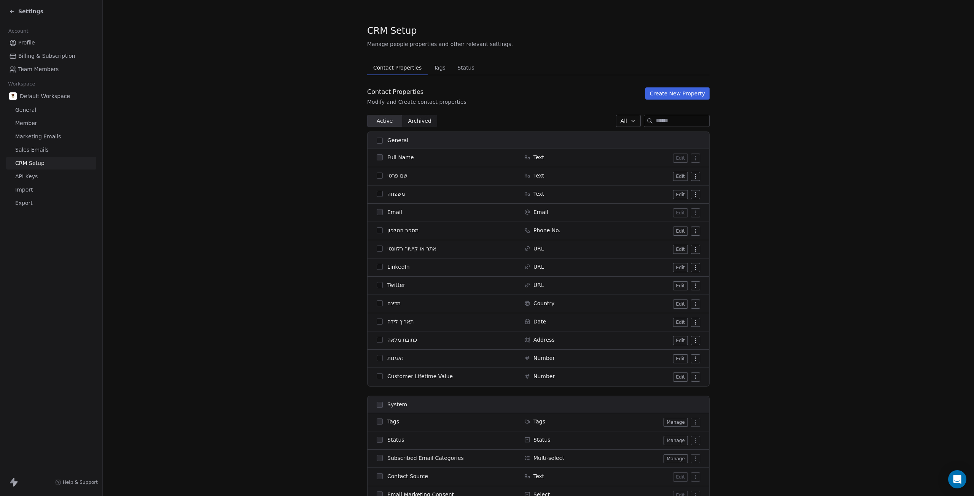
click at [33, 49] on div "Profile Billing & Subscription Team Members" at bounding box center [51, 56] width 90 height 39
click at [25, 97] on span "Default Workspace" at bounding box center [45, 96] width 50 height 8
click at [75, 97] on div "Default Workspace" at bounding box center [51, 96] width 90 height 14
click at [33, 111] on span "General" at bounding box center [25, 110] width 21 height 8
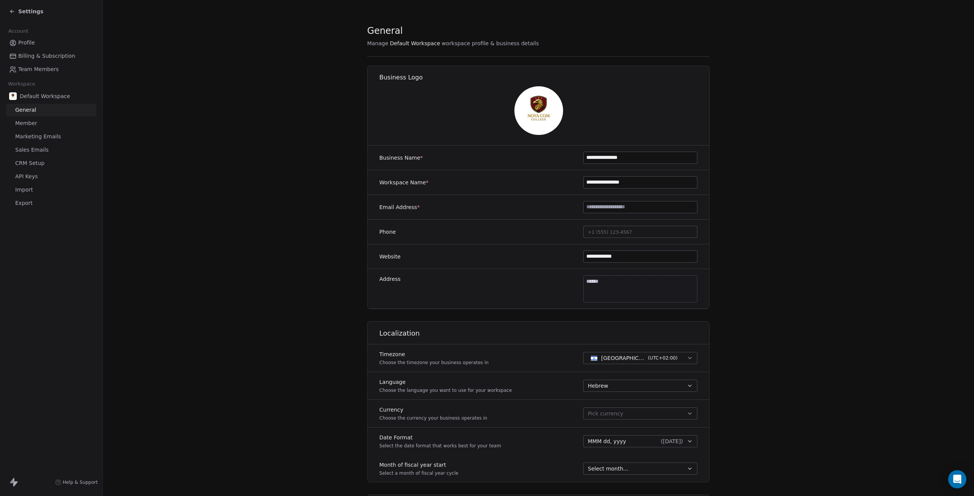
click at [15, 7] on div "Settings" at bounding box center [52, 11] width 87 height 11
click at [12, 7] on div "Settings" at bounding box center [52, 11] width 87 height 11
click at [9, 11] on icon at bounding box center [12, 11] width 6 height 6
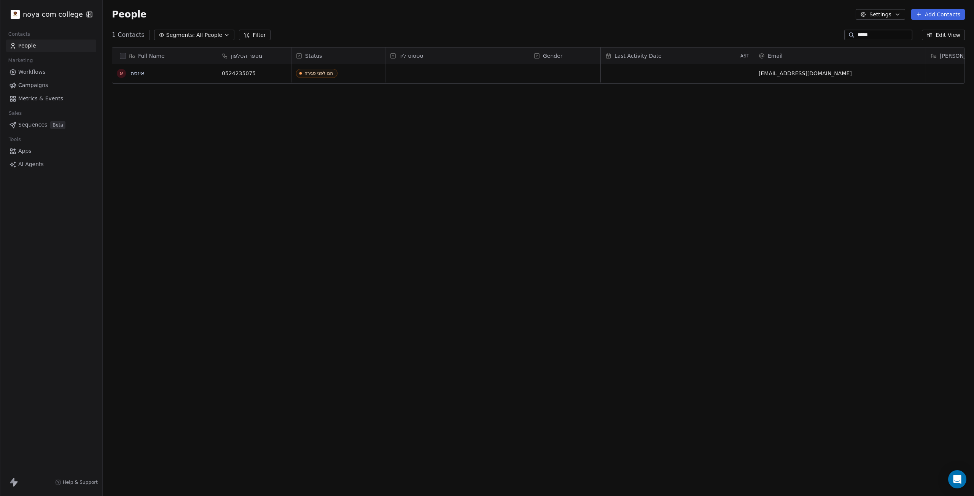
scroll to position [431, 865]
click at [15, 12] on html "noya com college Contacts People Marketing Workflows Campaigns Metrics & Events…" at bounding box center [487, 248] width 974 height 496
click at [56, 12] on html "noya com college Contacts People Marketing Workflows Campaigns Metrics & Events…" at bounding box center [487, 248] width 974 height 496
click at [87, 11] on icon "button" at bounding box center [90, 15] width 8 height 8
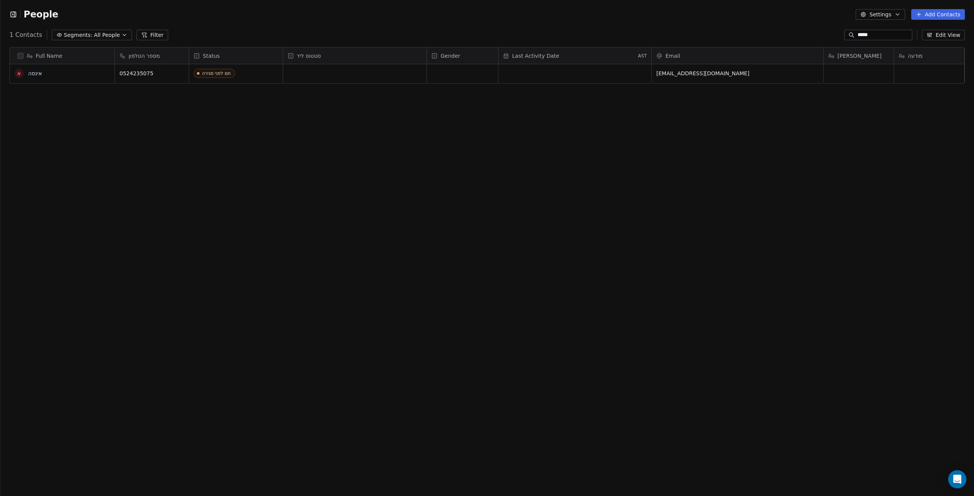
click at [8, 14] on div "People Settings Add Contacts" at bounding box center [486, 14] width 973 height 29
click at [899, 36] on input "*****" at bounding box center [883, 35] width 53 height 8
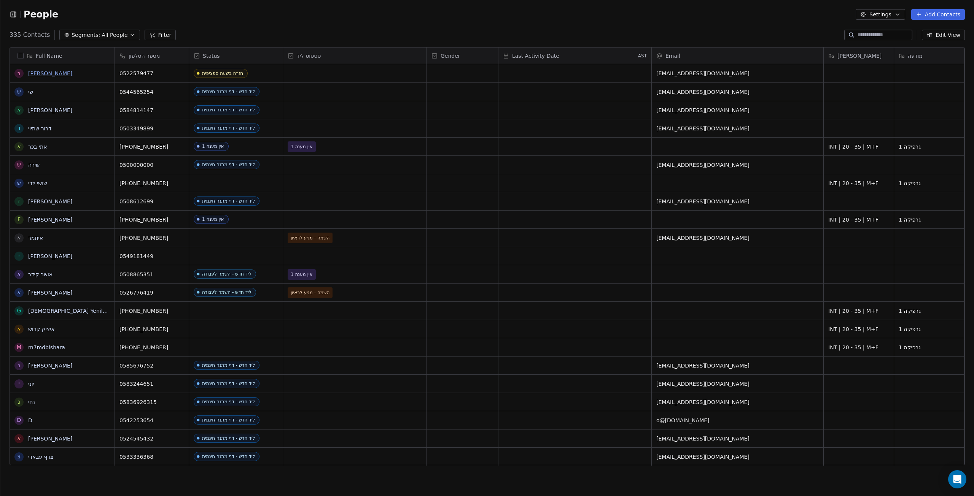
click at [53, 75] on link "[PERSON_NAME]" at bounding box center [50, 73] width 44 height 6
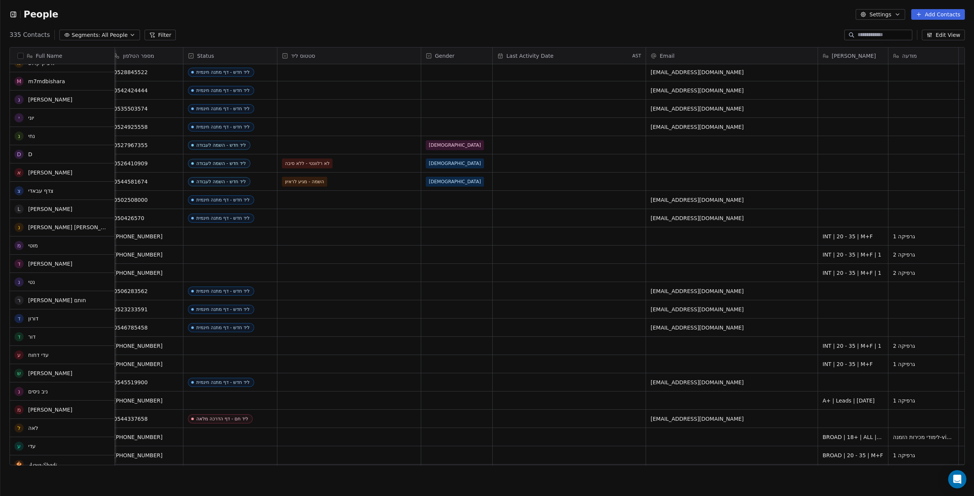
scroll to position [495, 0]
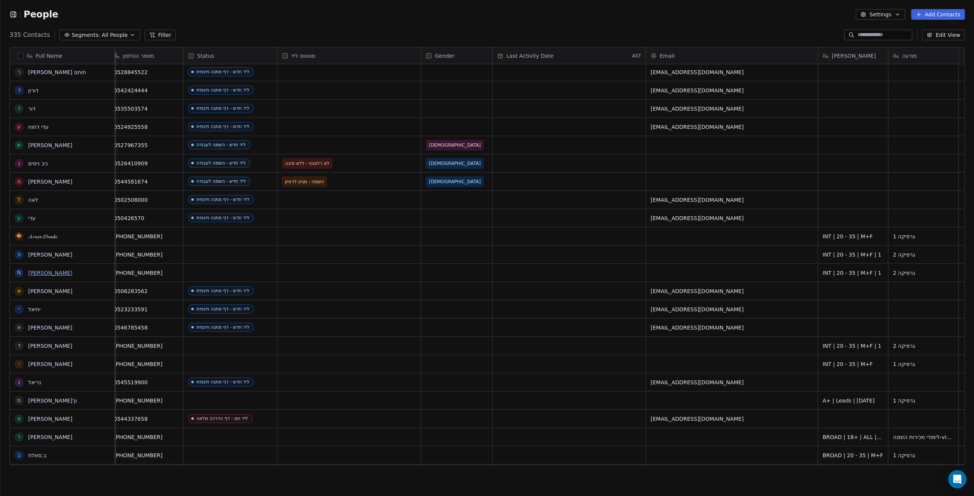
click at [35, 275] on link "[PERSON_NAME]" at bounding box center [50, 273] width 44 height 6
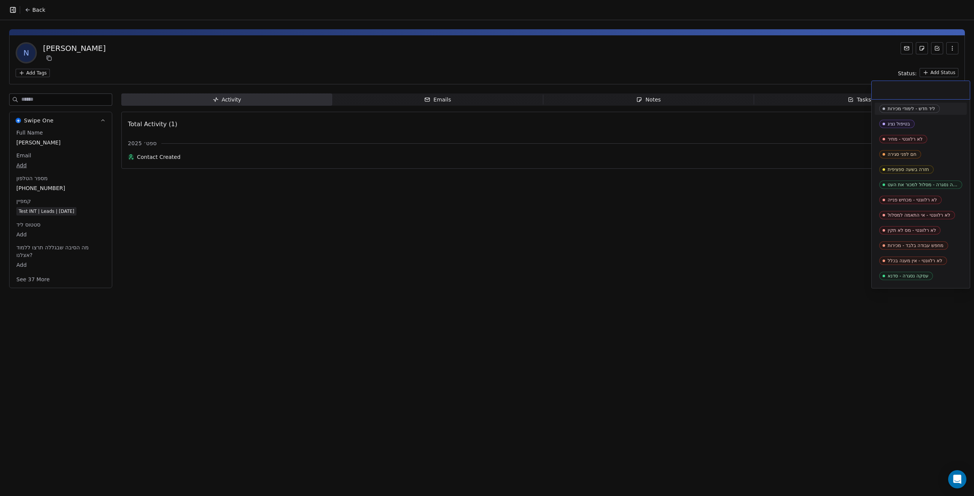
click at [931, 70] on html "Back N Nir Tamir Add Tags Status: Add Status Swipe One Full Name [PERSON_NAME] …" at bounding box center [487, 248] width 974 height 496
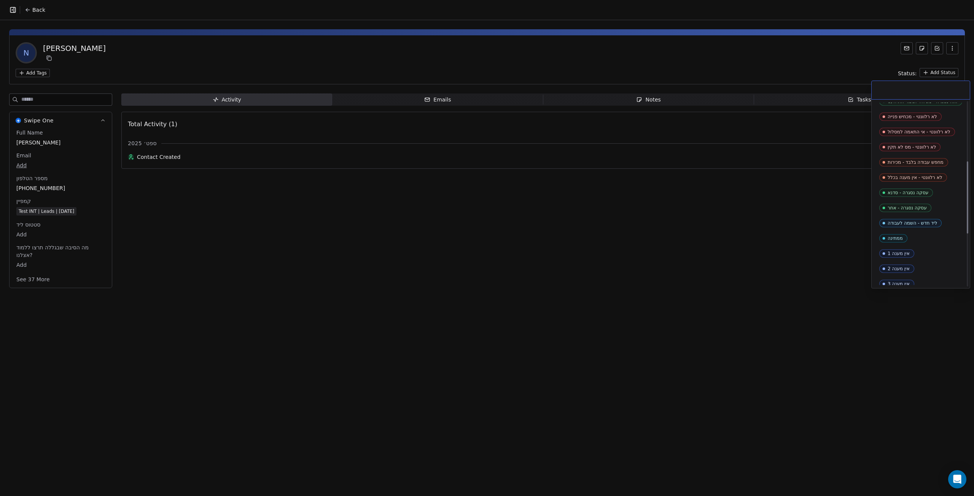
scroll to position [152, 0]
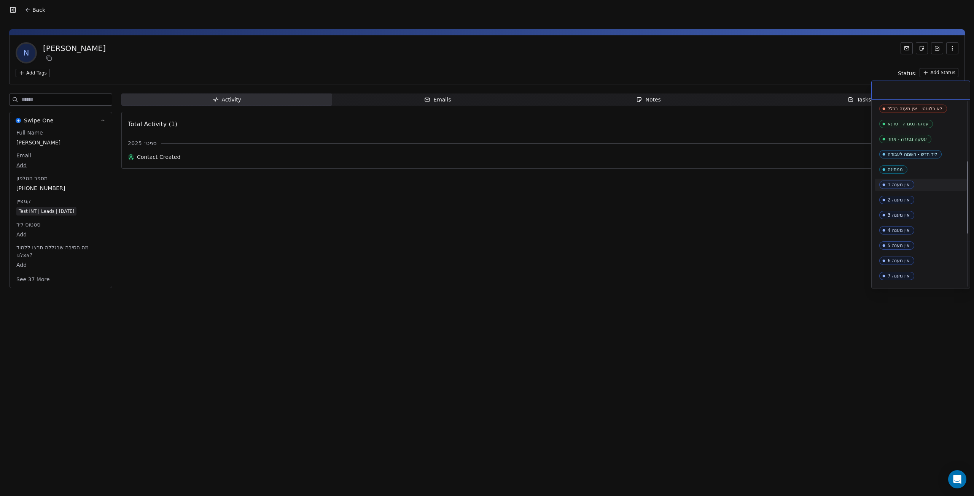
click at [918, 183] on div "אין מענה 1" at bounding box center [920, 185] width 83 height 8
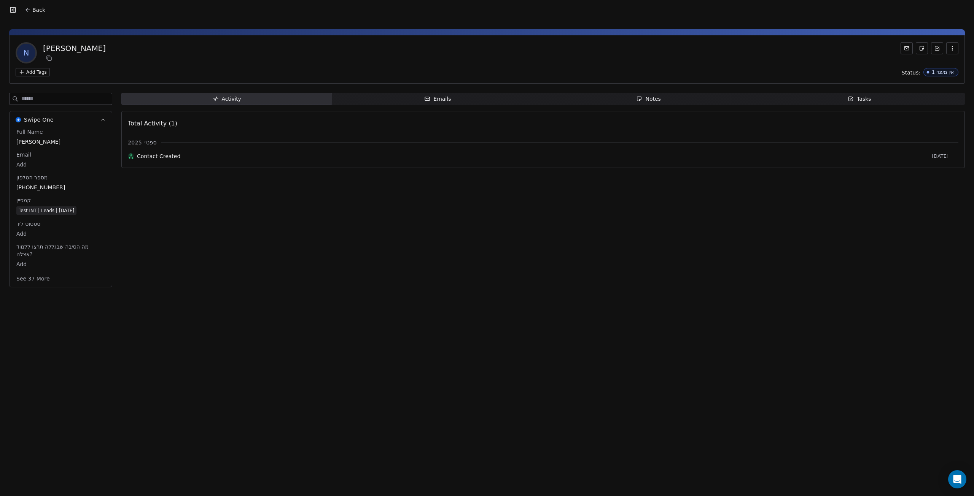
click at [692, 99] on span "Notes Notes" at bounding box center [648, 99] width 211 height 12
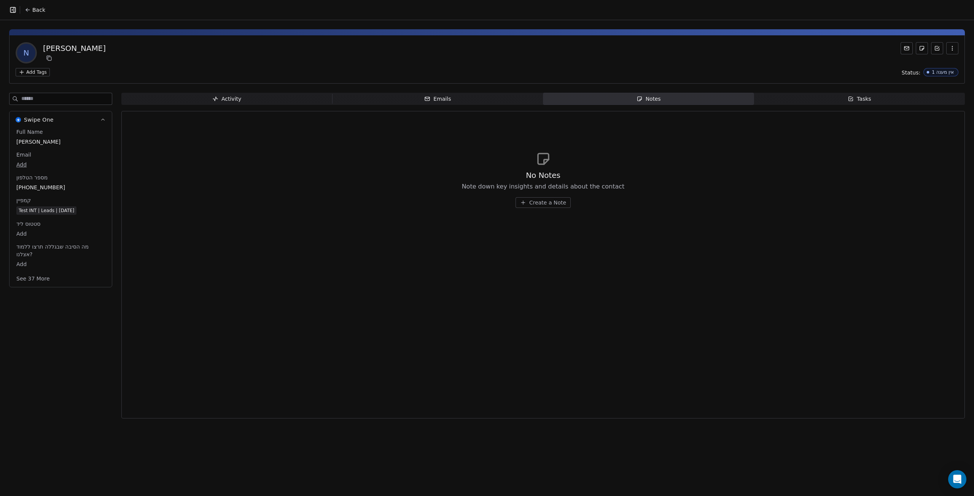
click at [532, 207] on button "Create a Note" at bounding box center [542, 202] width 55 height 11
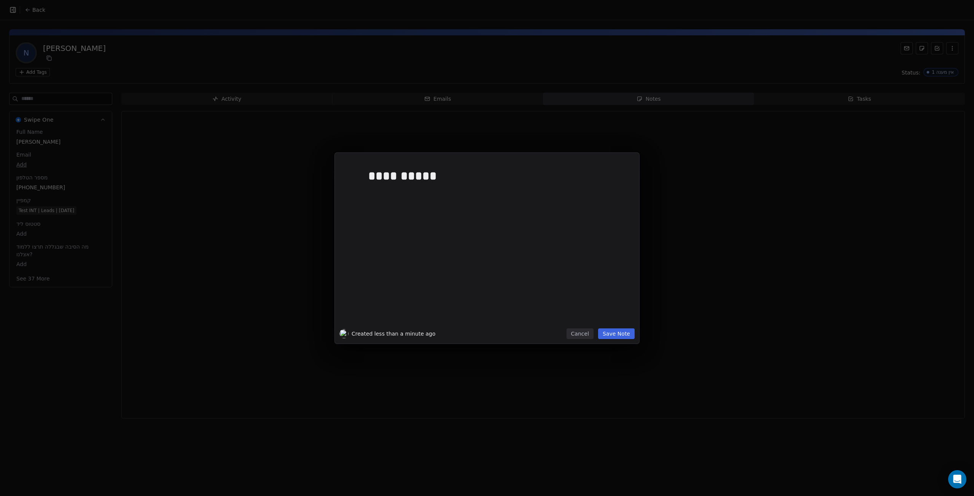
click at [619, 336] on button "Save Note" at bounding box center [616, 334] width 37 height 11
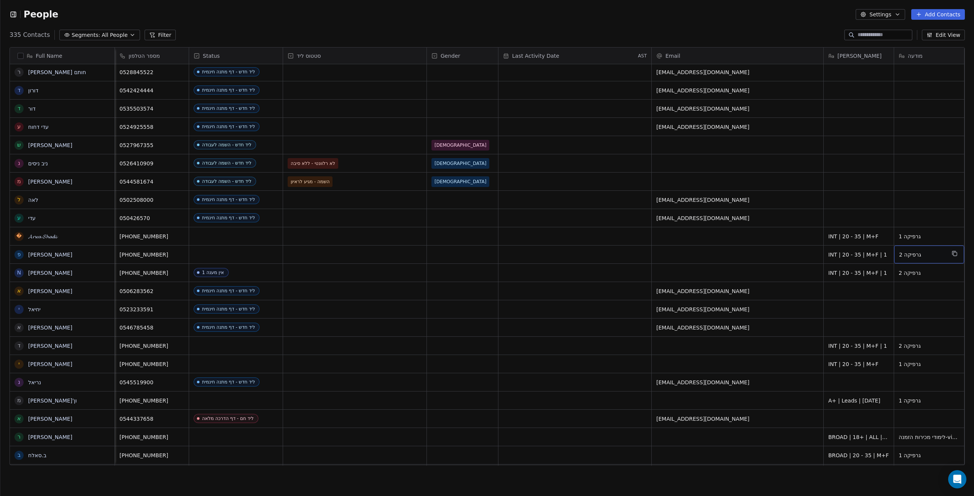
scroll to position [0, 6]
click at [45, 240] on link "𝓐𝓻𝔀𝓪 𝓢𝓱𝓪𝓭𝓲" at bounding box center [42, 237] width 29 height 6
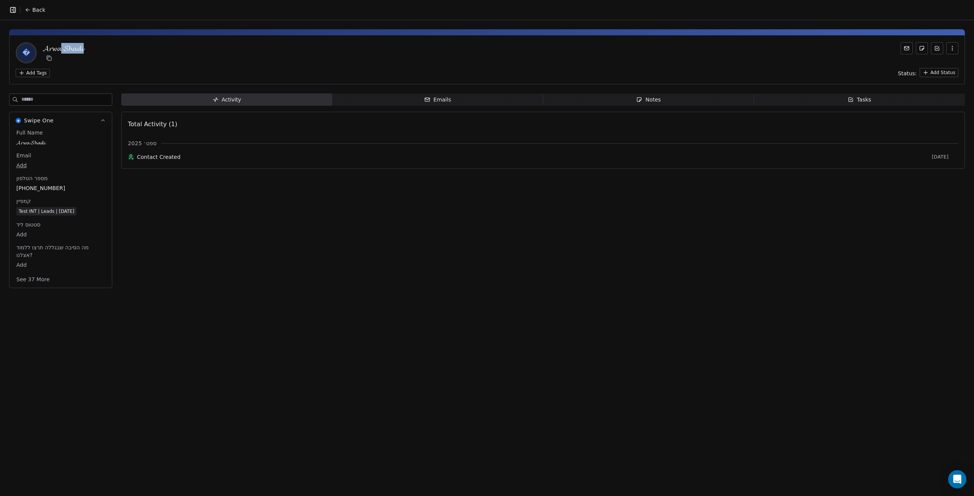
drag, startPoint x: 106, startPoint y: 51, endPoint x: 68, endPoint y: 50, distance: 37.3
click at [68, 50] on div "� [PERSON_NAME]" at bounding box center [487, 52] width 943 height 21
click at [163, 274] on div "Activity Activity Emails Emails Notes Notes Tasks Tasks Total Activity (1) ספט׳…" at bounding box center [542, 193] width 843 height 199
click at [637, 102] on icon "button" at bounding box center [639, 100] width 6 height 6
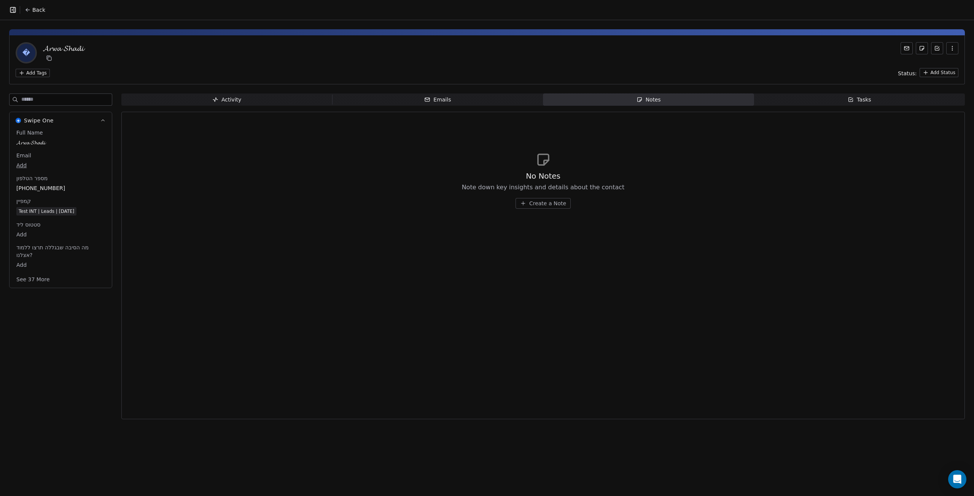
click at [543, 203] on span "Create a Note" at bounding box center [547, 204] width 37 height 8
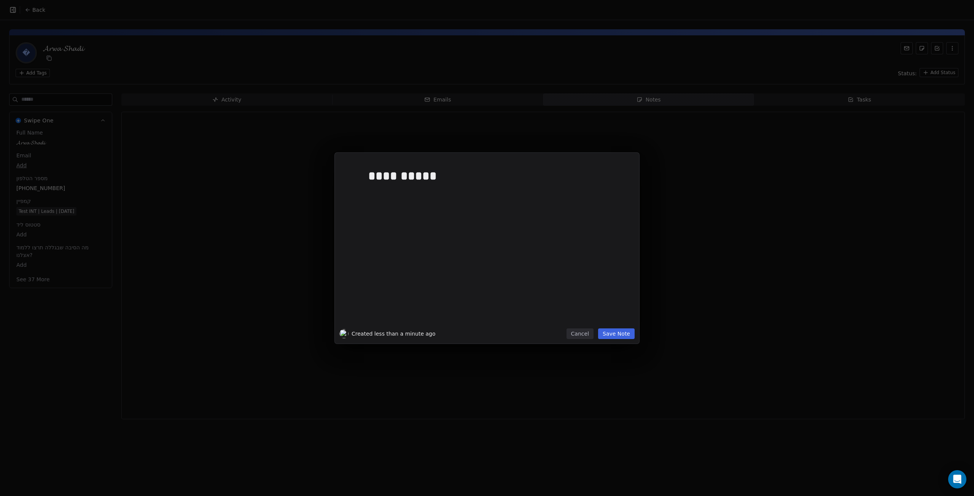
click at [609, 329] on button "Save Note" at bounding box center [616, 334] width 37 height 11
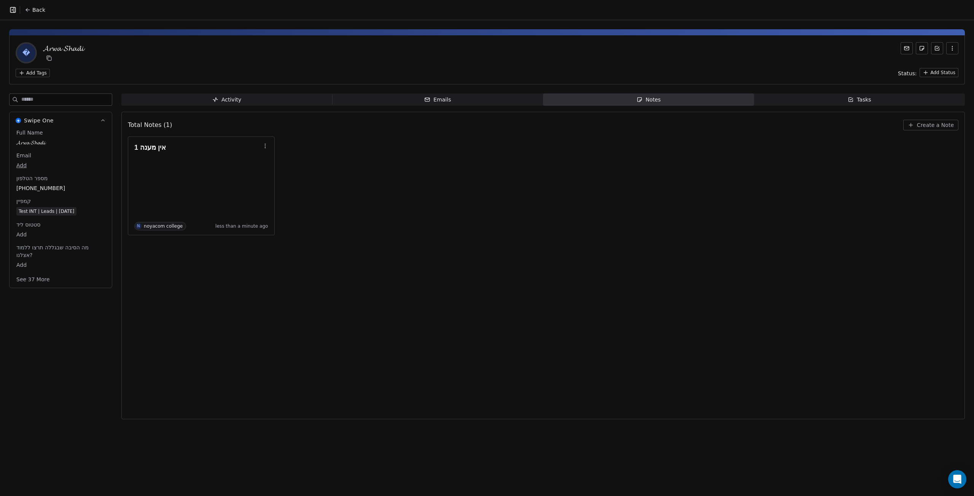
click at [951, 68] on div "� [PERSON_NAME] Add Tags Status: Add Status" at bounding box center [487, 59] width 956 height 49
click at [951, 70] on html "Back � [PERSON_NAME] Add Tags Status: Add Status Swipe One Full Name [PERSON_NA…" at bounding box center [487, 248] width 974 height 496
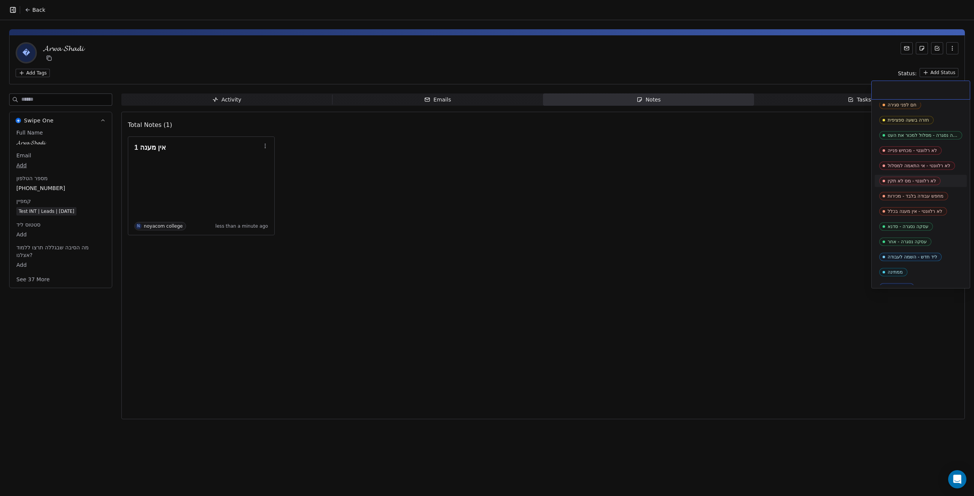
scroll to position [114, 0]
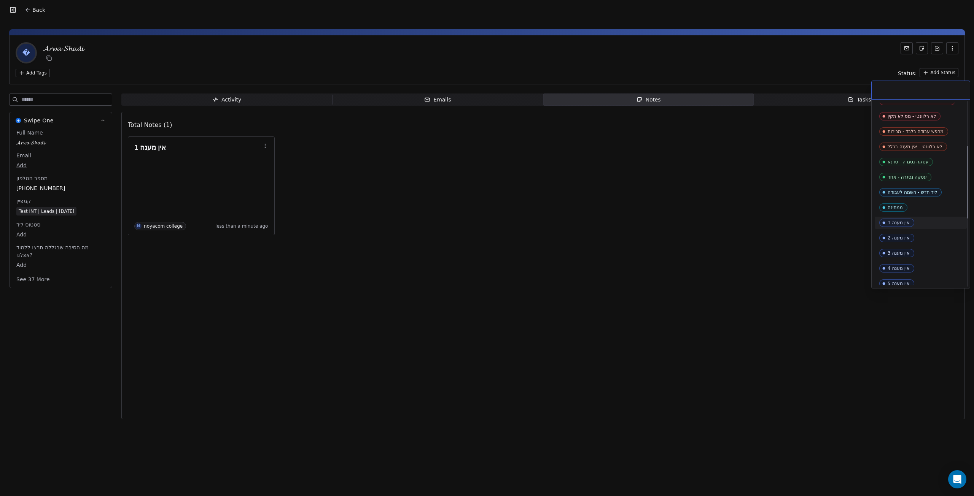
click at [929, 221] on div "אין מענה 1" at bounding box center [920, 223] width 83 height 8
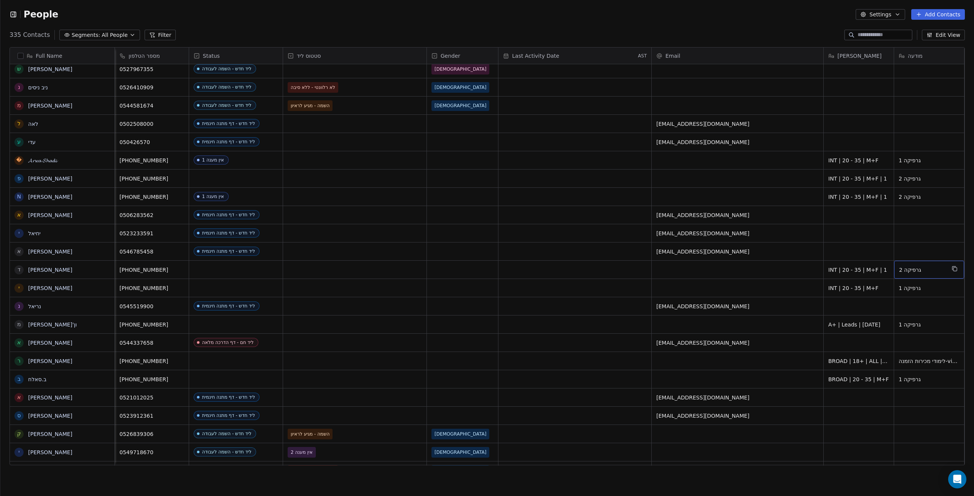
scroll to position [0, 6]
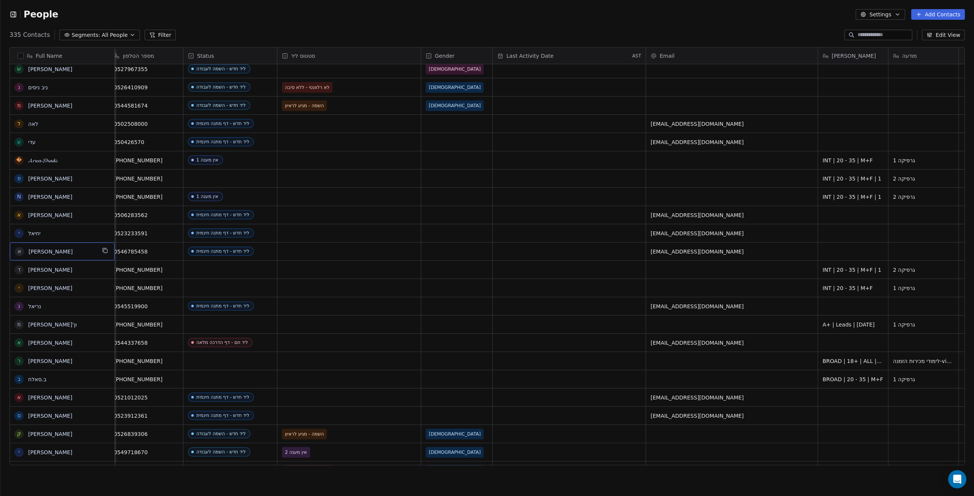
click at [64, 251] on span "[PERSON_NAME]" at bounding box center [62, 252] width 67 height 8
click at [61, 273] on html "People Settings Add Contacts 335 Contacts Segments: All People Filter Edit View…" at bounding box center [487, 248] width 974 height 496
click at [49, 271] on html "People Settings Add Contacts 335 Contacts Segments: All People Filter Edit View…" at bounding box center [487, 248] width 974 height 496
click at [43, 269] on link "[PERSON_NAME]" at bounding box center [50, 270] width 44 height 6
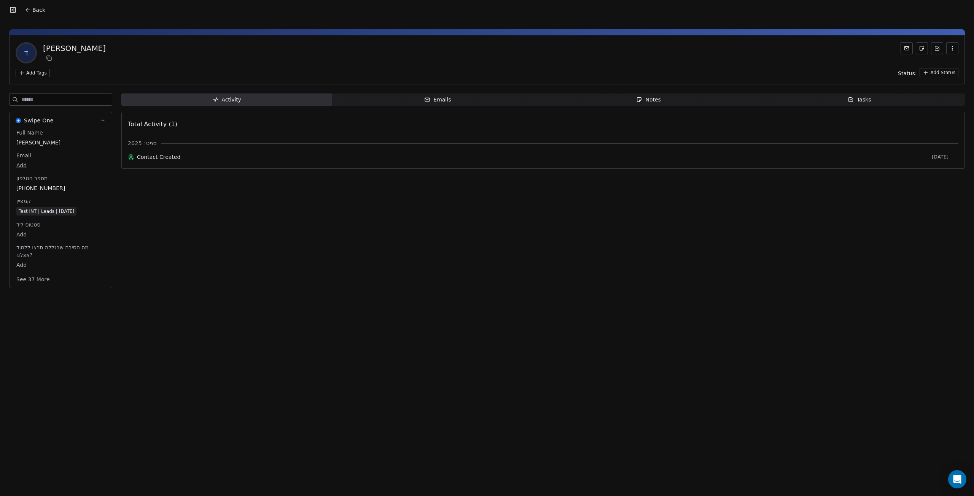
click at [953, 77] on div "ד [PERSON_NAME] Add Tags Status: Add Status" at bounding box center [487, 59] width 956 height 49
click at [948, 74] on html "Back ד [PERSON_NAME] Add Tags Status: Add Status Swipe One Full Name [PERSON_NA…" at bounding box center [487, 248] width 974 height 496
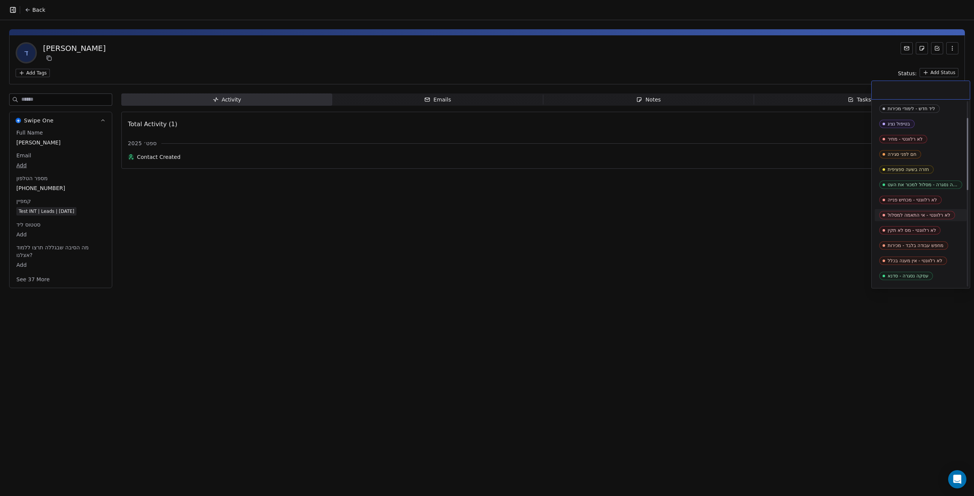
scroll to position [114, 0]
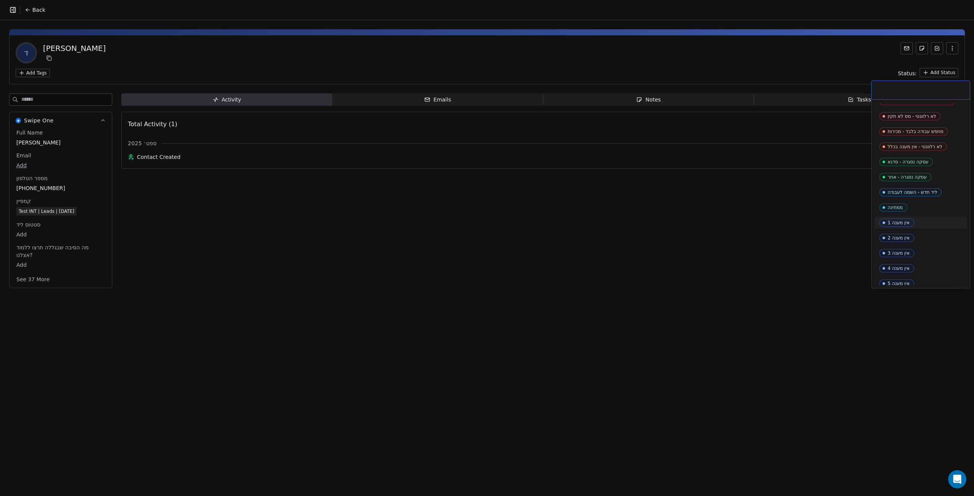
click at [923, 218] on div "אין מענה 1" at bounding box center [921, 223] width 92 height 12
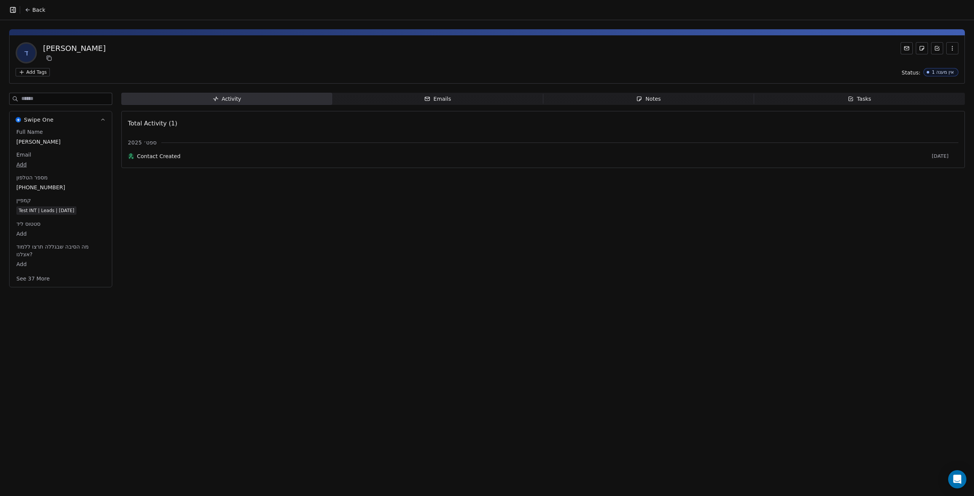
click at [666, 97] on span "Notes Notes" at bounding box center [648, 99] width 211 height 12
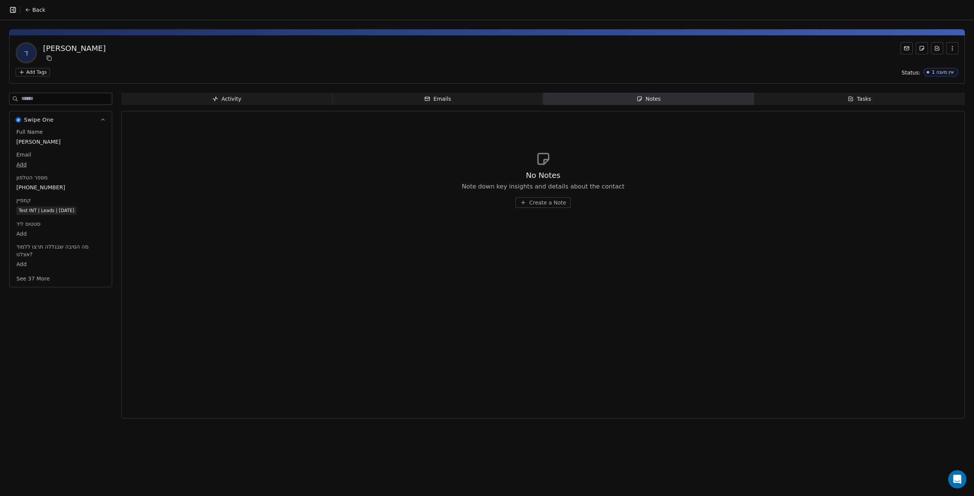
click at [522, 205] on icon "button" at bounding box center [523, 203] width 6 height 6
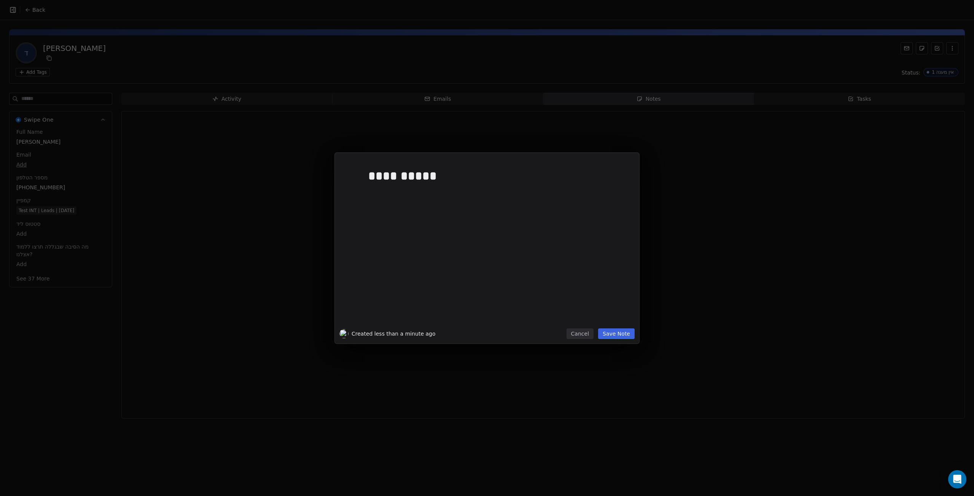
click at [616, 341] on div "**********" at bounding box center [487, 248] width 304 height 191
click at [616, 337] on button "Save Note" at bounding box center [616, 334] width 37 height 11
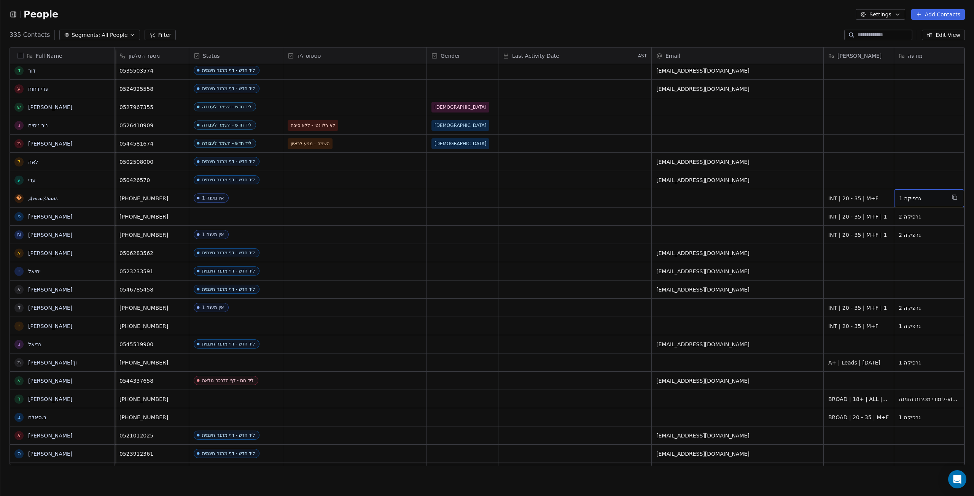
scroll to position [0, 6]
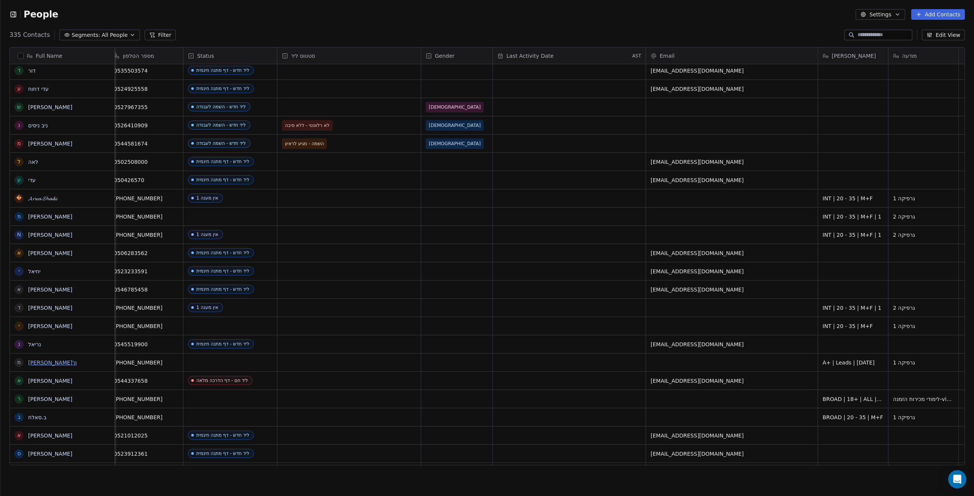
click at [39, 360] on link "[PERSON_NAME]'ון" at bounding box center [52, 363] width 49 height 6
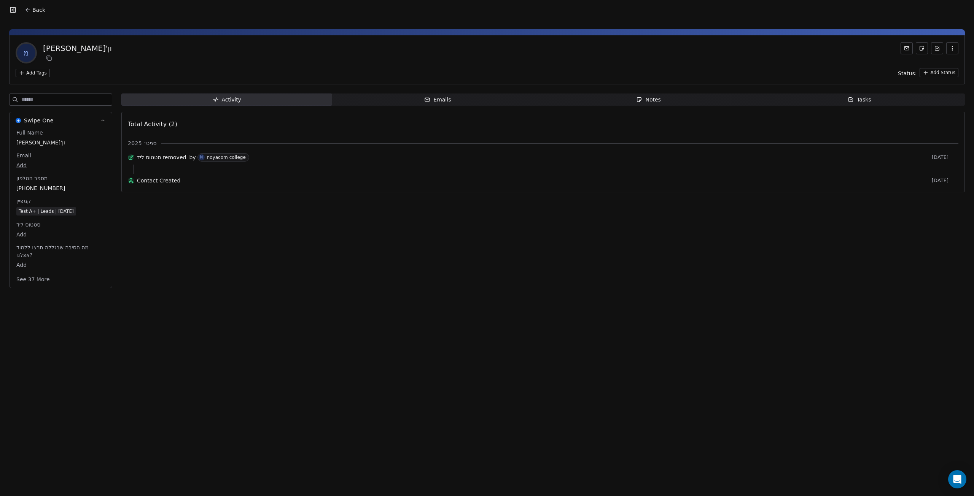
click at [934, 76] on div "מ מיטל פרג'ון Add Tags Status: Add Status" at bounding box center [487, 59] width 956 height 49
click at [934, 76] on html "Back מ מיטל פרג'ון Add Tags Status: Add Status Swipe One Full Name מיטל פרג'ון …" at bounding box center [487, 248] width 974 height 496
type input "*"
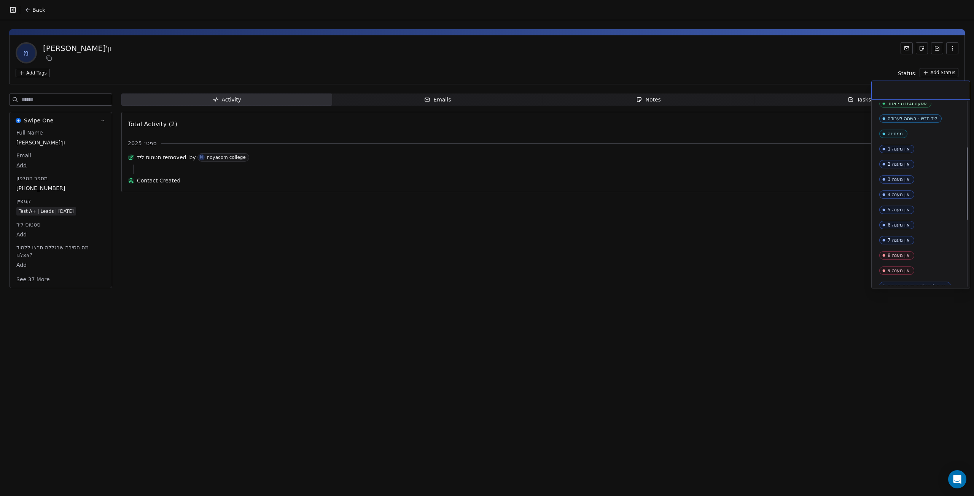
scroll to position [190, 0]
click at [931, 148] on div "אין מענה 1" at bounding box center [920, 147] width 83 height 8
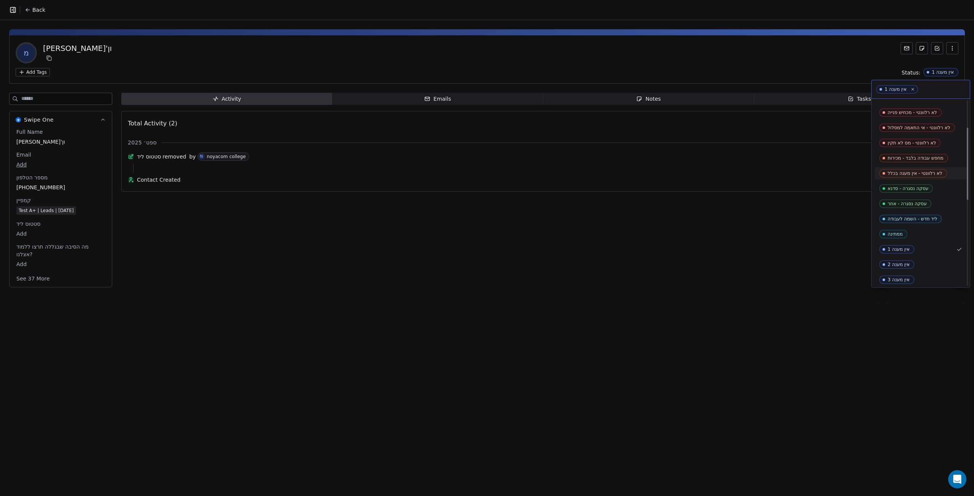
scroll to position [134, 0]
click at [920, 187] on div "ממתינה" at bounding box center [920, 187] width 83 height 8
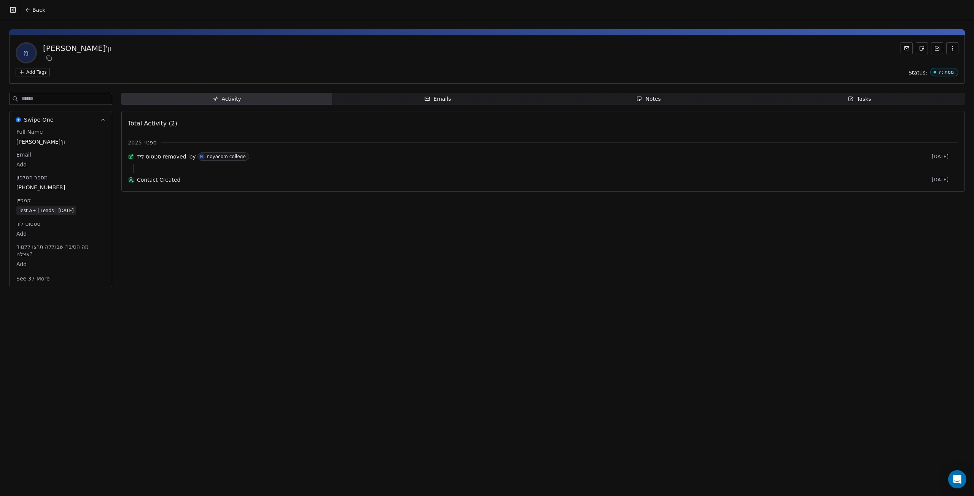
click at [662, 97] on span "Notes Notes" at bounding box center [648, 99] width 211 height 12
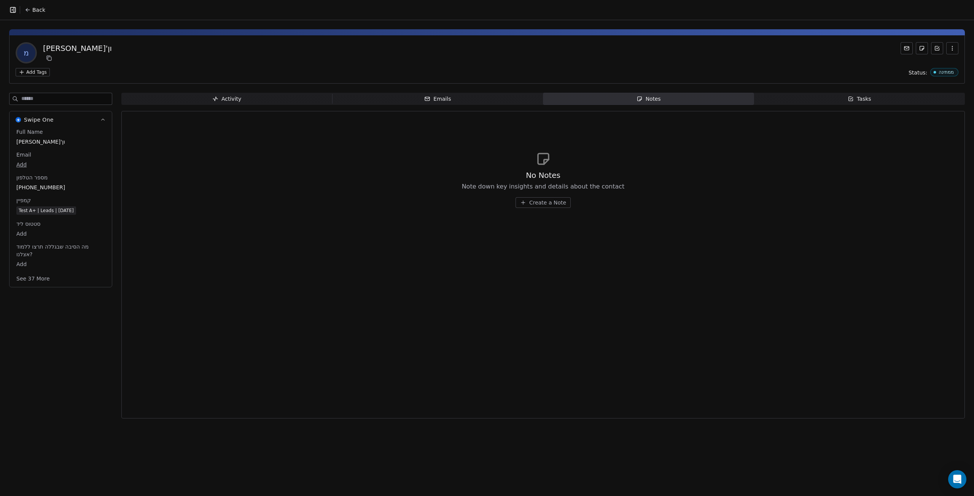
click at [539, 212] on div "No Notes Note down key insights and details about the contact Create a Note" at bounding box center [543, 180] width 830 height 94
click at [555, 195] on div "No Notes Note down key insights and details about the contact Create a Note" at bounding box center [543, 189] width 163 height 38
click at [557, 197] on div "No Notes Note down key insights and details about the contact Create a Note" at bounding box center [543, 189] width 163 height 38
click at [555, 199] on span "Create a Note" at bounding box center [547, 203] width 37 height 8
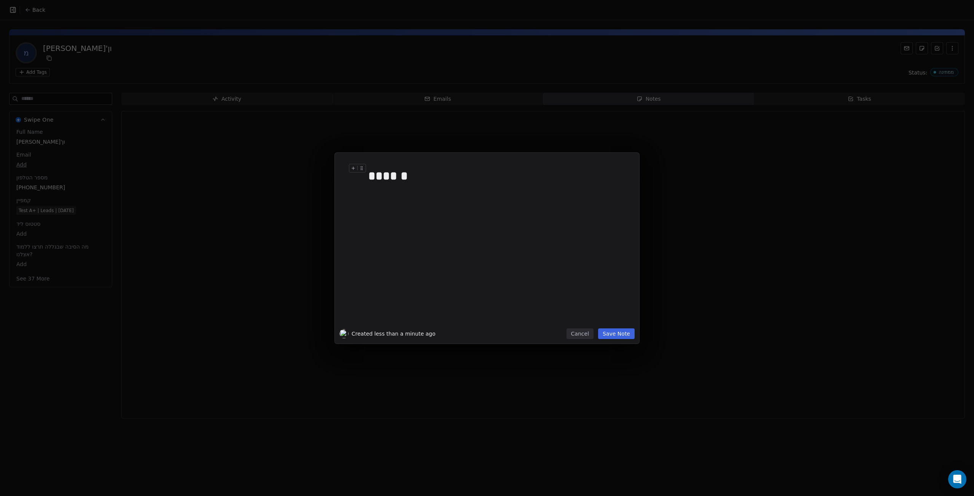
click at [621, 326] on div "******" at bounding box center [496, 242] width 265 height 171
click at [625, 333] on button "Save Note" at bounding box center [616, 334] width 37 height 11
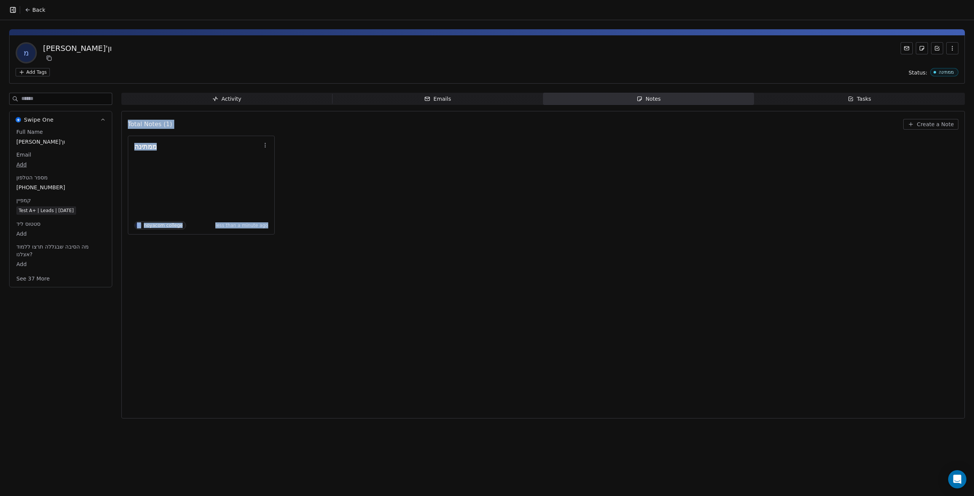
drag, startPoint x: 81, startPoint y: 373, endPoint x: 690, endPoint y: 313, distance: 611.6
click at [690, 313] on div "Swipe One Full Name מיטל פרג'ון Email Add מספר הטלפון +972542259180 קמפיין Test…" at bounding box center [487, 258] width 956 height 331
click at [689, 315] on div "Total Notes (1) Create a Note ממתינה N noyacom college less than a minute ago" at bounding box center [543, 265] width 830 height 298
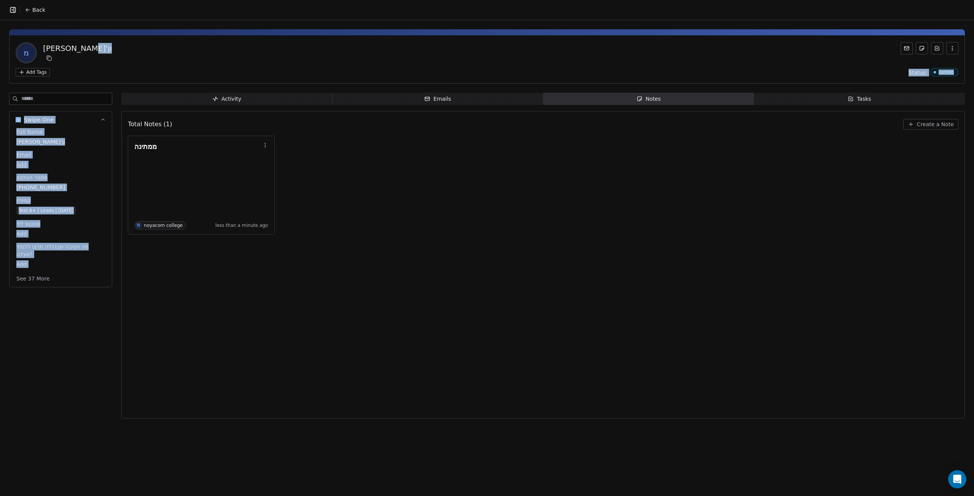
drag, startPoint x: 257, startPoint y: 43, endPoint x: 54, endPoint y: 371, distance: 386.1
click at [54, 371] on div "מ מיטל פרג'ון Add Tags Status: ממתינה Swipe One Full Name מיטל פרג'ון Email Add…" at bounding box center [487, 221] width 974 height 403
click at [53, 371] on div "Swipe One Full Name מיטל פרג'ון Email Add מספר הטלפון +972542259180 קמפיין Test…" at bounding box center [60, 258] width 103 height 331
drag, startPoint x: 49, startPoint y: 345, endPoint x: 841, endPoint y: 49, distance: 844.7
click at [841, 49] on div "מ מיטל פרג'ון Add Tags Status: ממתינה Swipe One Full Name מיטל פרג'ון Email Add…" at bounding box center [487, 221] width 974 height 403
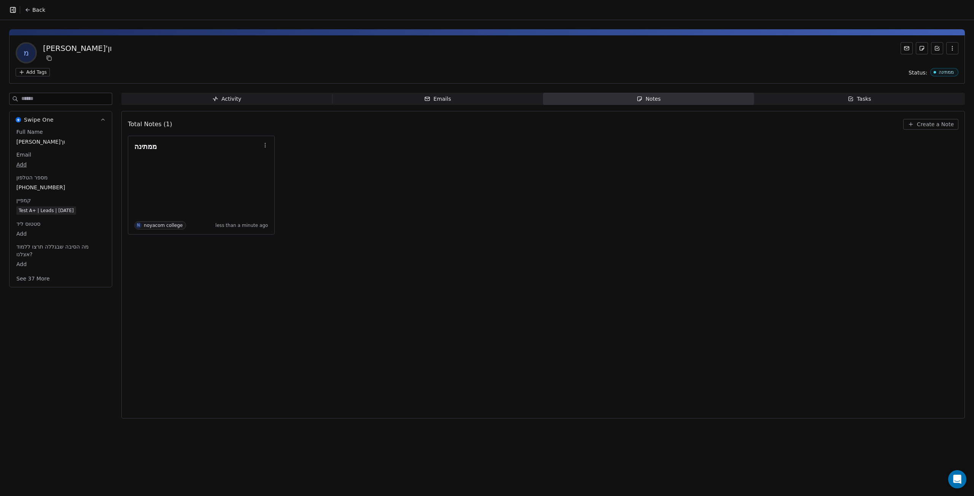
drag, startPoint x: 840, startPoint y: 63, endPoint x: 830, endPoint y: 69, distance: 12.1
click at [834, 67] on div "מ מיטל פרג'ון Add Tags Status: ממתינה" at bounding box center [487, 59] width 956 height 48
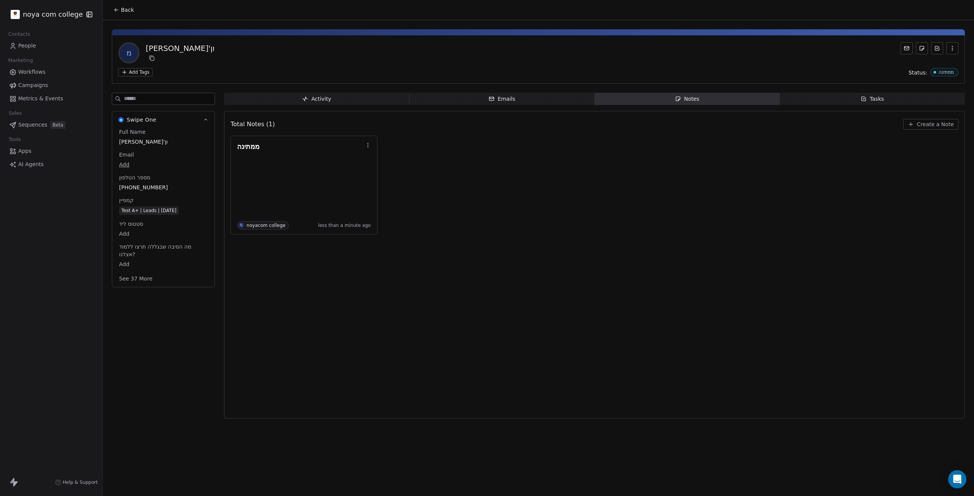
click at [704, 104] on span "Notes Notes" at bounding box center [687, 99] width 185 height 12
click at [730, 97] on span "Notes Notes" at bounding box center [687, 99] width 185 height 12
click at [925, 123] on span "Create a Note" at bounding box center [935, 125] width 37 height 8
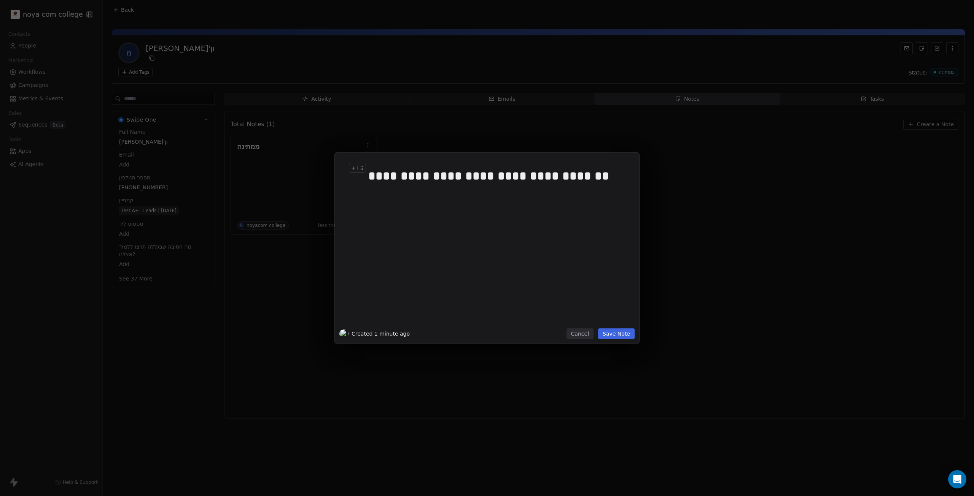
click at [633, 334] on button "Save Note" at bounding box center [616, 334] width 37 height 11
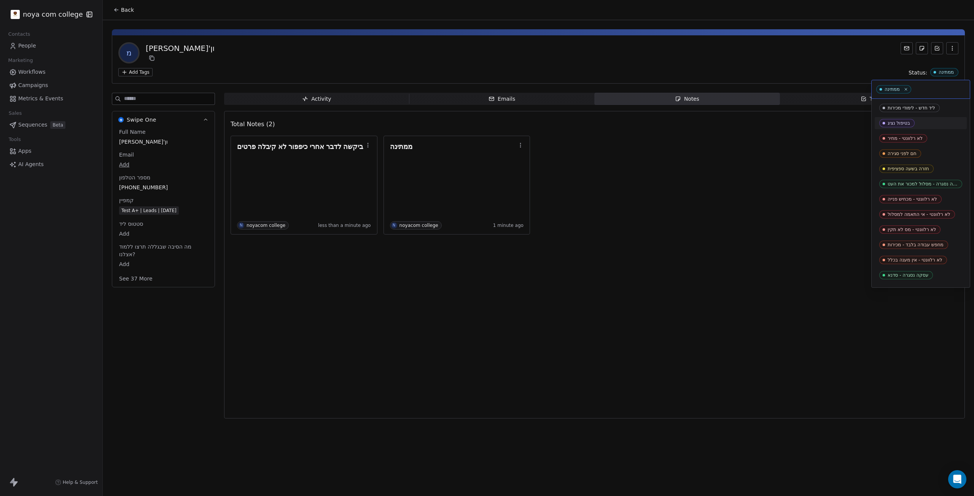
click at [937, 119] on div "בטיפול נציג" at bounding box center [920, 123] width 83 height 8
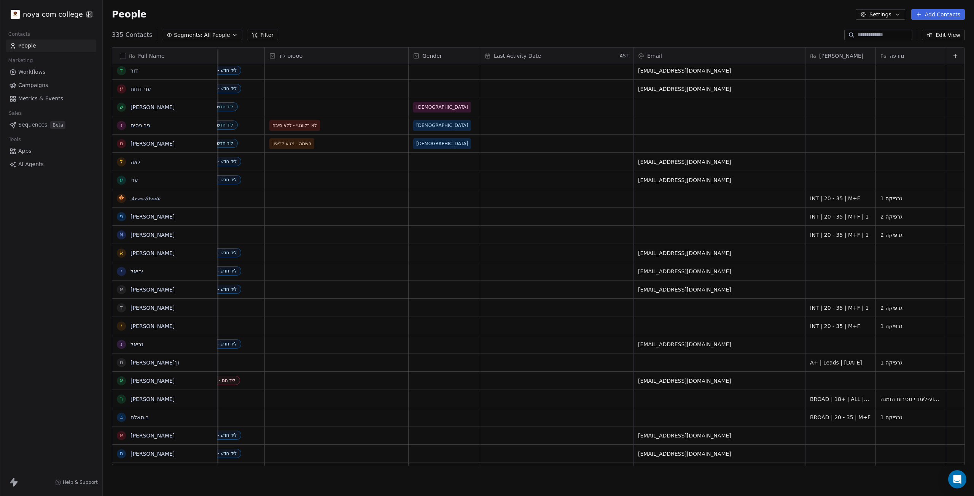
scroll to position [0, 126]
click at [946, 311] on div "grid" at bounding box center [955, 308] width 18 height 18
click at [786, 309] on html "noya com college Contacts People Marketing Workflows Campaigns Metrics & Events…" at bounding box center [487, 248] width 974 height 496
click at [526, 306] on html "noya com college Contacts People Marketing Workflows Campaigns Metrics & Events…" at bounding box center [487, 248] width 974 height 496
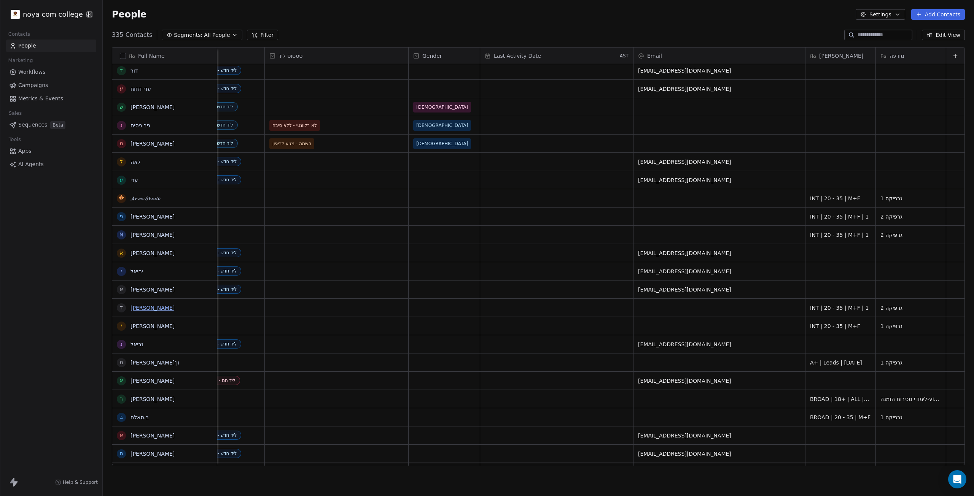
click at [146, 306] on link "[PERSON_NAME]" at bounding box center [152, 308] width 44 height 6
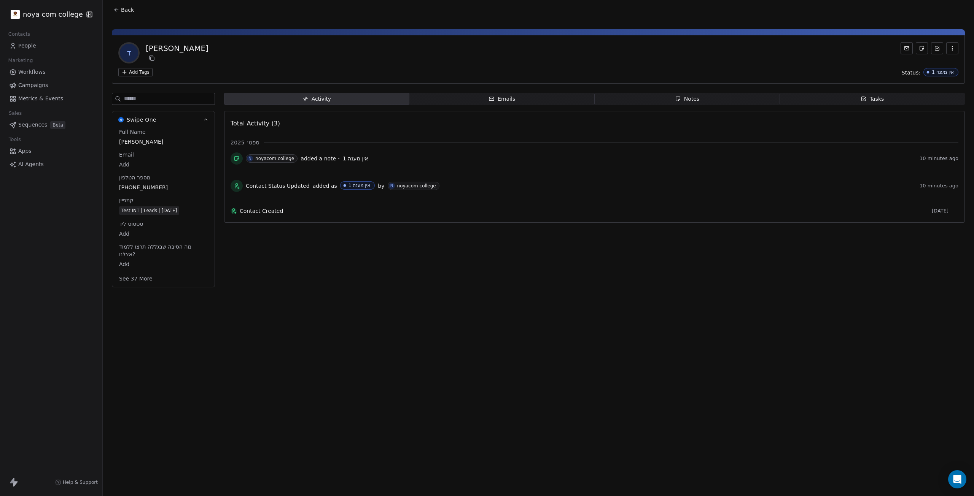
click at [120, 5] on button "Back" at bounding box center [124, 10] width 30 height 14
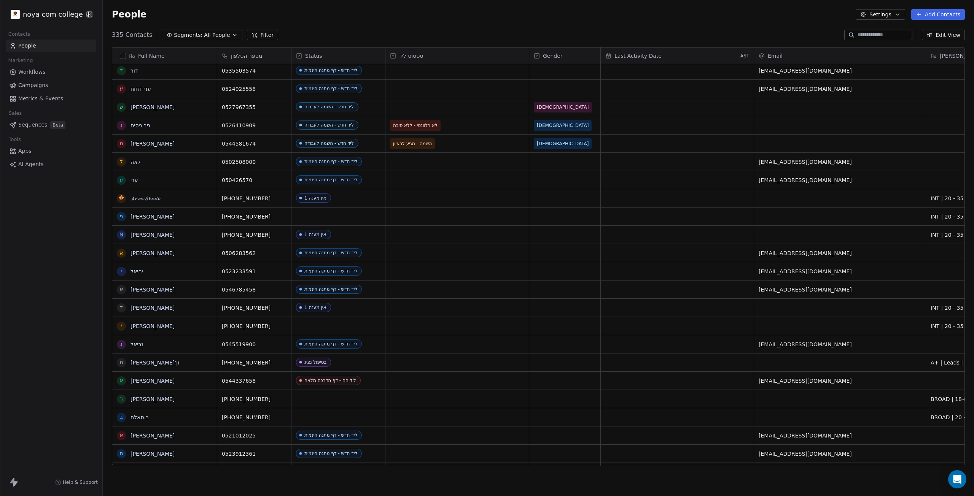
scroll to position [431, 865]
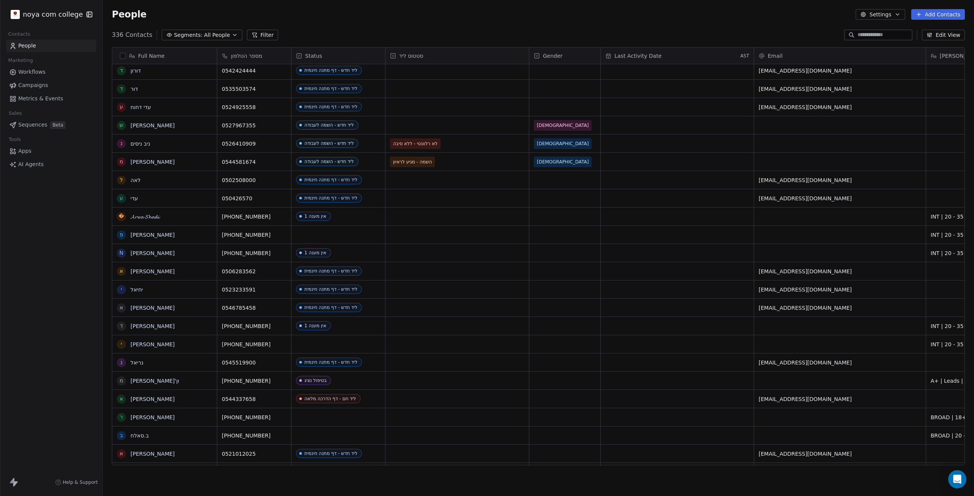
click at [886, 31] on div at bounding box center [878, 35] width 68 height 11
click at [882, 34] on input at bounding box center [883, 35] width 53 height 8
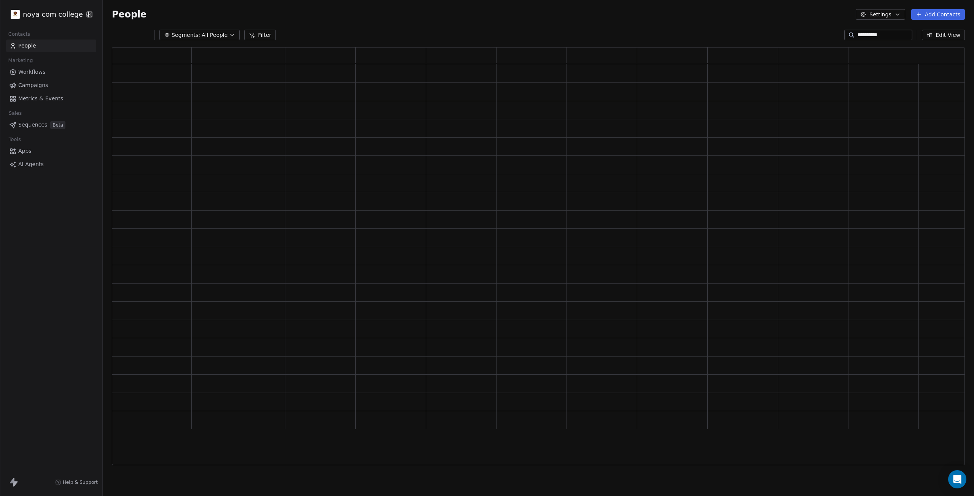
scroll to position [0, 0]
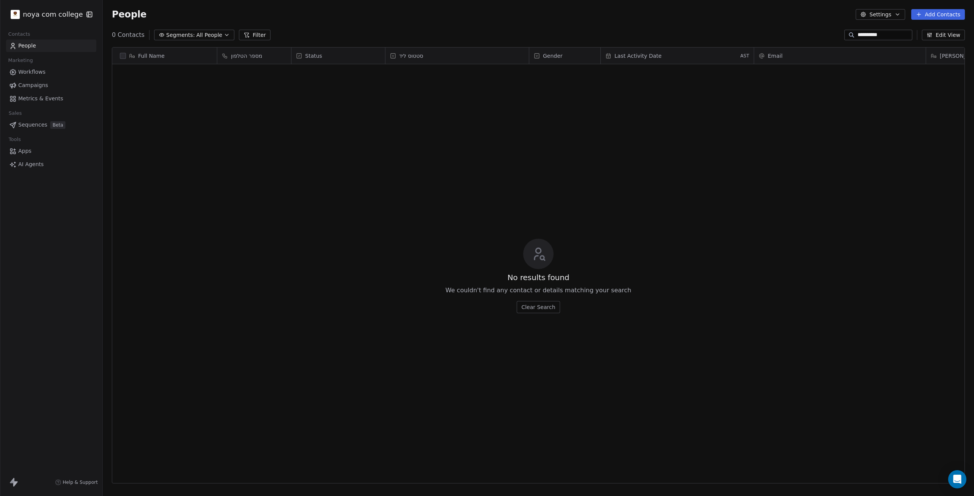
click at [876, 29] on div "**********" at bounding box center [538, 35] width 871 height 12
click at [868, 33] on input "**********" at bounding box center [883, 35] width 53 height 8
click at [857, 34] on input "**********" at bounding box center [883, 35] width 53 height 8
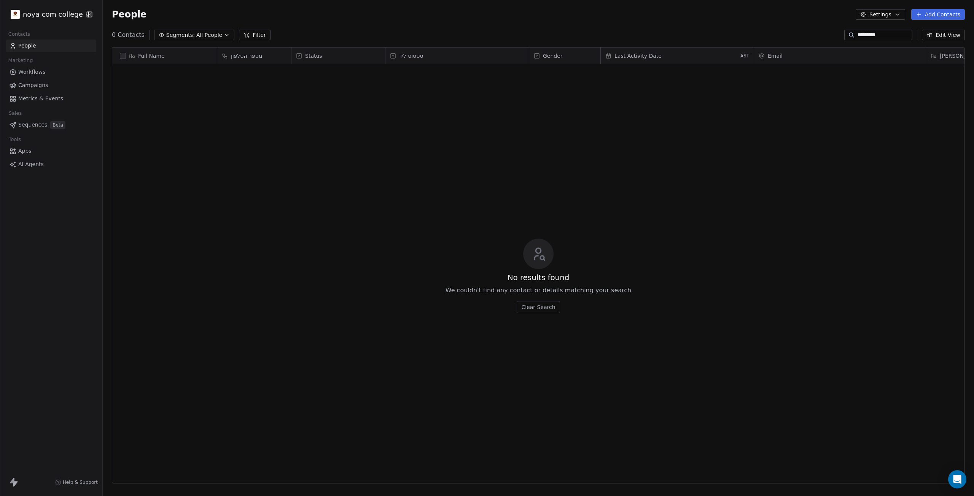
type input "*********"
click at [893, 39] on div "*********" at bounding box center [878, 35] width 68 height 11
click at [902, 35] on input "*********" at bounding box center [883, 35] width 53 height 8
click at [900, 35] on input "*********" at bounding box center [883, 35] width 53 height 8
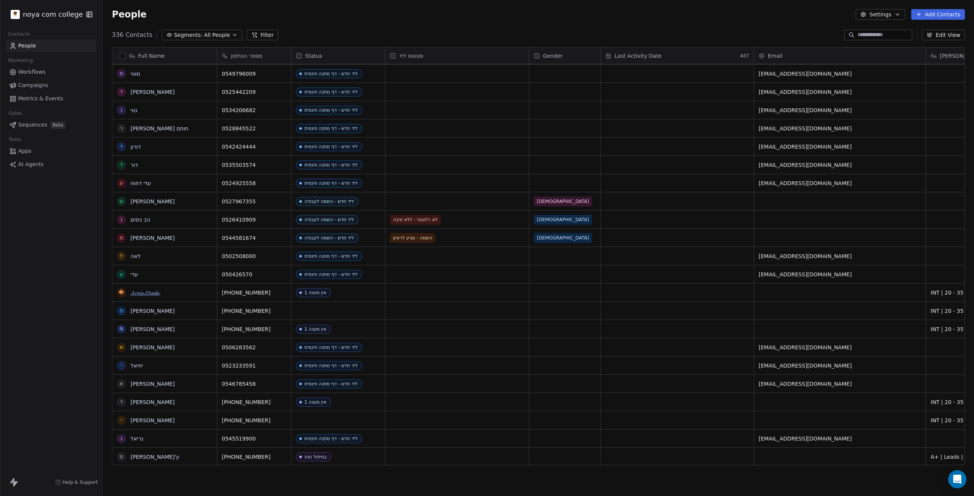
click at [156, 292] on link "𝓐𝓻𝔀𝓪 𝓢𝓱𝓪𝓭𝓲" at bounding box center [144, 293] width 29 height 6
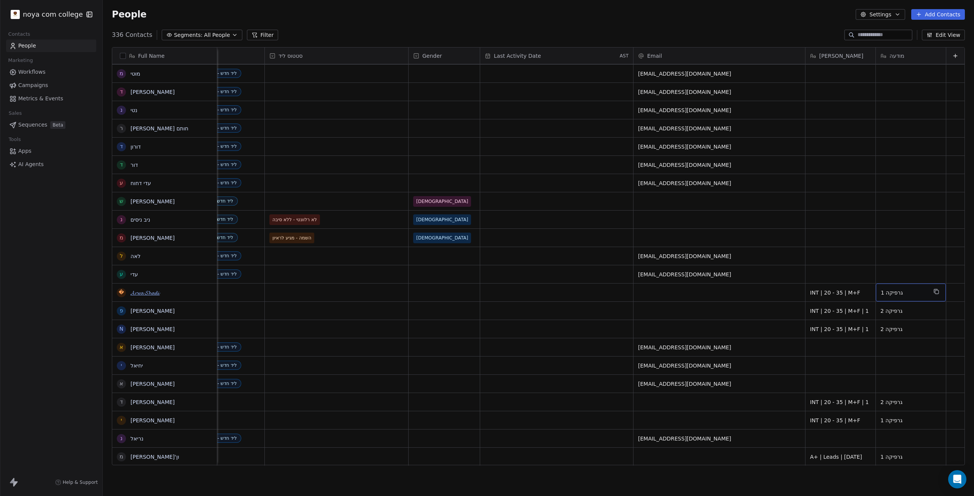
click at [153, 292] on link "𝓐𝓻𝔀𝓪 𝓢𝓱𝓪𝓭𝓲" at bounding box center [144, 293] width 29 height 6
